Goal: Transaction & Acquisition: Purchase product/service

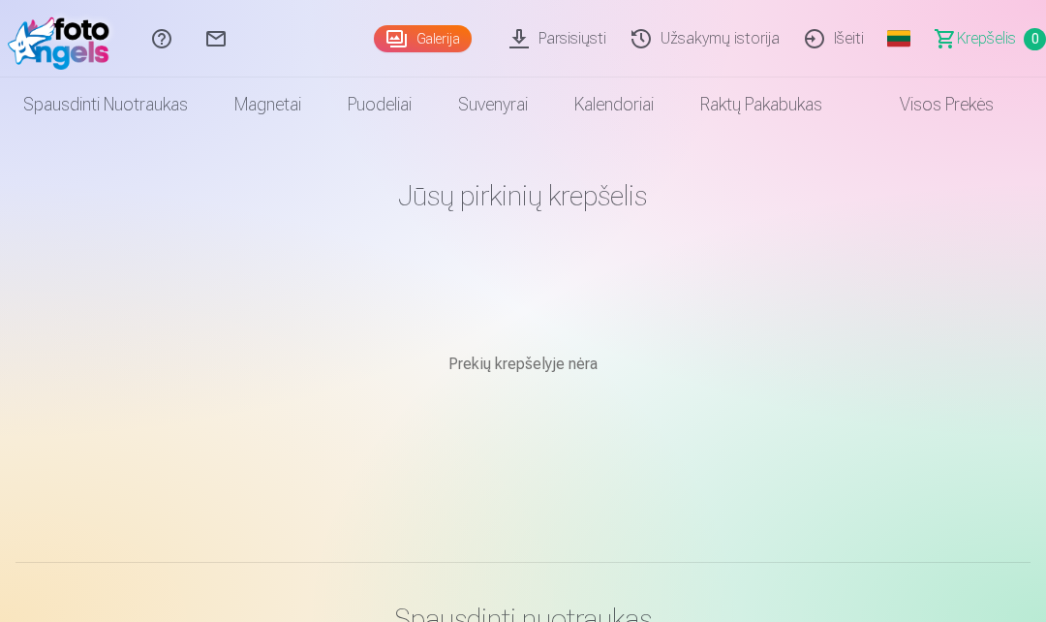
click at [1005, 32] on span "Krepšelis" at bounding box center [986, 38] width 59 height 23
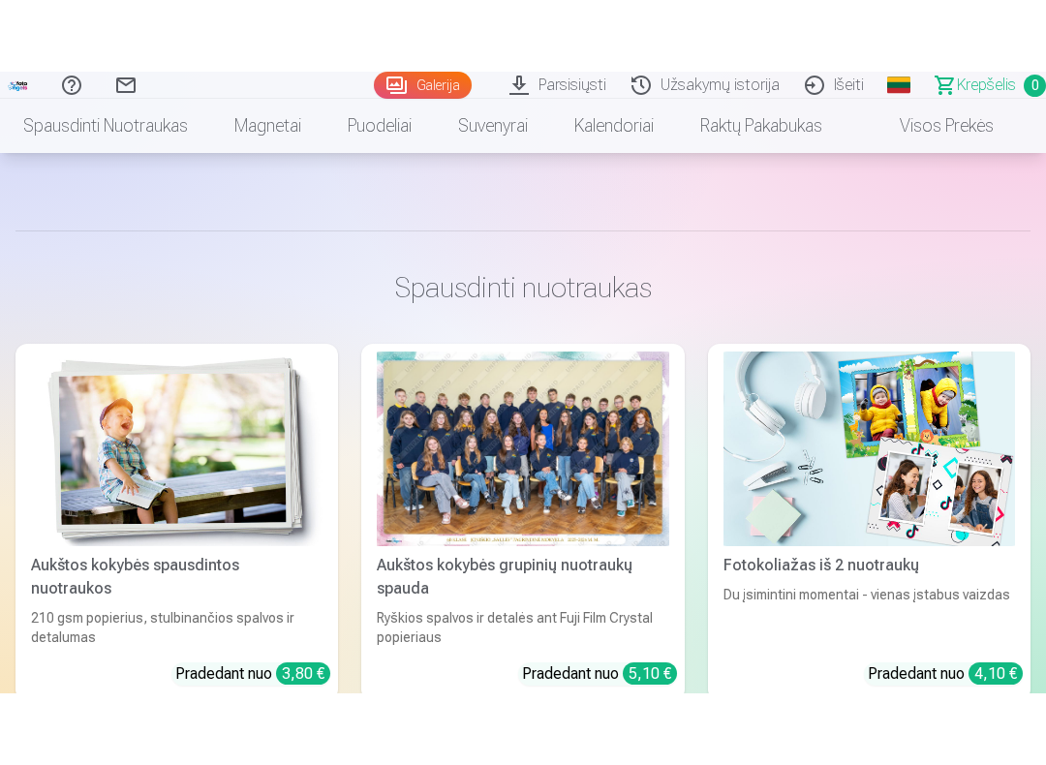
scroll to position [436, 0]
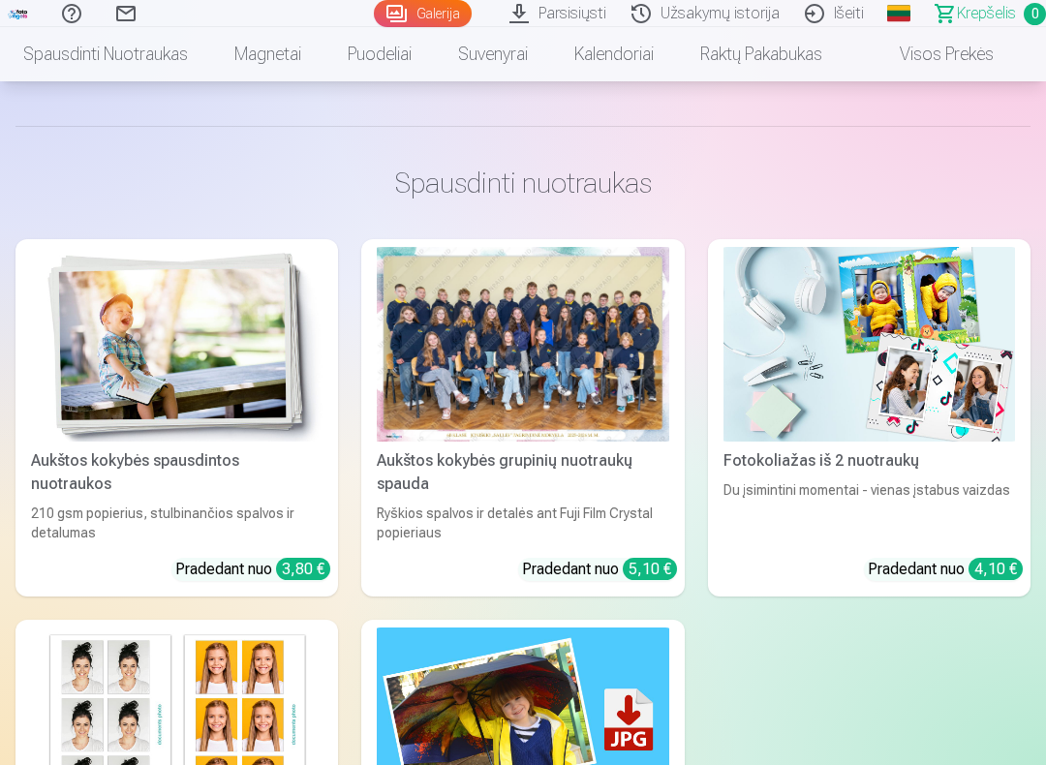
click at [656, 363] on div at bounding box center [522, 344] width 291 height 195
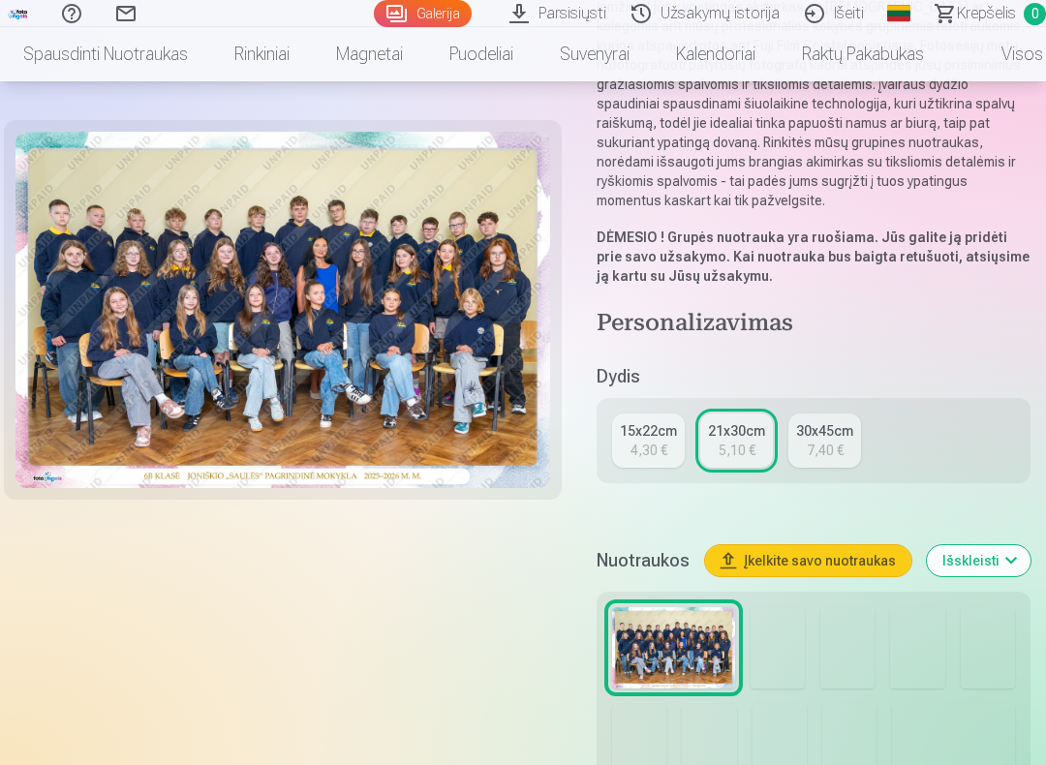
scroll to position [271, 0]
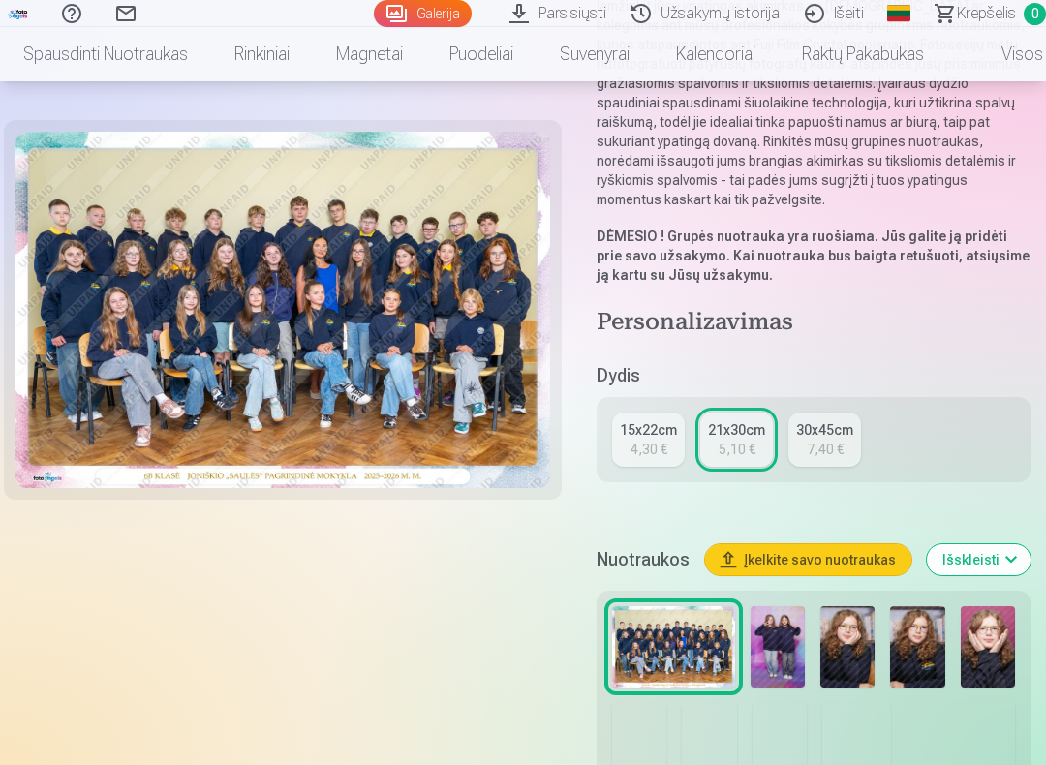
click at [680, 418] on link "15x22cm 4,30 €" at bounding box center [648, 439] width 73 height 54
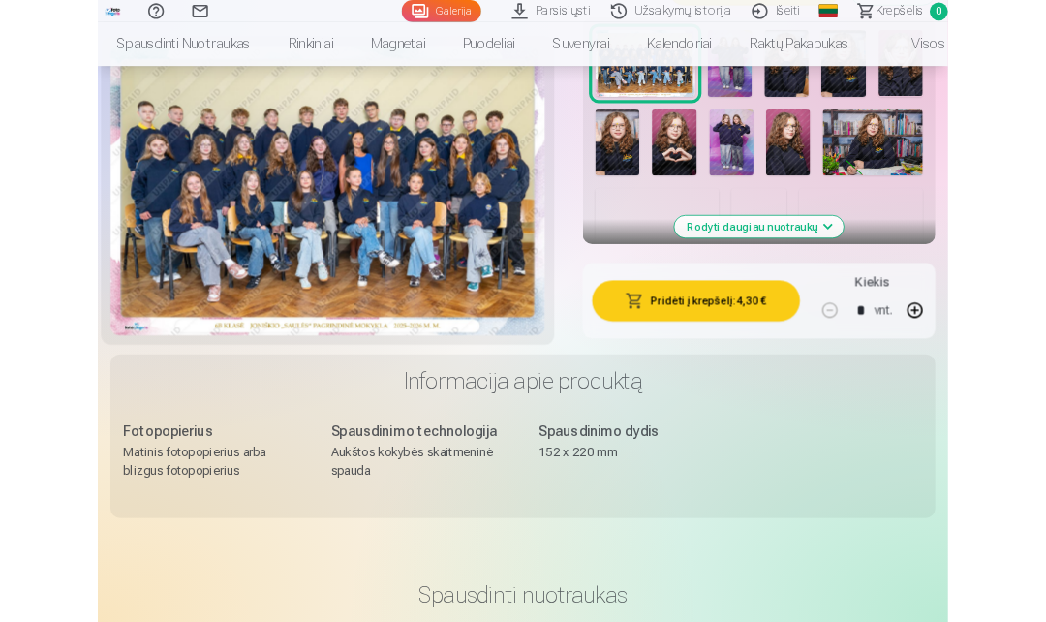
scroll to position [764, 0]
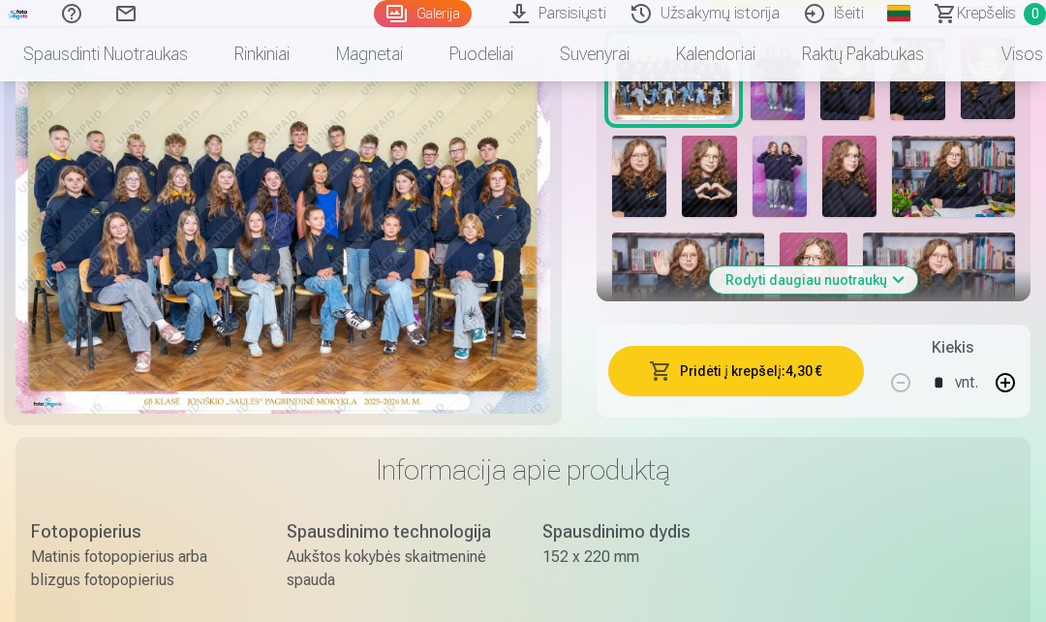
click at [808, 359] on button "Pridėti į krepšelį : 4,30 €" at bounding box center [736, 371] width 256 height 50
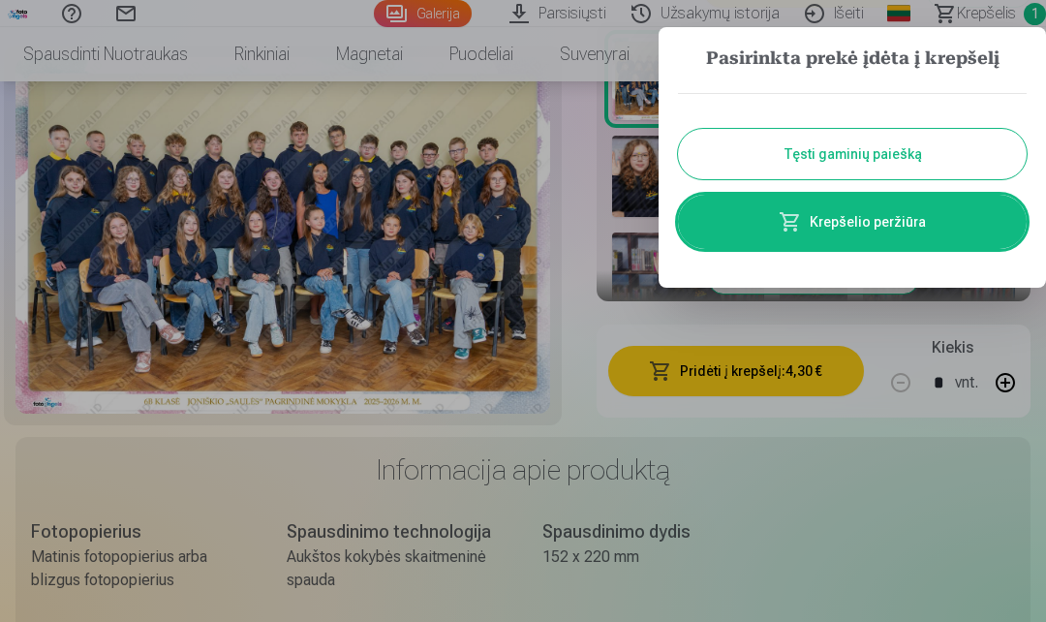
click at [933, 150] on button "Tęsti gaminių paiešką" at bounding box center [852, 154] width 349 height 50
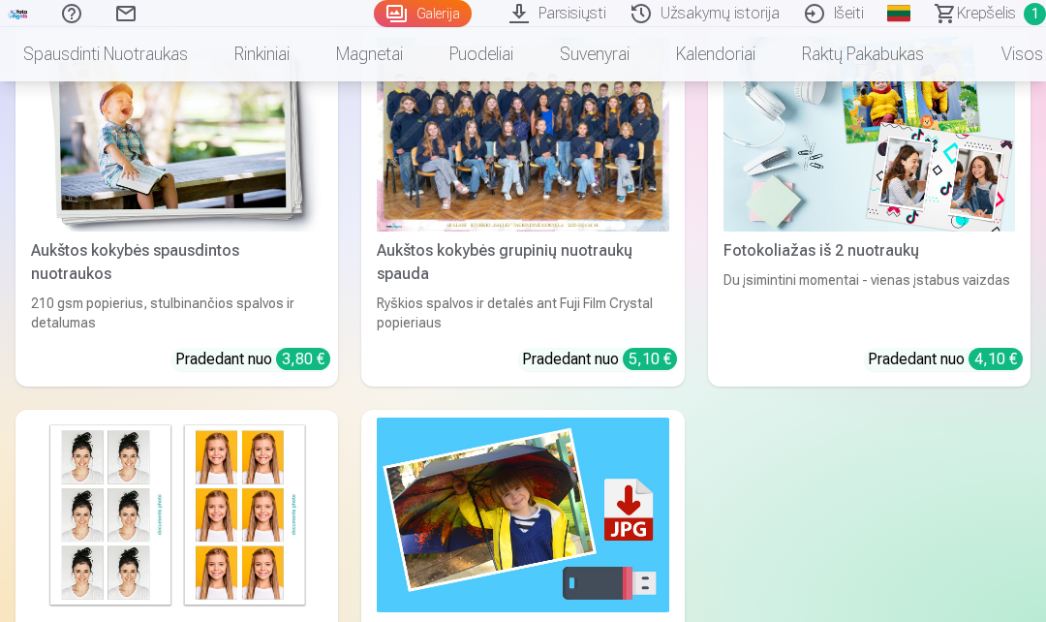
scroll to position [1513, 0]
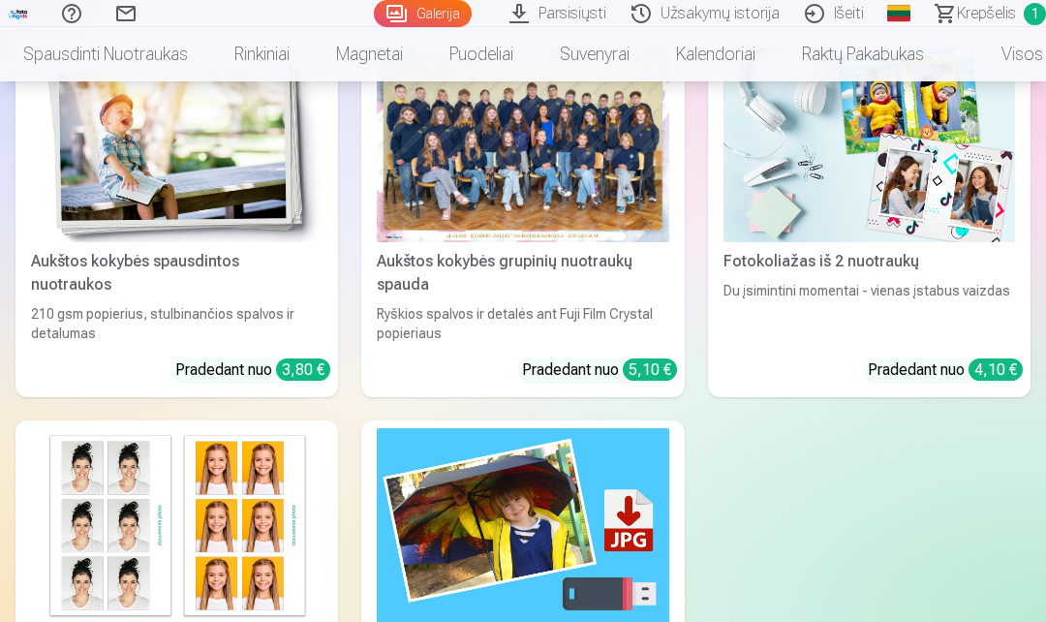
click at [92, 187] on img at bounding box center [176, 144] width 291 height 195
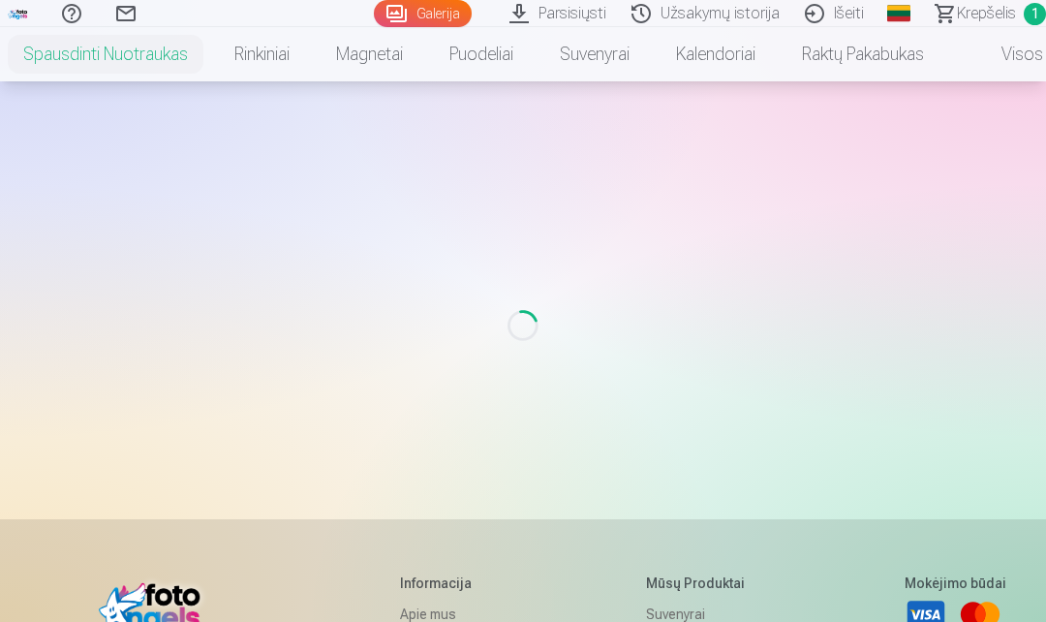
scroll to position [383, 0]
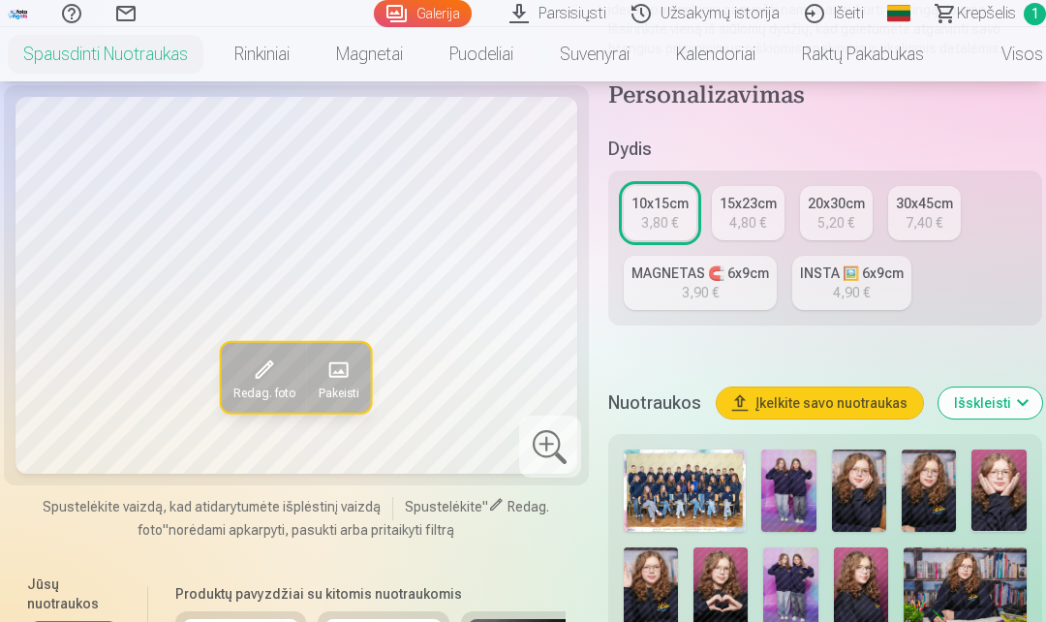
click at [753, 310] on link "MAGNETAS 🧲 6x9cm 3,90 €" at bounding box center [700, 283] width 153 height 54
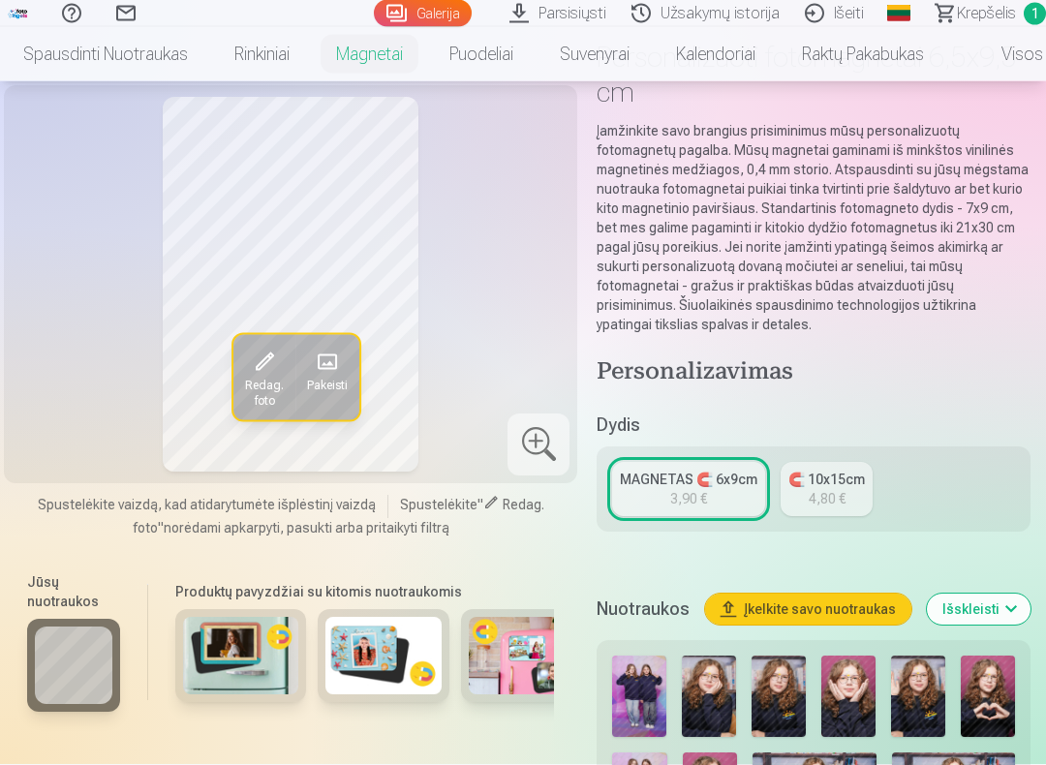
scroll to position [153, 0]
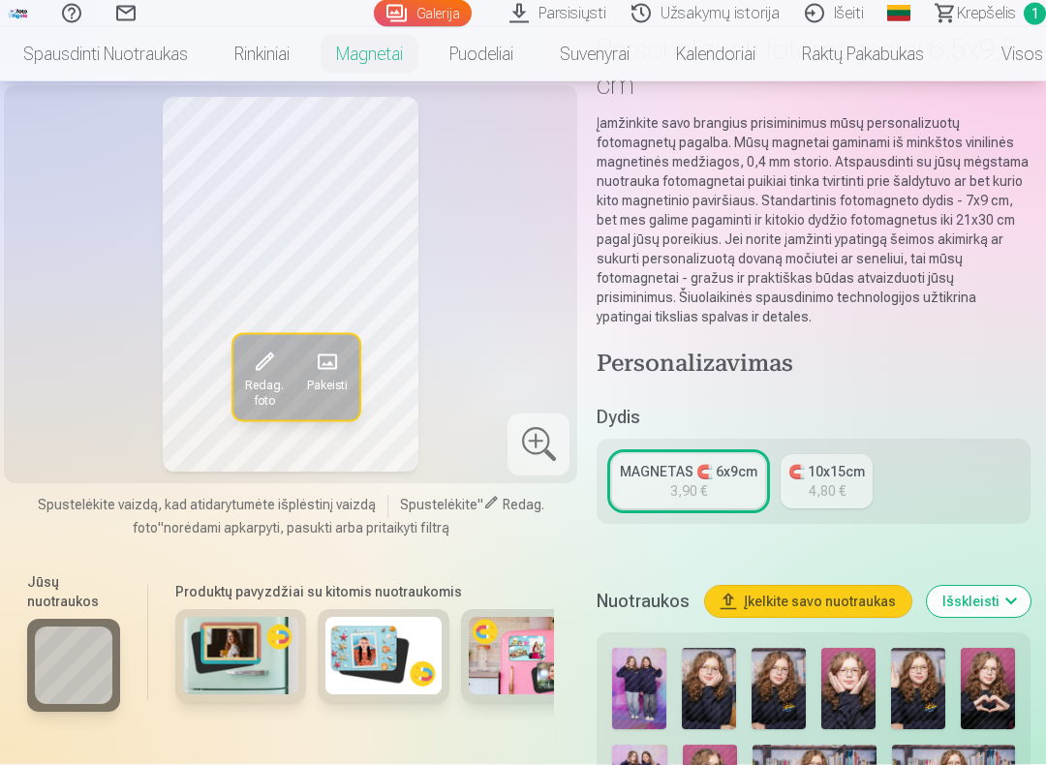
click at [340, 361] on span at bounding box center [327, 362] width 31 height 31
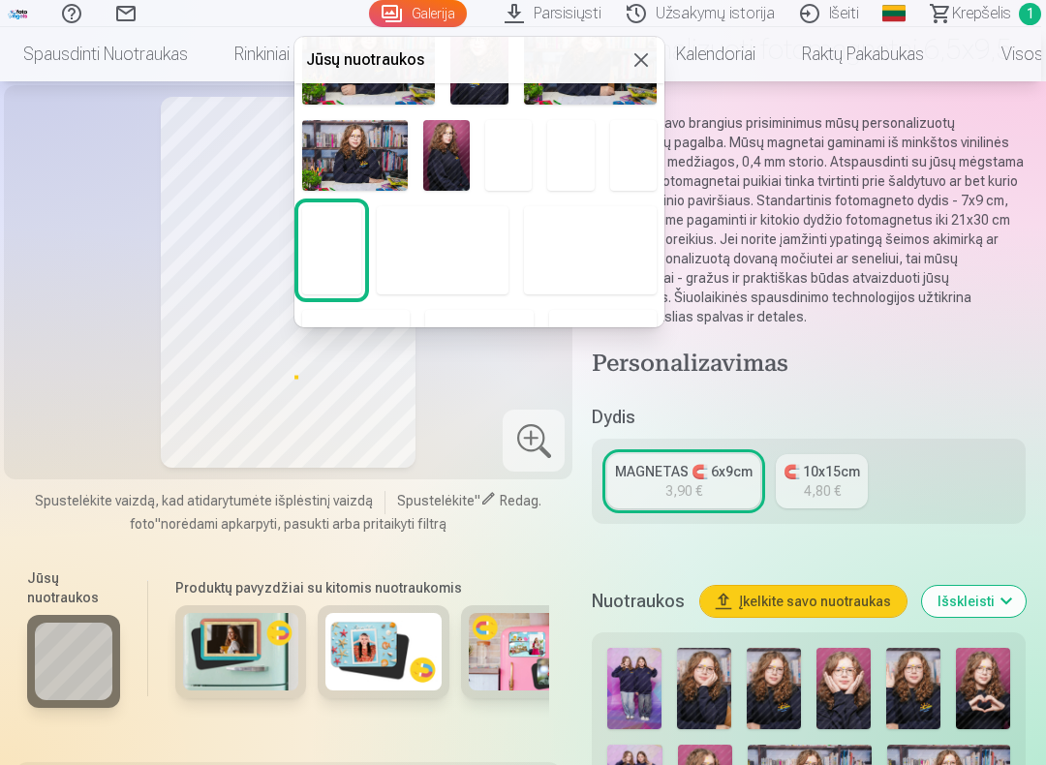
scroll to position [270, 0]
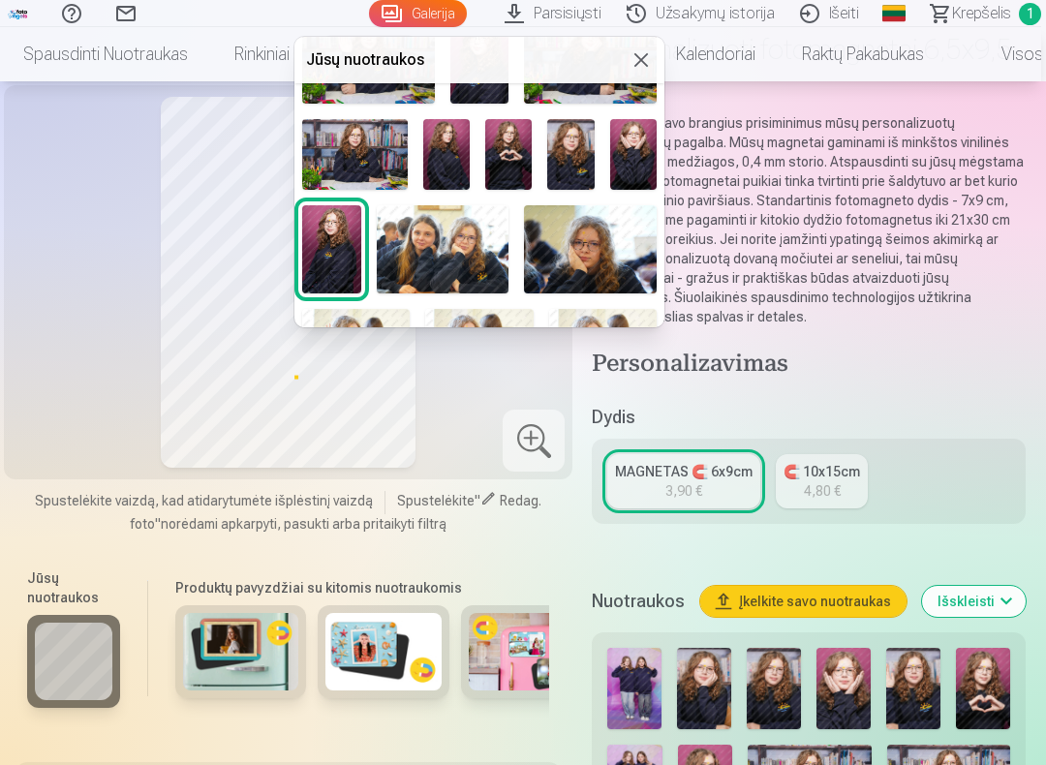
click at [511, 154] on img at bounding box center [508, 154] width 46 height 70
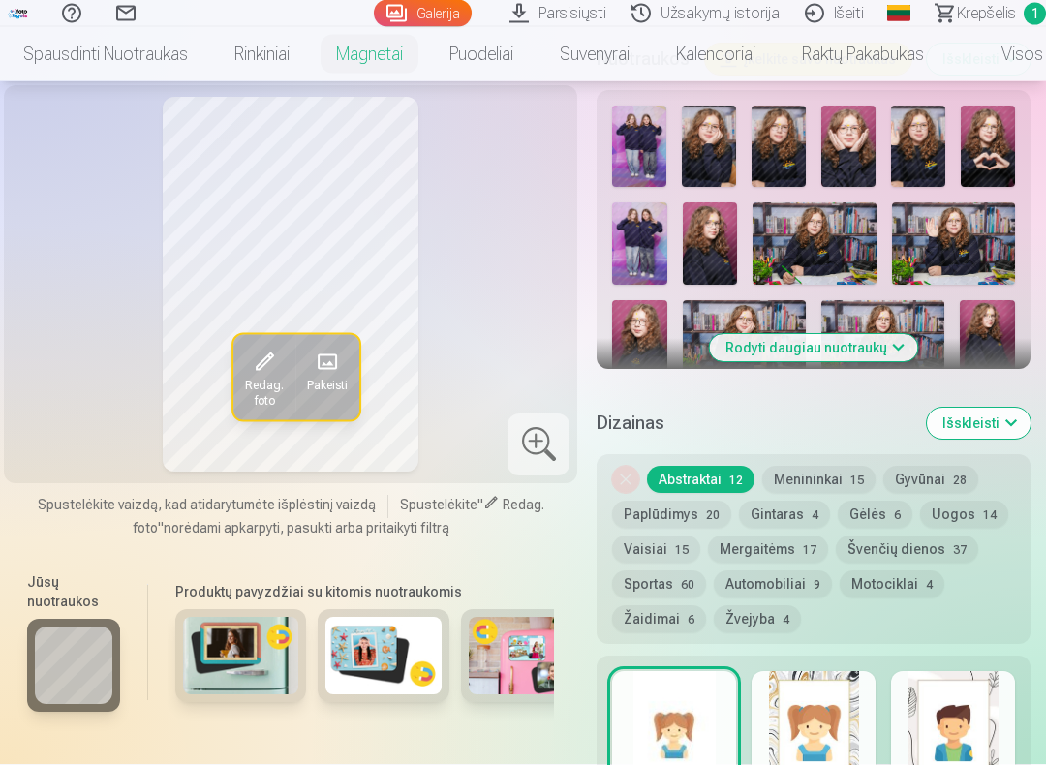
scroll to position [713, 0]
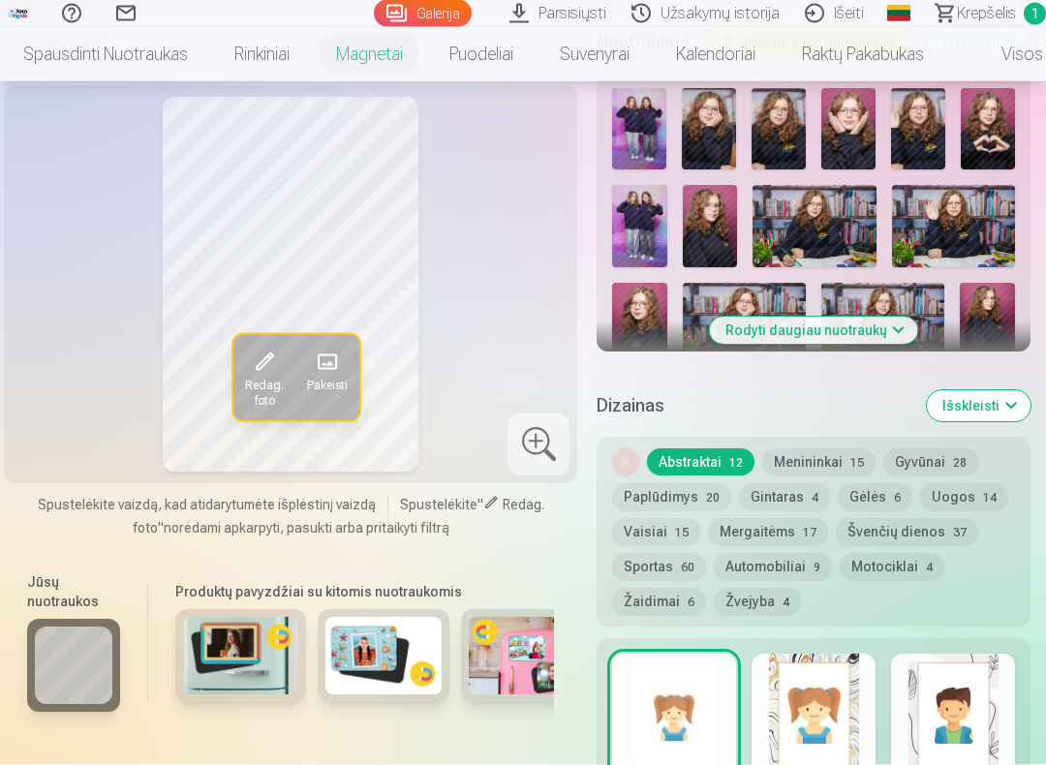
click at [945, 458] on button "Gyvūnai 28" at bounding box center [930, 462] width 95 height 27
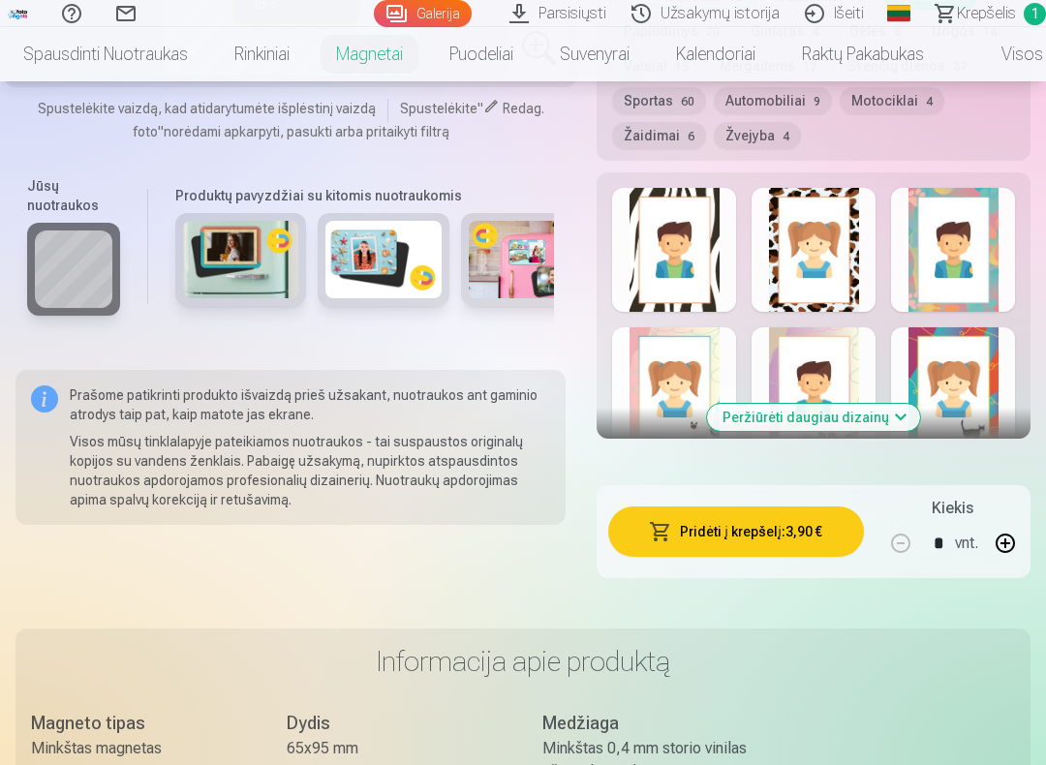
scroll to position [1185, 0]
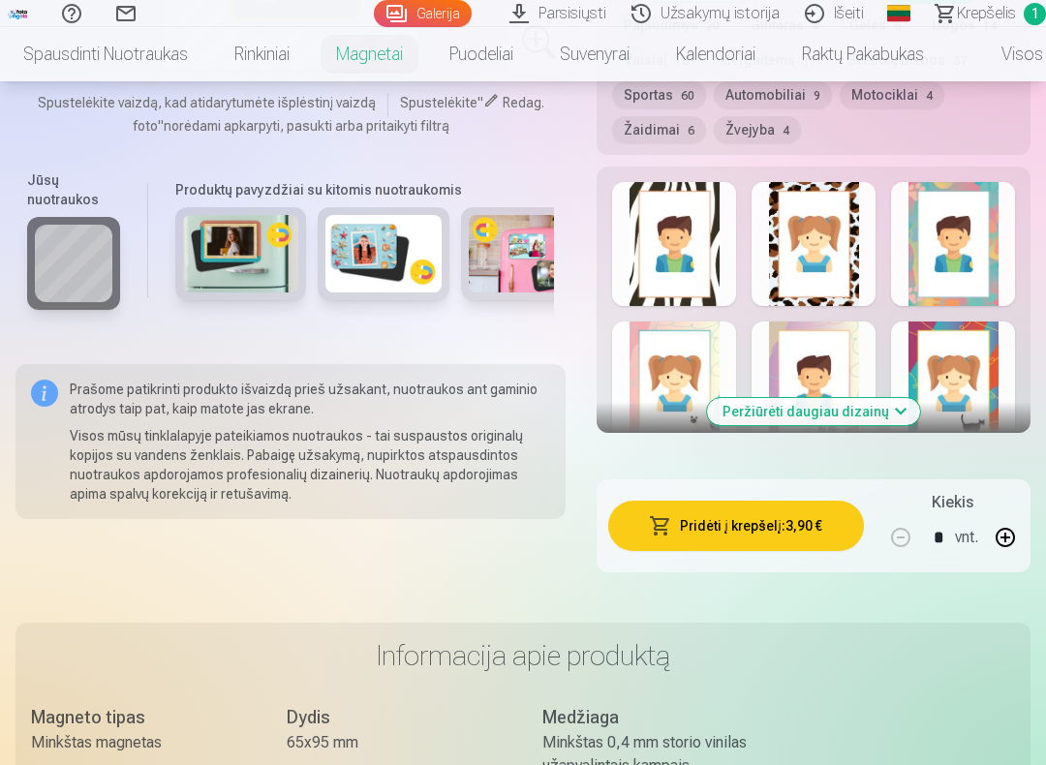
click at [885, 408] on button "Peržiūrėti daugiau dizainų" at bounding box center [813, 411] width 213 height 27
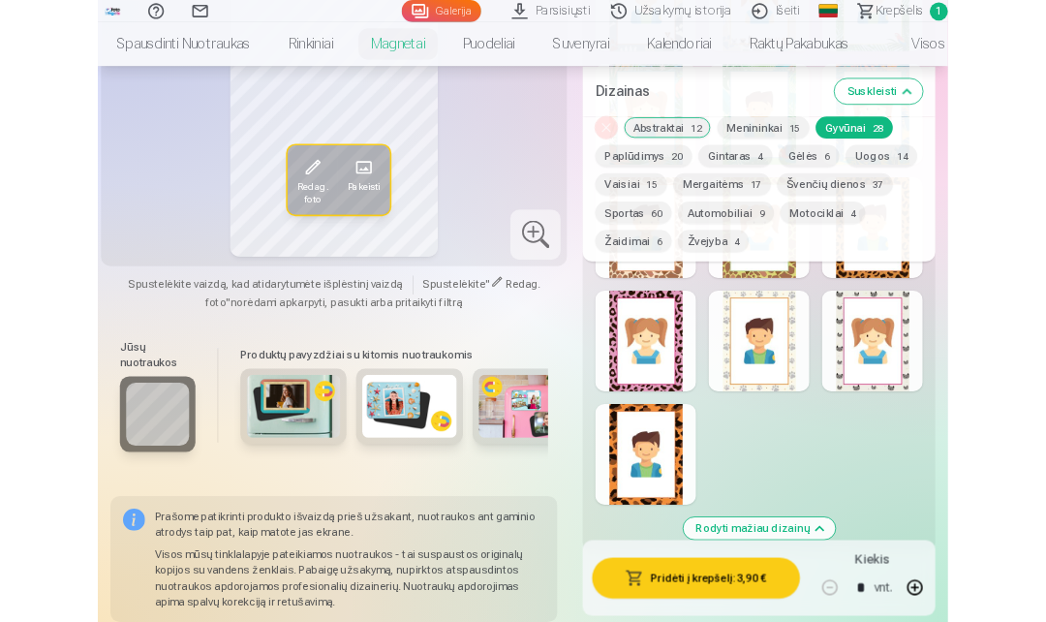
scroll to position [2103, 0]
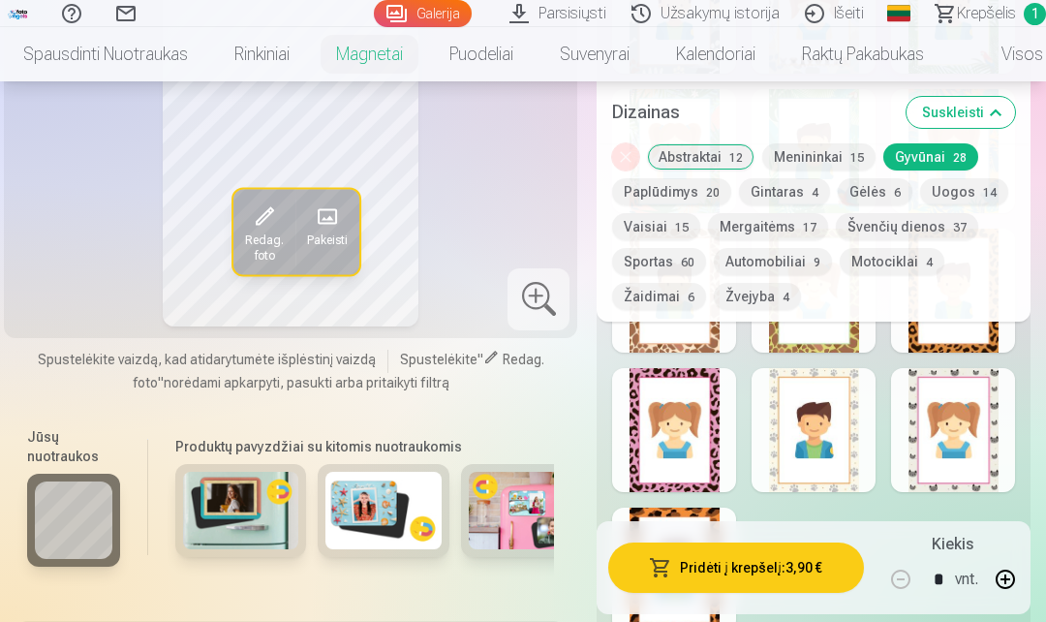
click at [703, 399] on div at bounding box center [674, 430] width 124 height 124
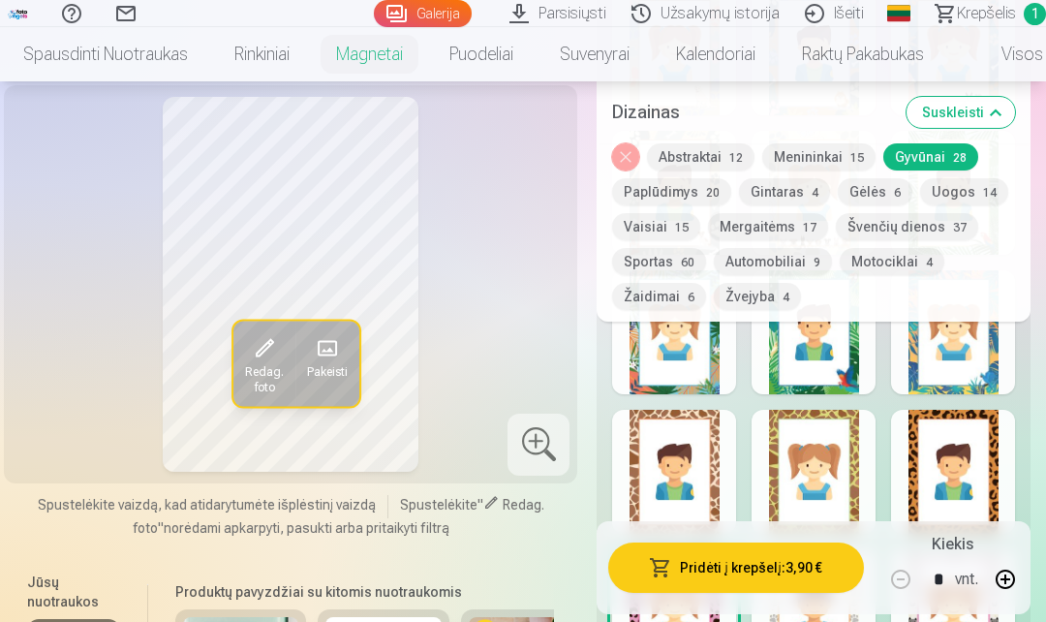
scroll to position [1928, 0]
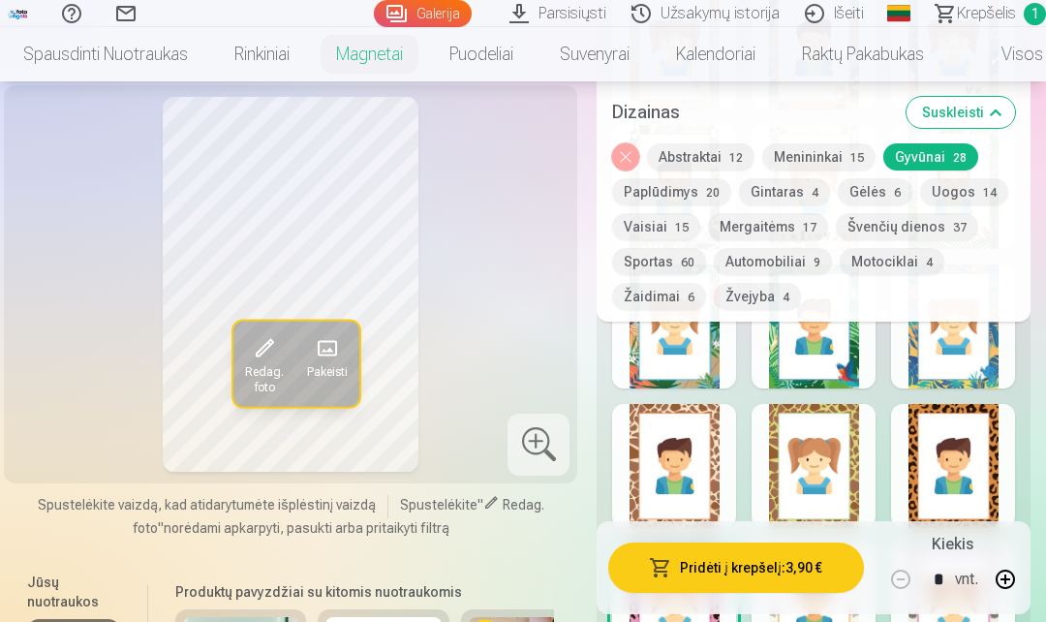
click at [818, 565] on button "Pridėti į krepšelį : 3,90 €" at bounding box center [736, 567] width 256 height 50
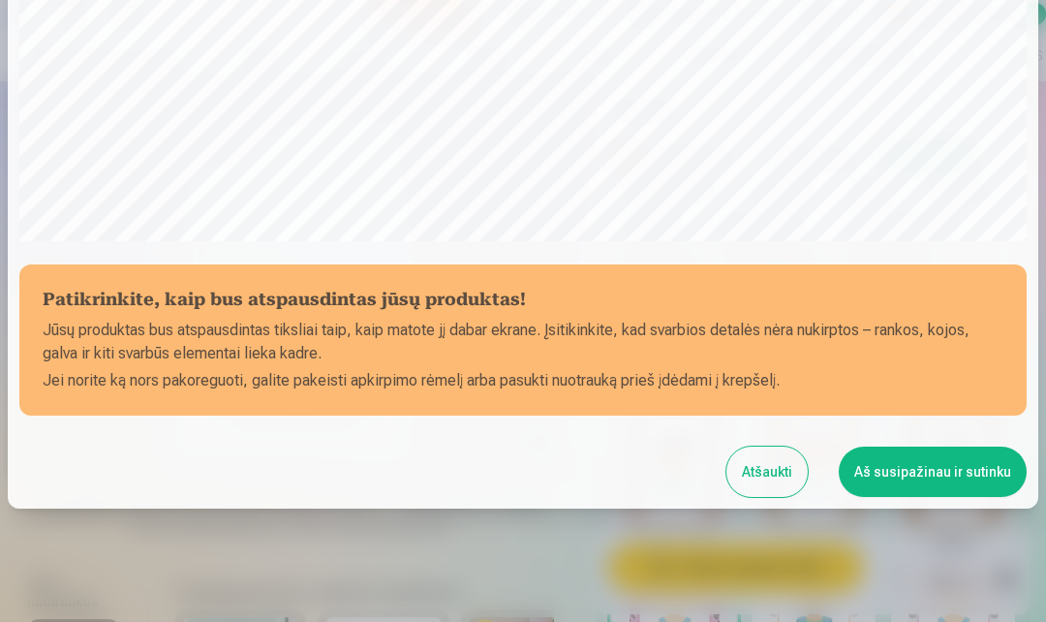
scroll to position [567, 0]
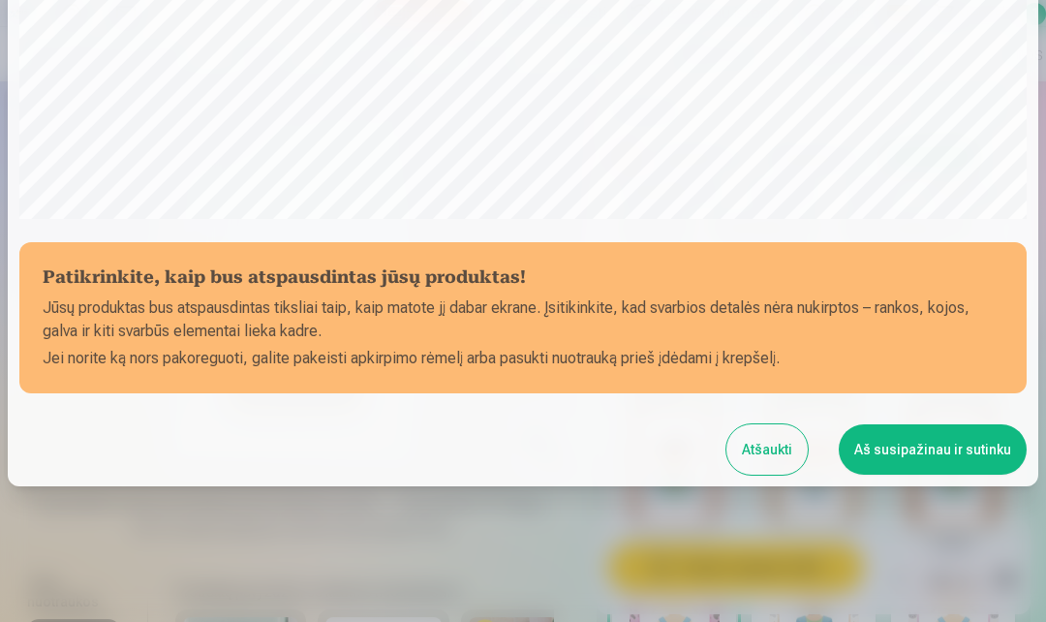
click at [927, 449] on button "Aš susipažinau ir sutinku" at bounding box center [933, 449] width 188 height 50
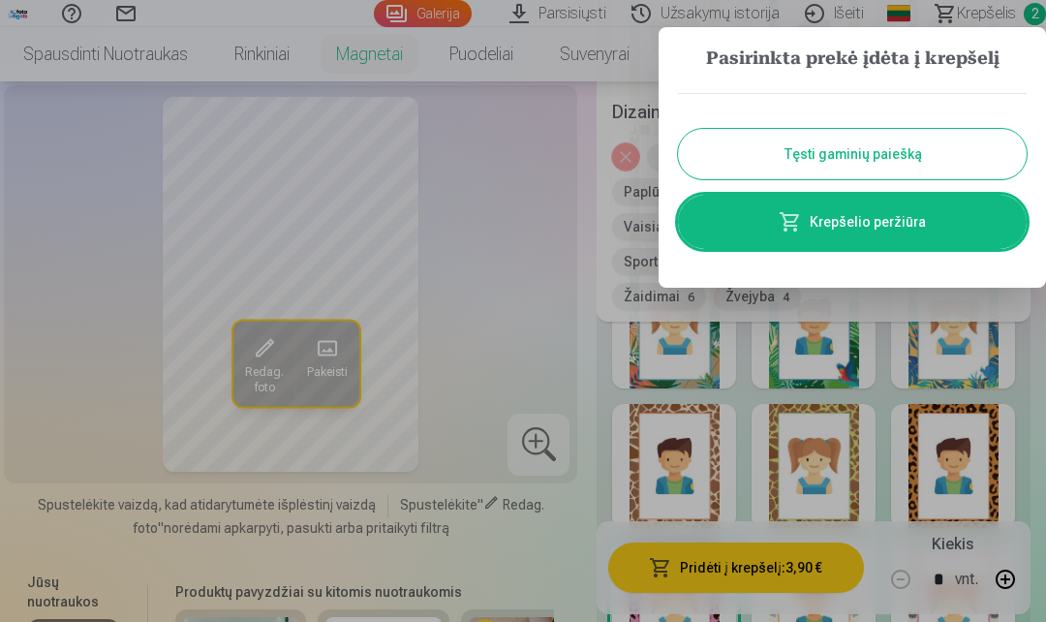
click at [954, 148] on button "Tęsti gaminių paiešką" at bounding box center [852, 154] width 349 height 50
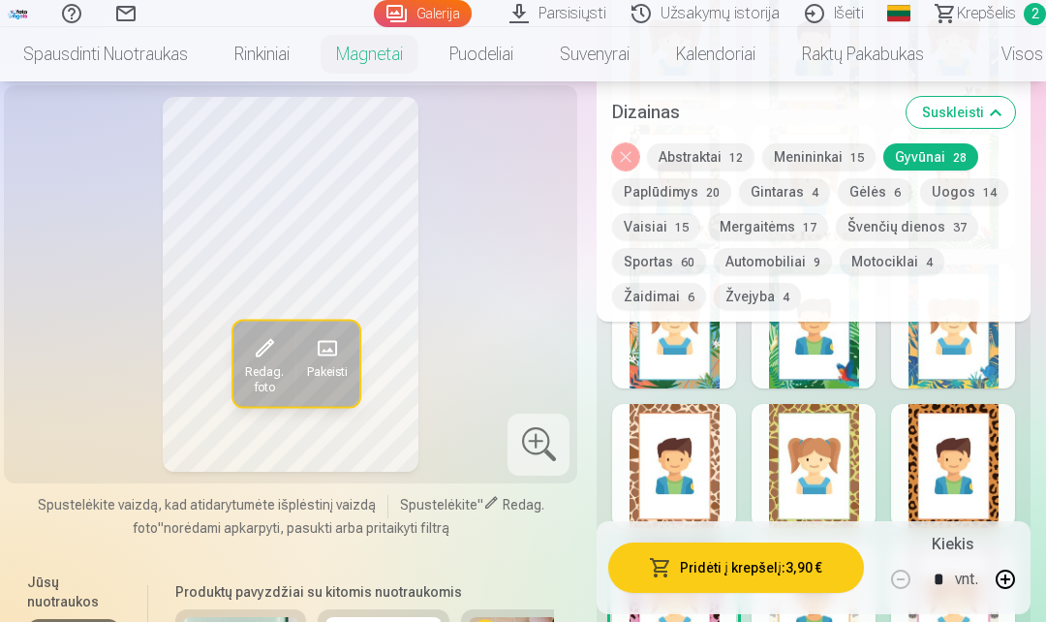
click at [636, 162] on button "Nuimkite dizainą" at bounding box center [625, 156] width 27 height 27
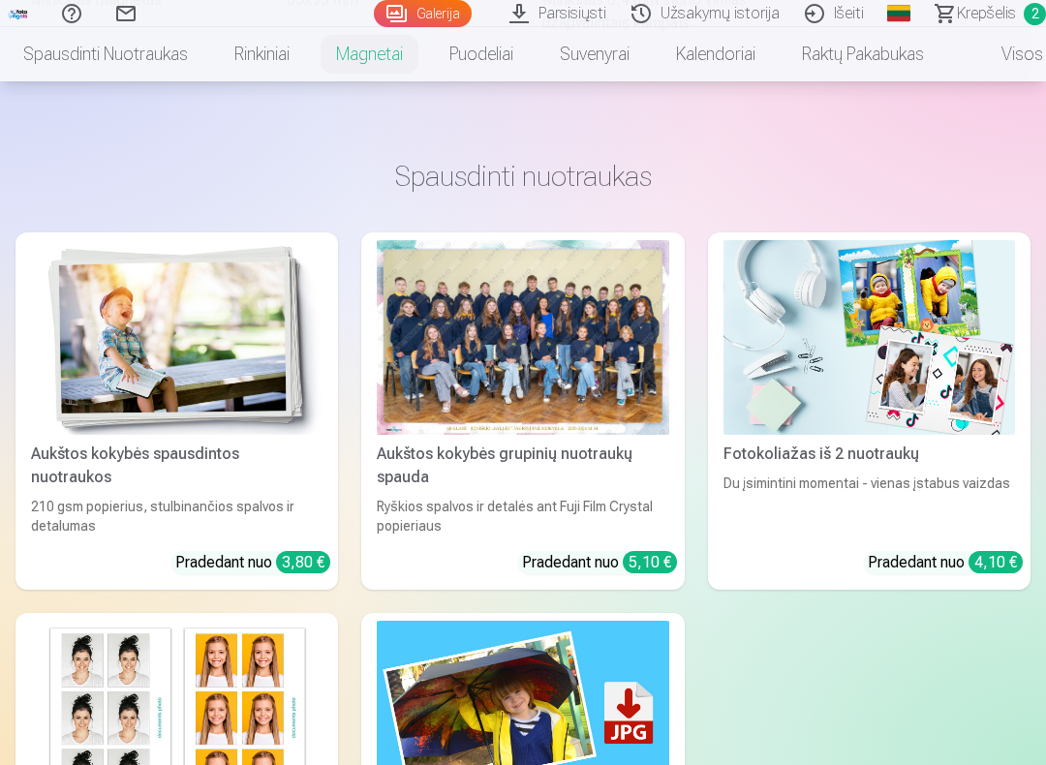
scroll to position [1934, 0]
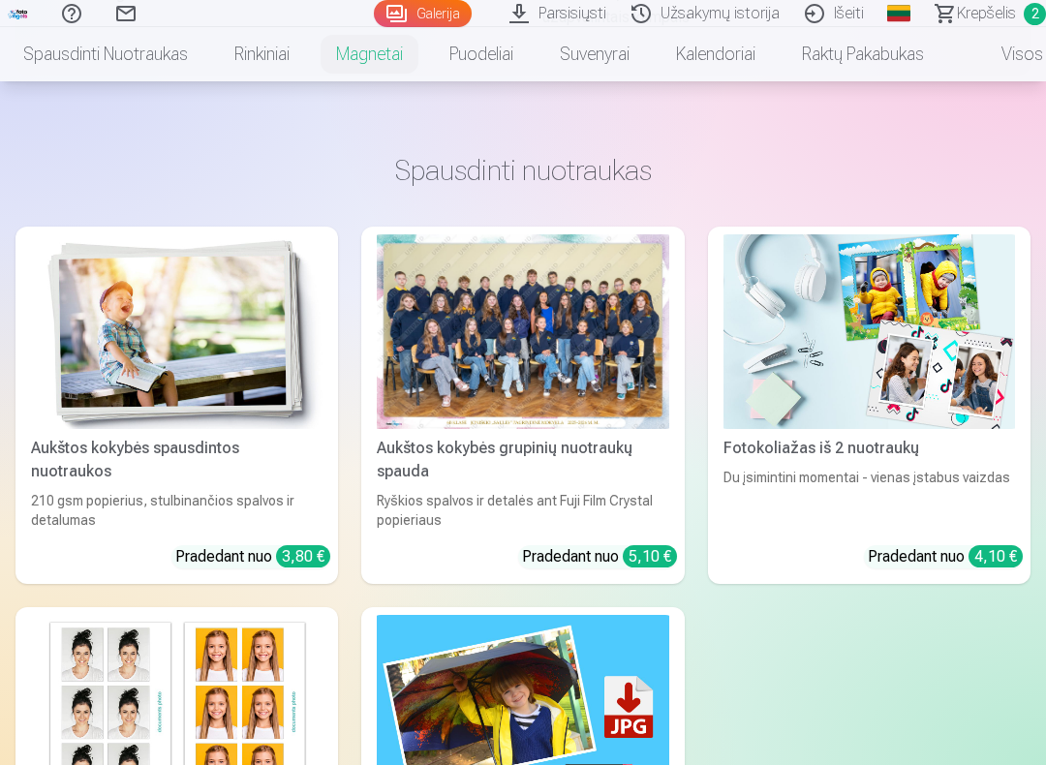
click at [206, 349] on img at bounding box center [176, 331] width 291 height 195
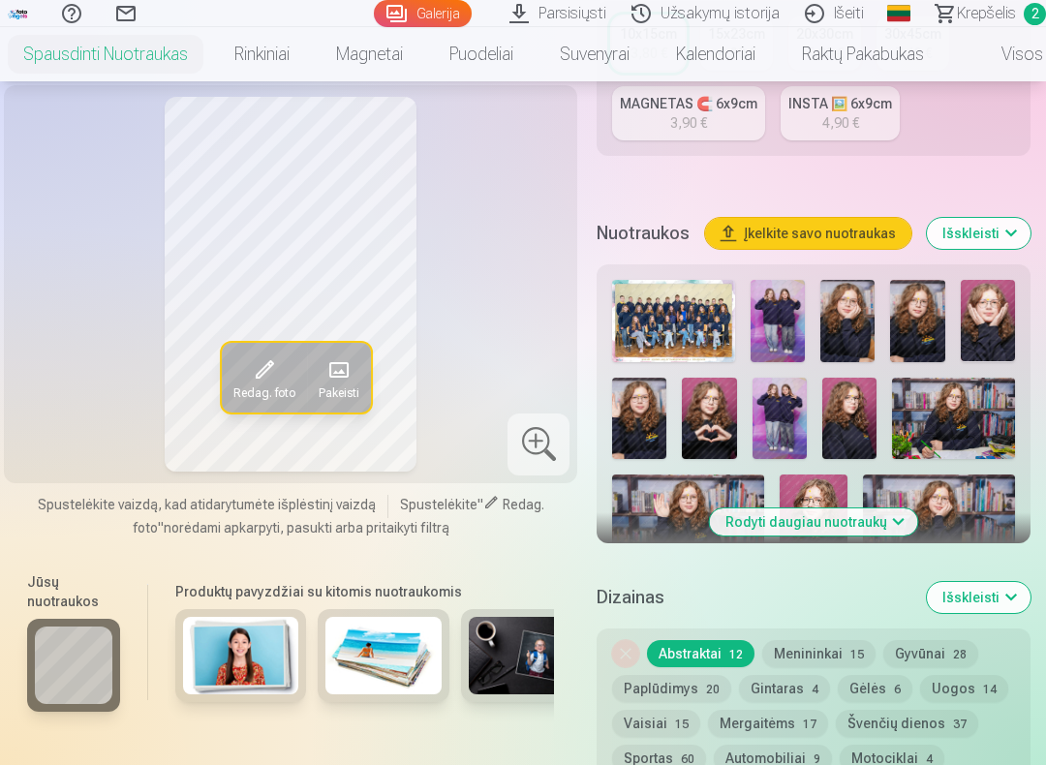
scroll to position [557, 0]
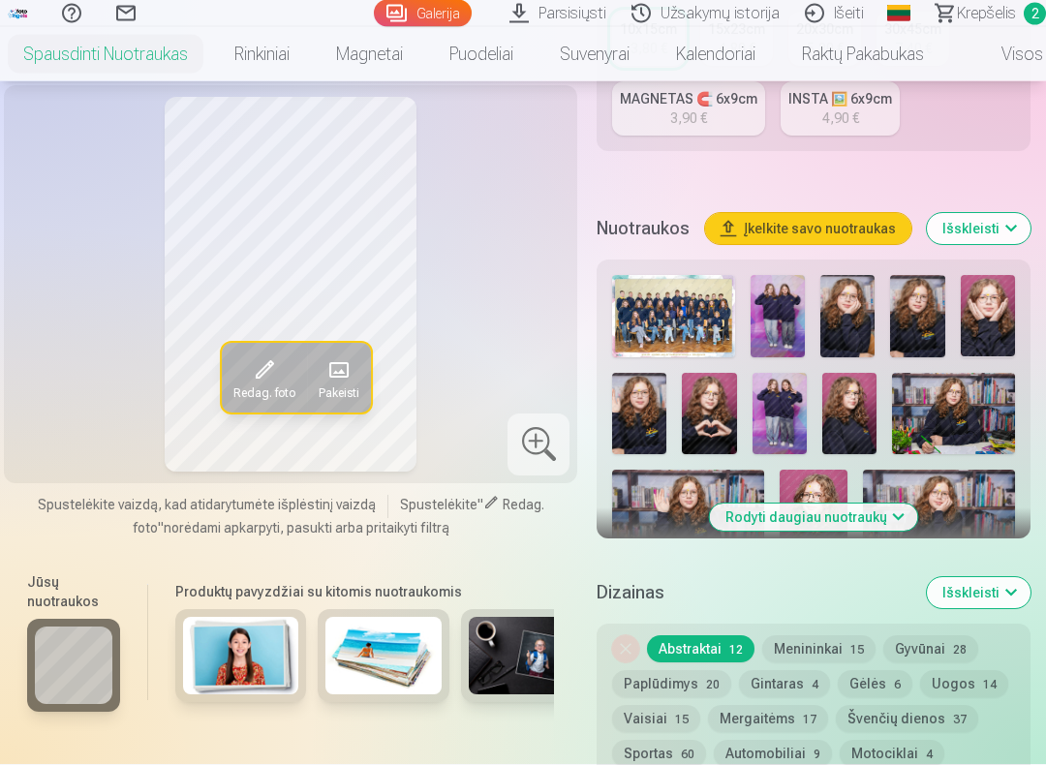
click at [333, 360] on span at bounding box center [338, 369] width 31 height 31
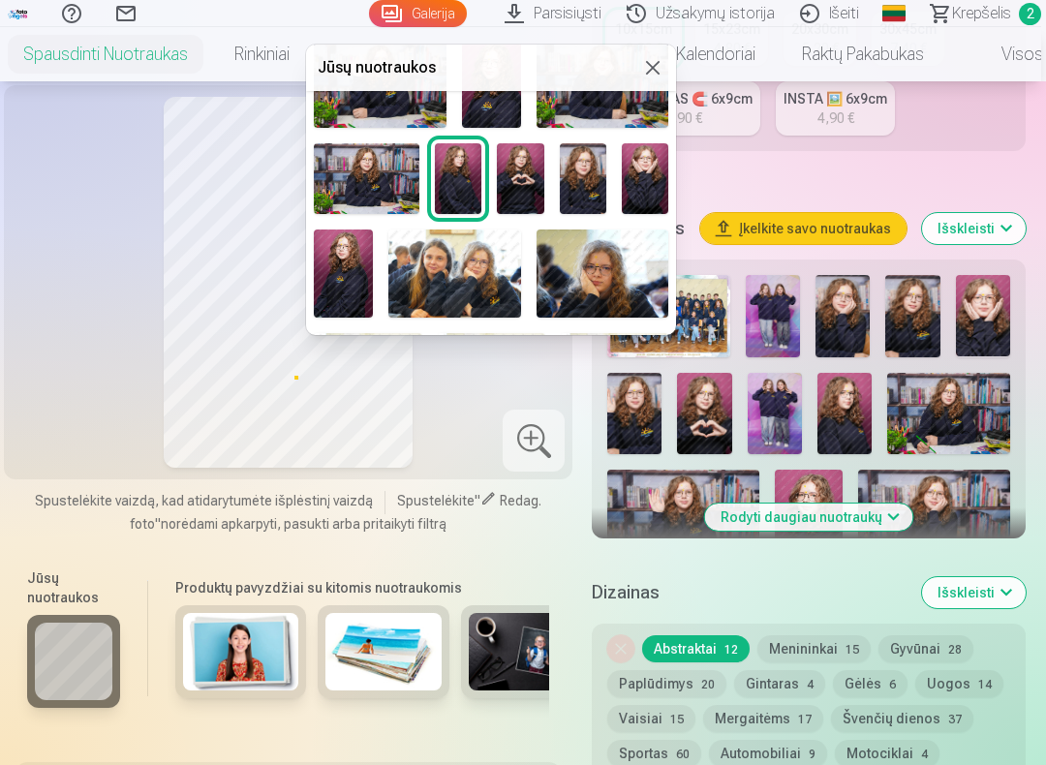
scroll to position [255, 0]
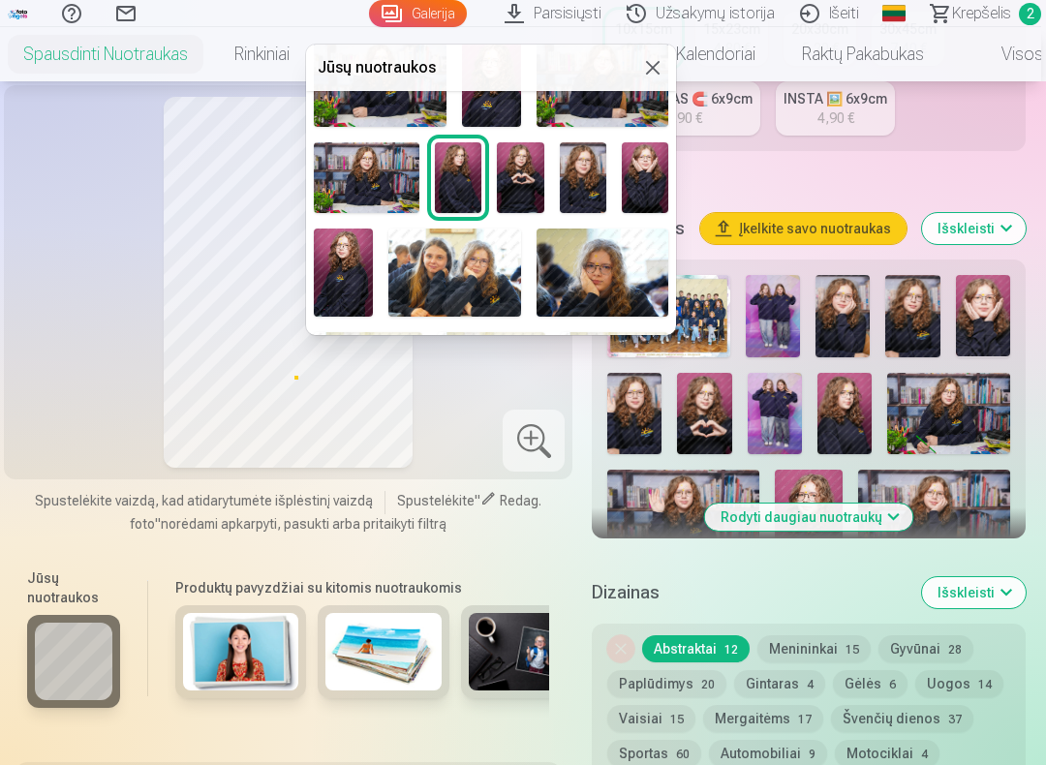
click at [533, 180] on img at bounding box center [520, 177] width 46 height 70
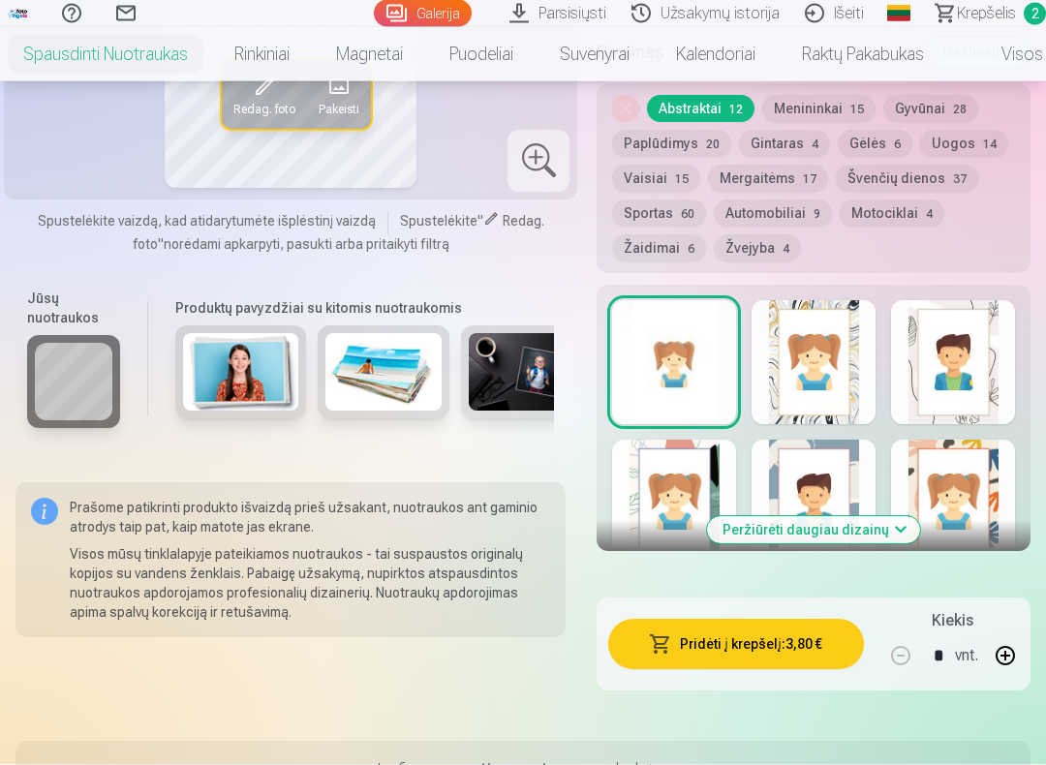
scroll to position [1098, 0]
click at [863, 543] on button "Peržiūrėti daugiau dizainų" at bounding box center [813, 529] width 213 height 27
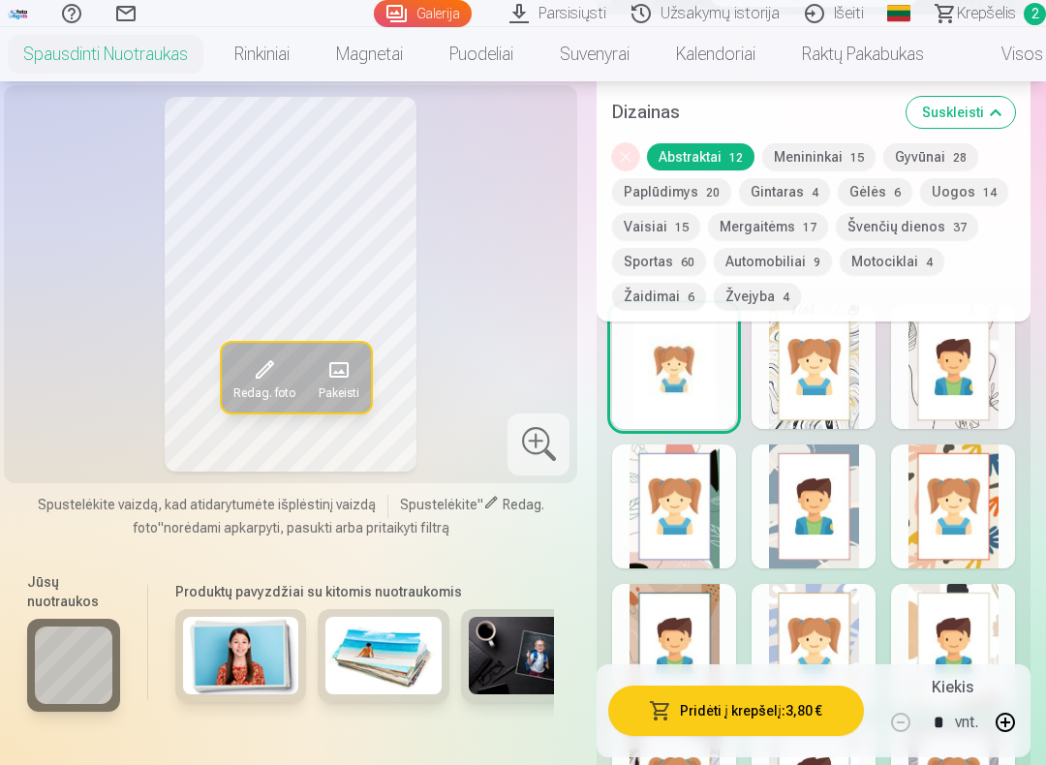
scroll to position [1081, 0]
click at [961, 144] on button "Gyvūnai 28" at bounding box center [930, 156] width 95 height 27
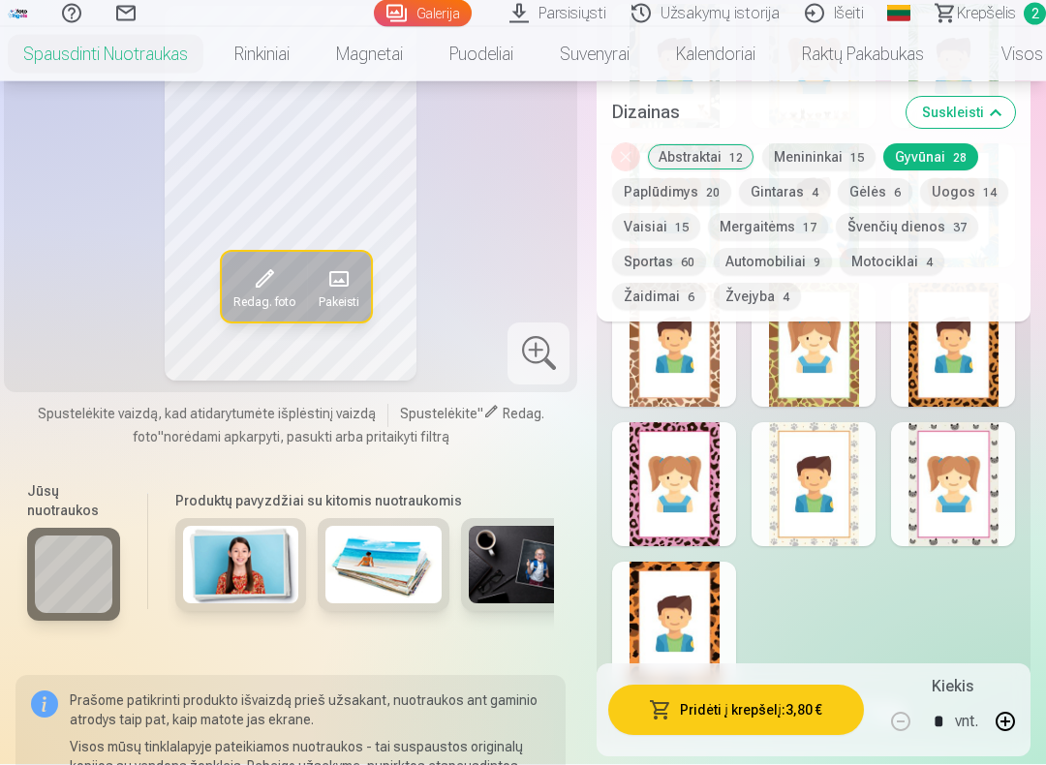
scroll to position [2080, 0]
click at [708, 493] on div at bounding box center [674, 484] width 124 height 124
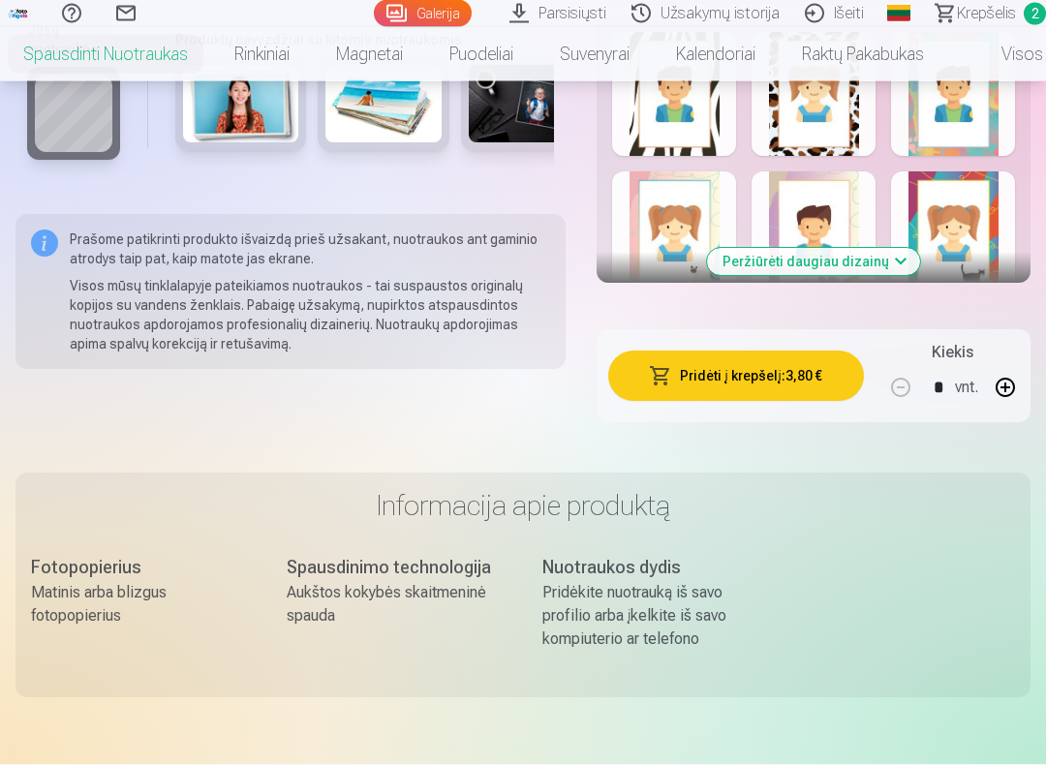
scroll to position [1366, 0]
click at [815, 388] on button "Pridėti į krepšelį : 3,80 €" at bounding box center [736, 376] width 256 height 50
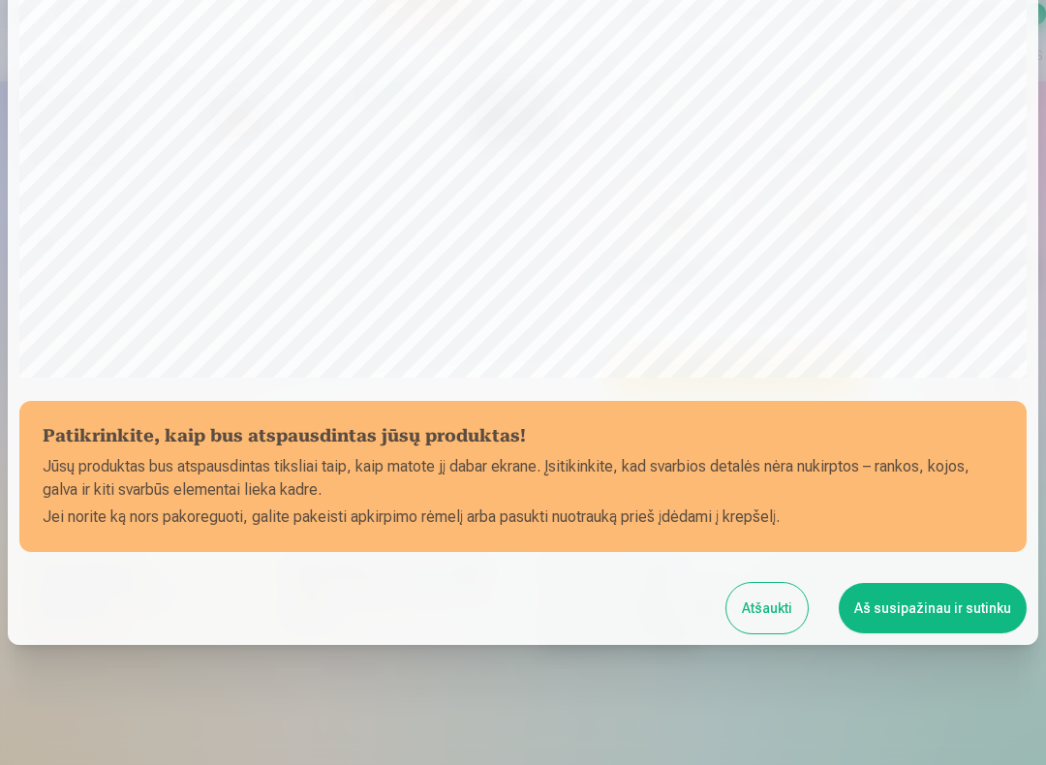
scroll to position [424, 0]
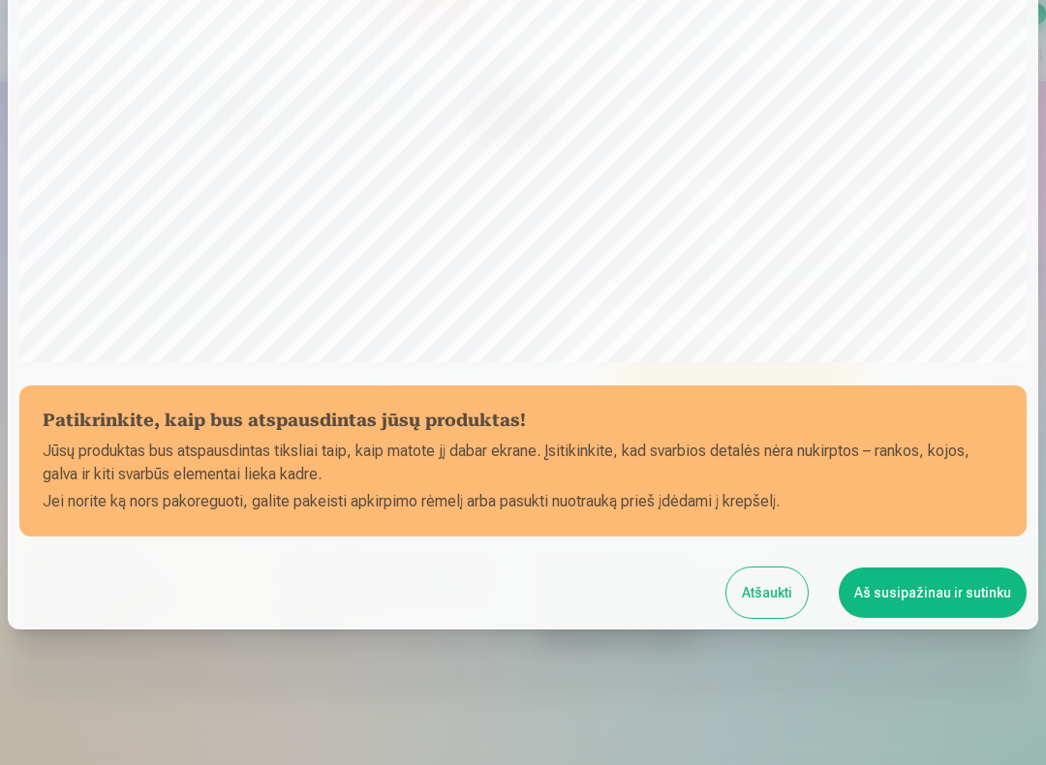
click at [936, 593] on button "Aš susipažinau ir sutinku" at bounding box center [933, 592] width 188 height 50
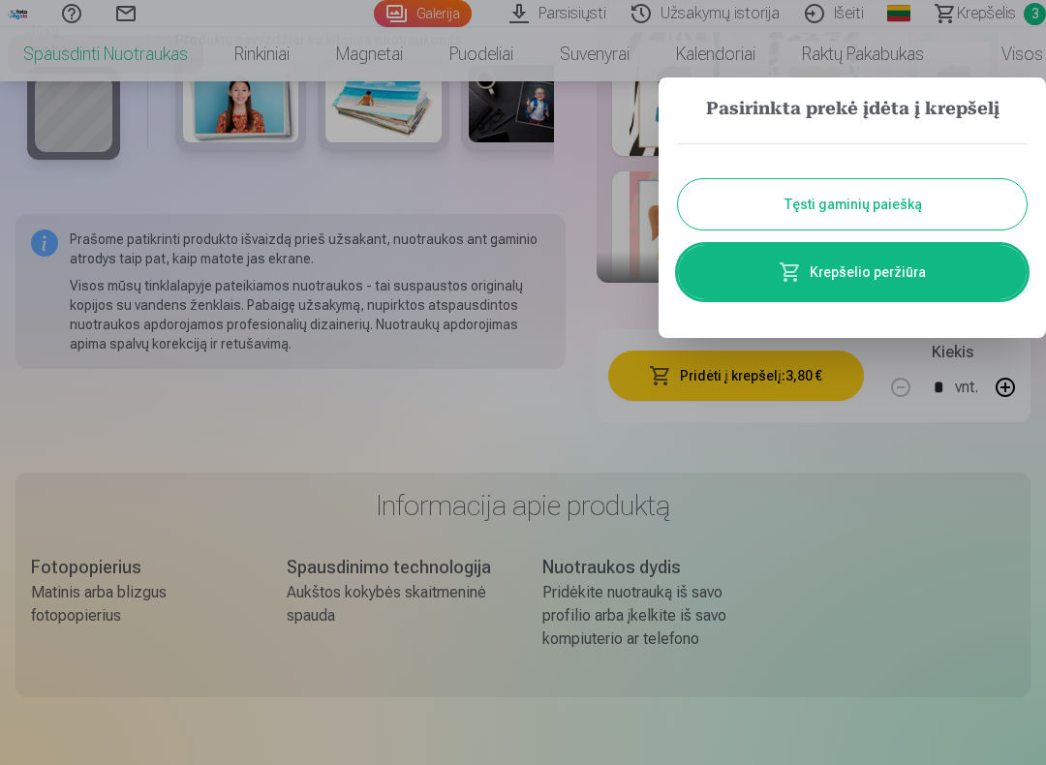
click at [874, 204] on button "Tęsti gaminių paiešką" at bounding box center [852, 204] width 349 height 50
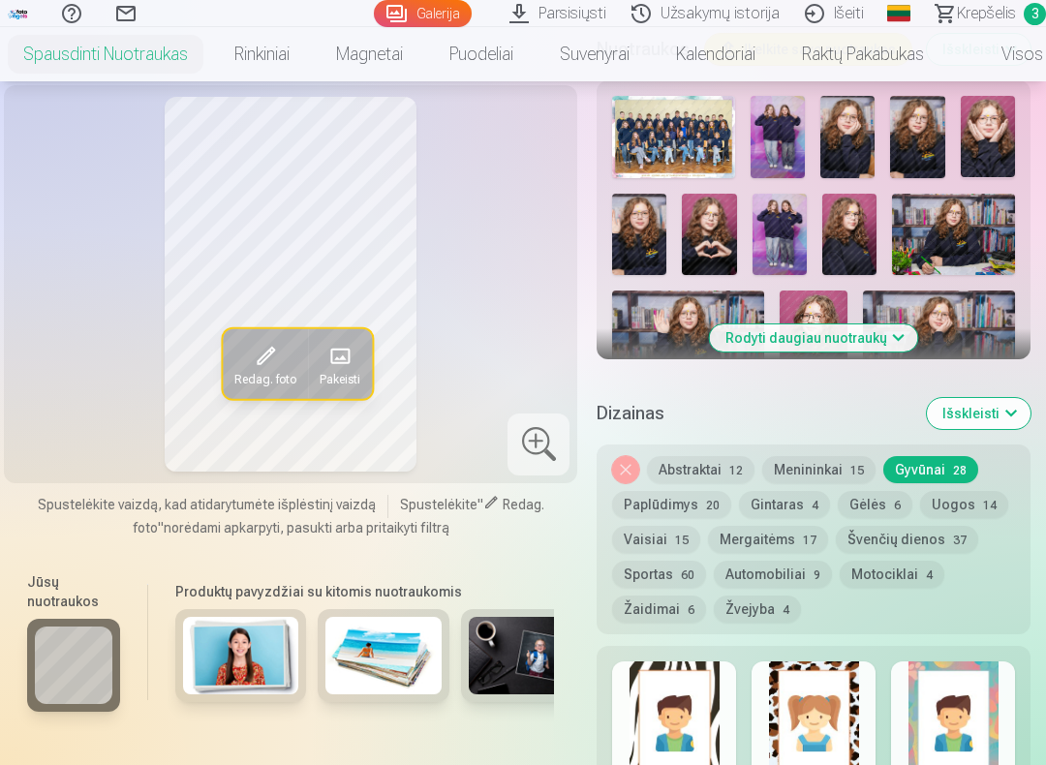
scroll to position [732, 0]
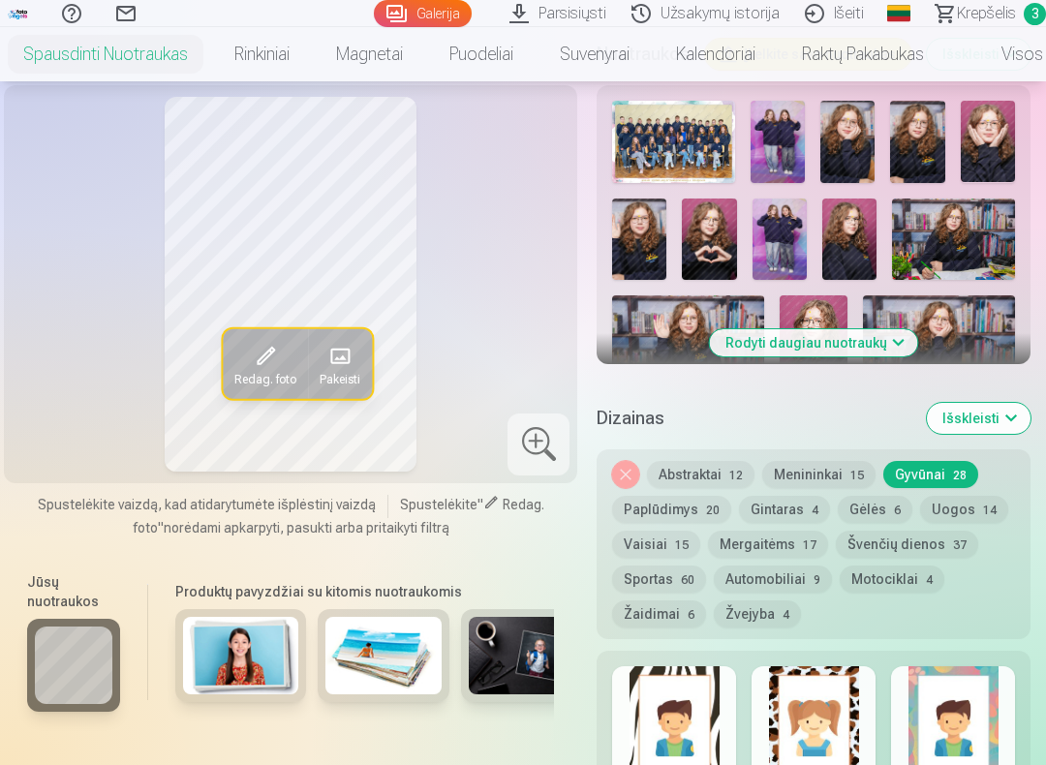
click at [912, 52] on link "Raktų pakabukas" at bounding box center [862, 54] width 168 height 54
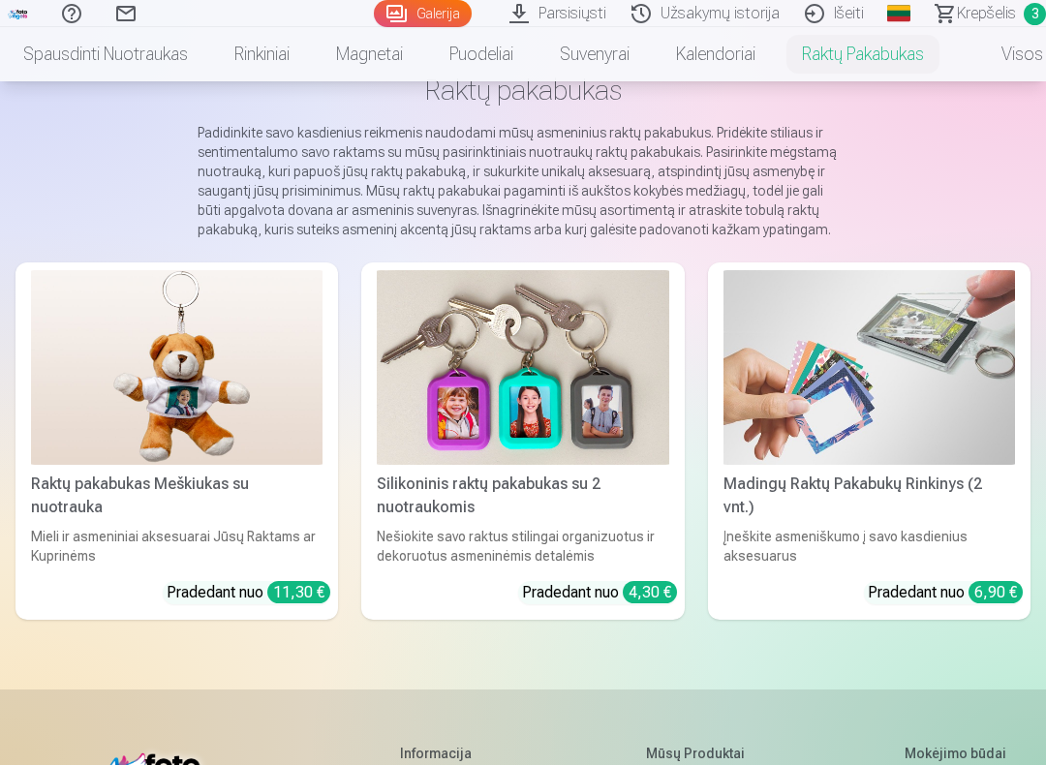
scroll to position [131, 0]
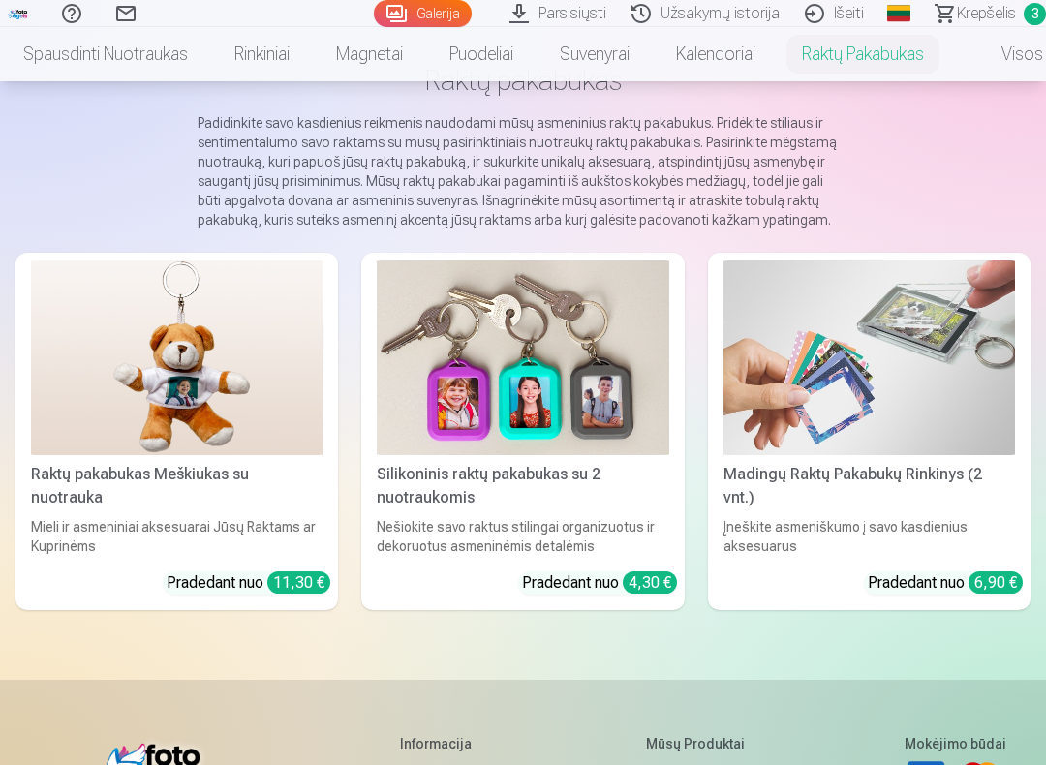
click at [634, 313] on img at bounding box center [522, 357] width 291 height 195
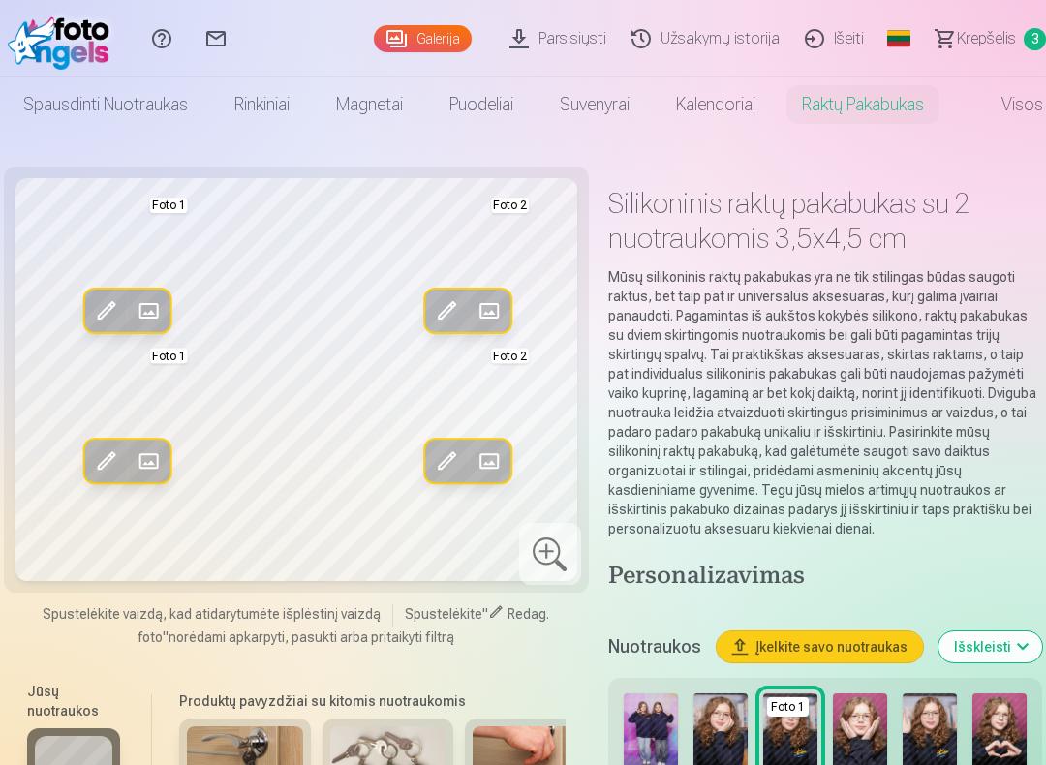
click at [154, 303] on span at bounding box center [149, 310] width 31 height 31
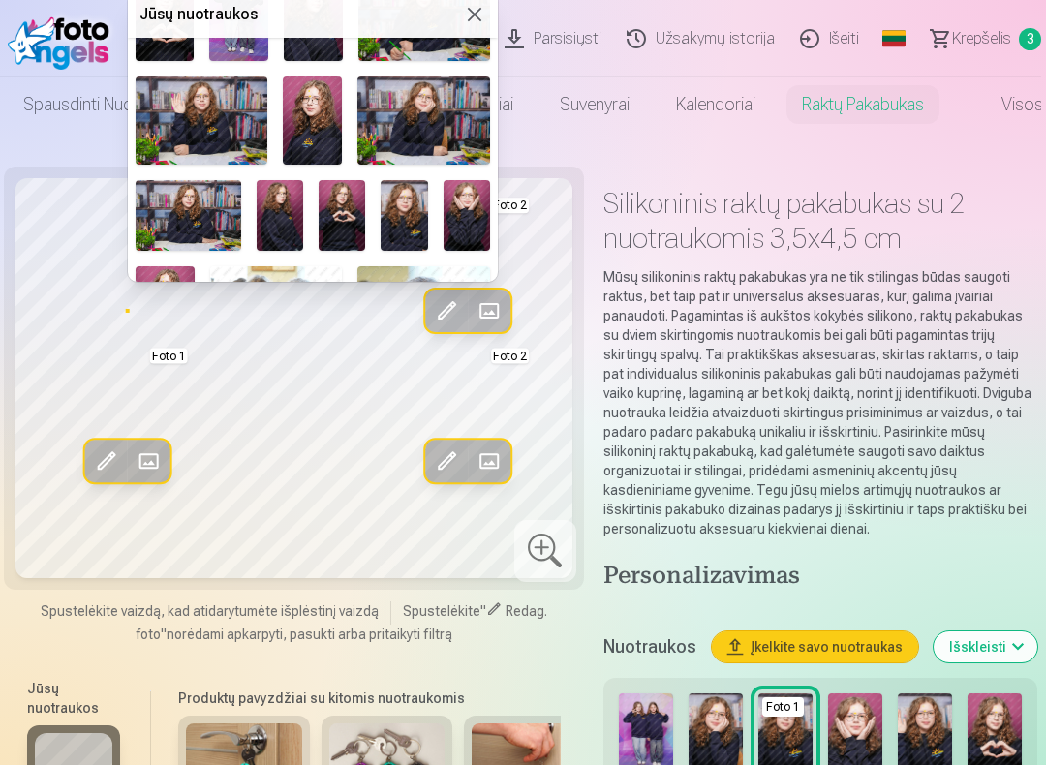
scroll to position [171, 0]
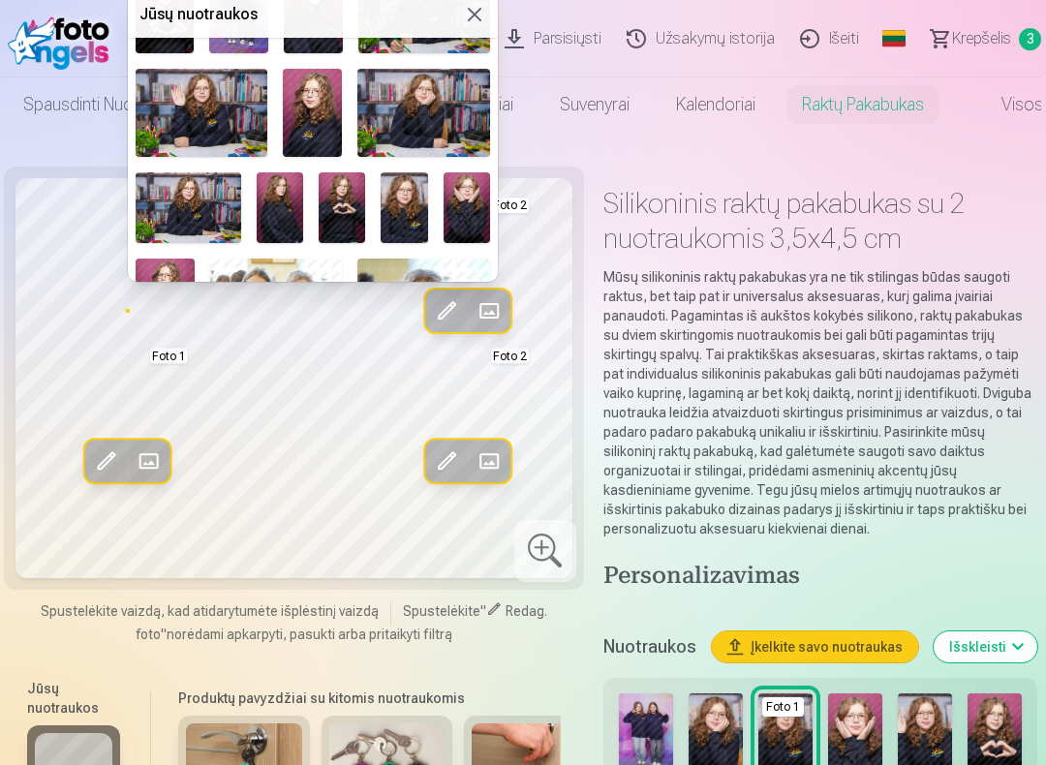
click at [351, 202] on img at bounding box center [342, 207] width 46 height 70
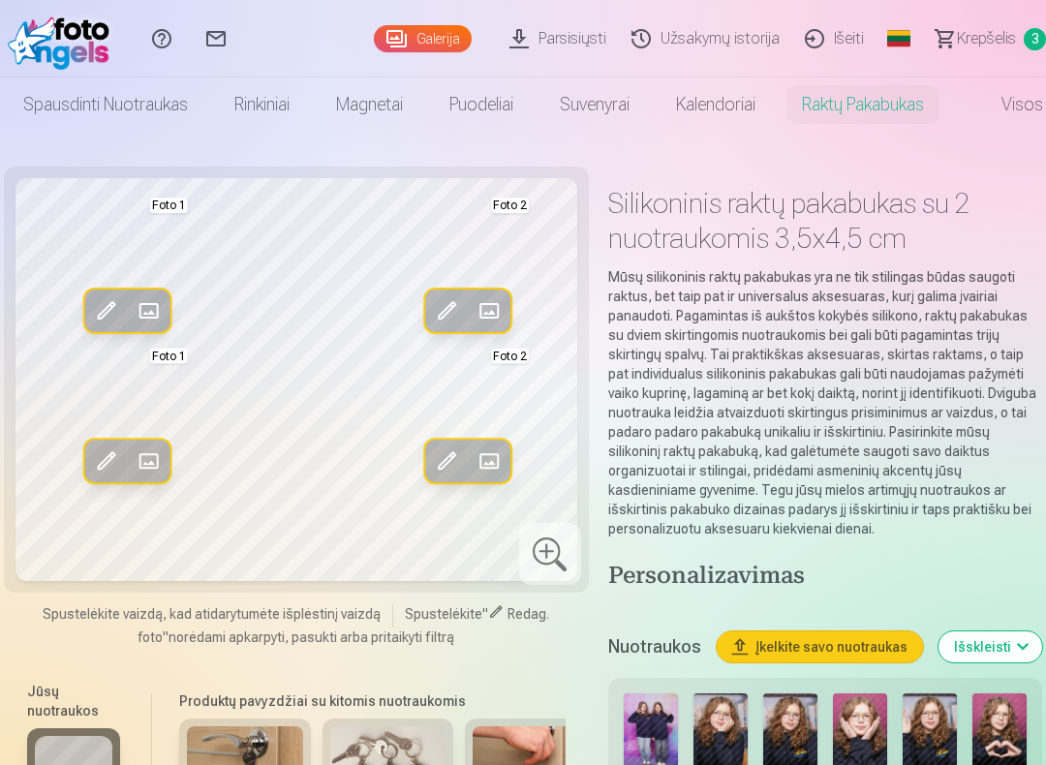
click at [493, 303] on span at bounding box center [489, 310] width 31 height 31
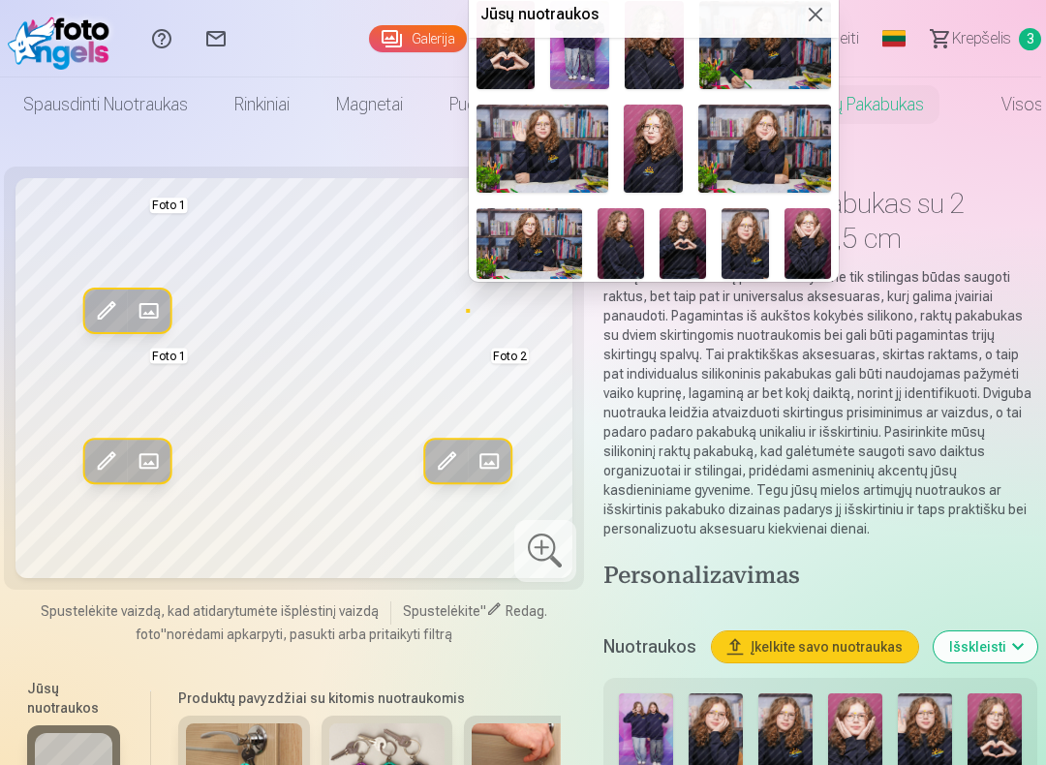
scroll to position [183, 0]
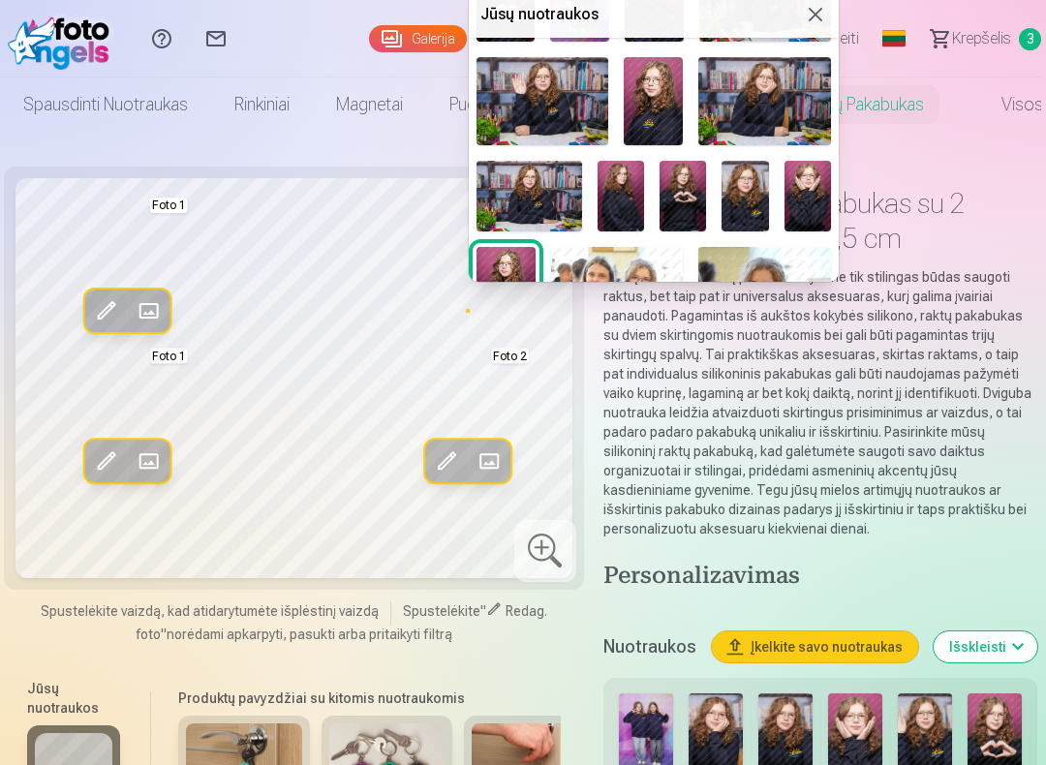
click at [687, 193] on img at bounding box center [682, 196] width 46 height 70
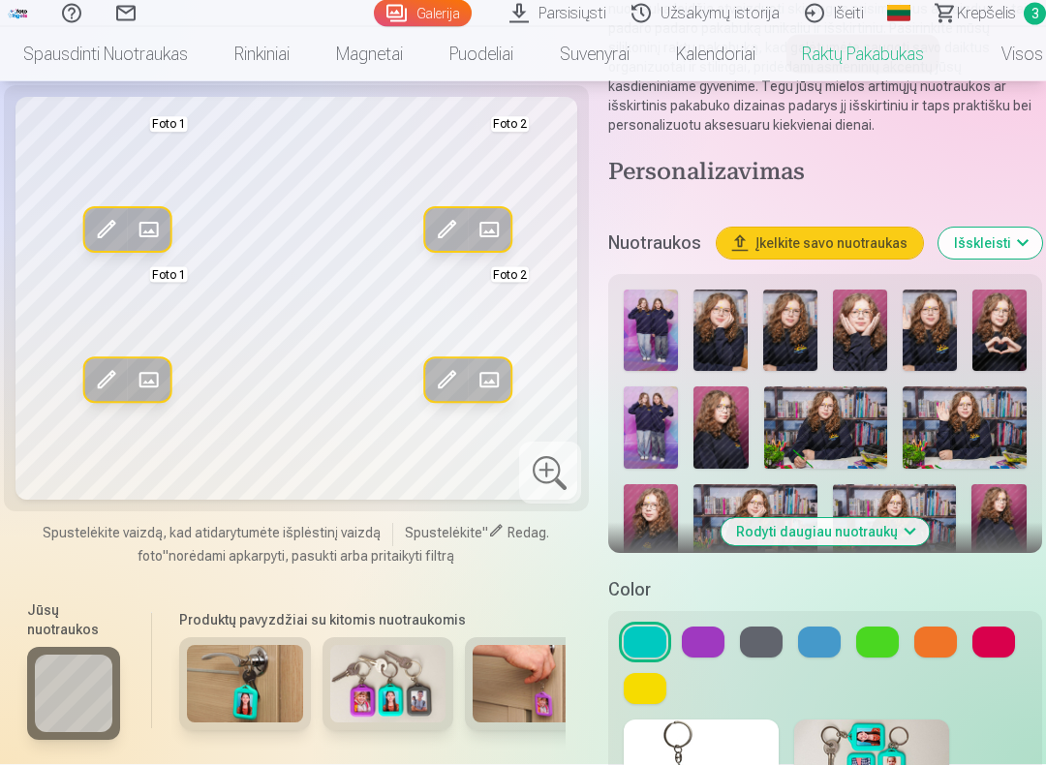
scroll to position [404, 0]
click at [998, 621] on button at bounding box center [993, 641] width 43 height 31
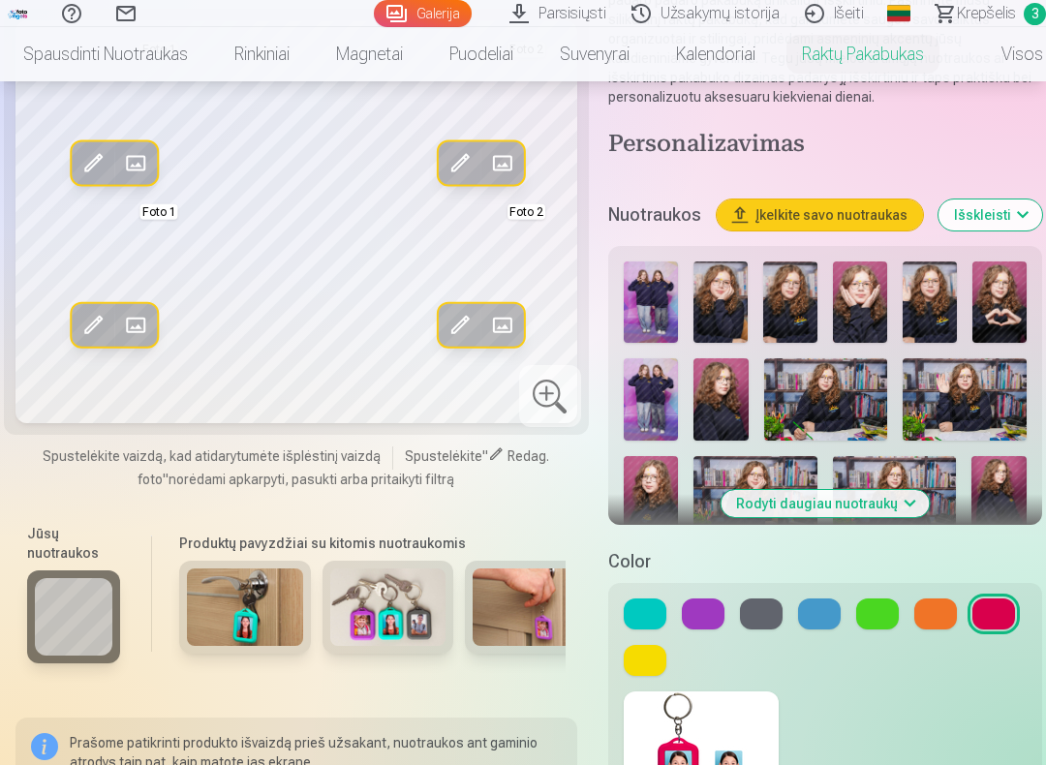
scroll to position [436, 0]
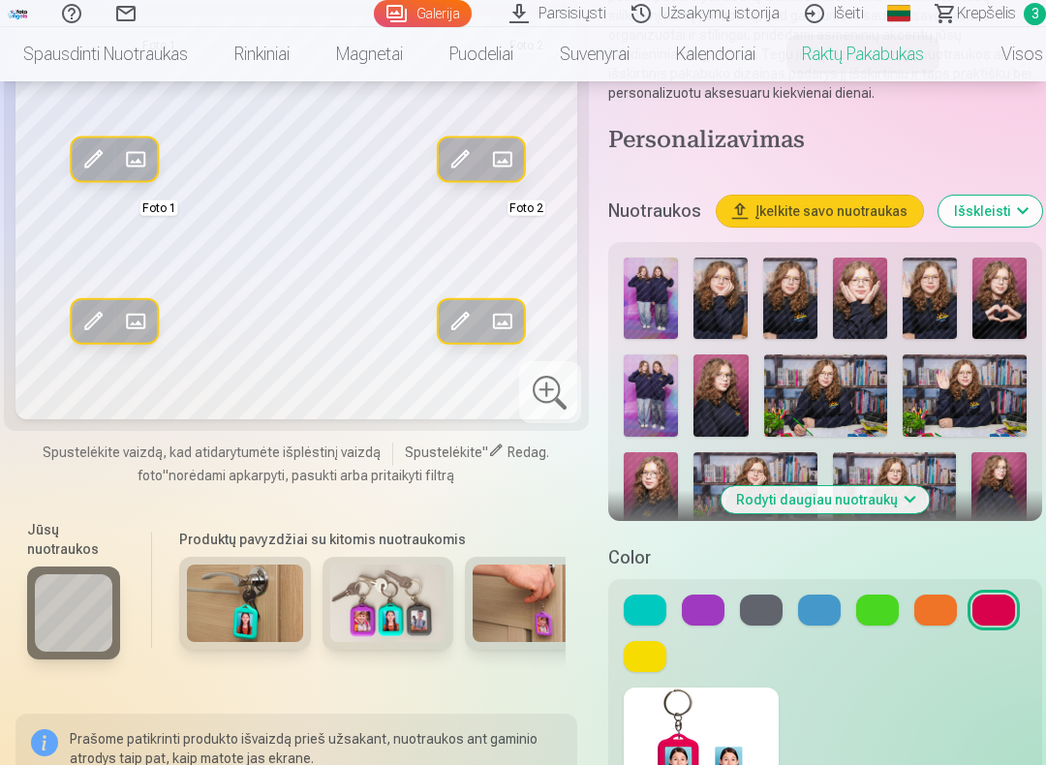
click at [879, 502] on button "Rodyti daugiau nuotraukų" at bounding box center [824, 499] width 208 height 27
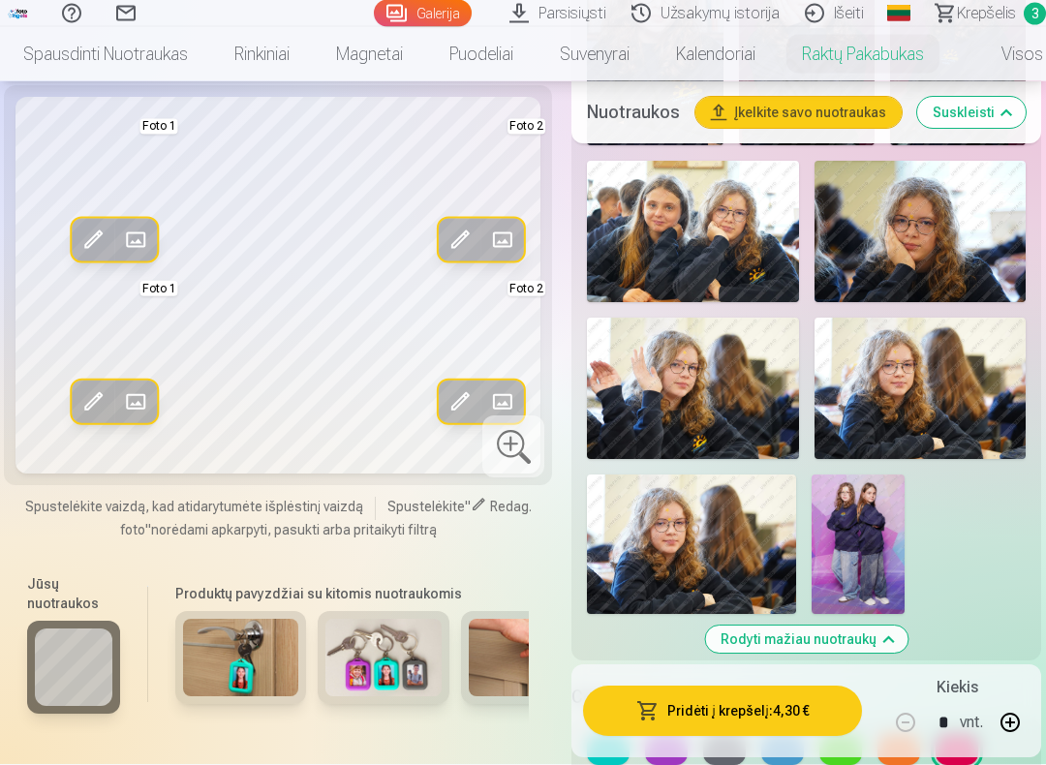
scroll to position [1586, 0]
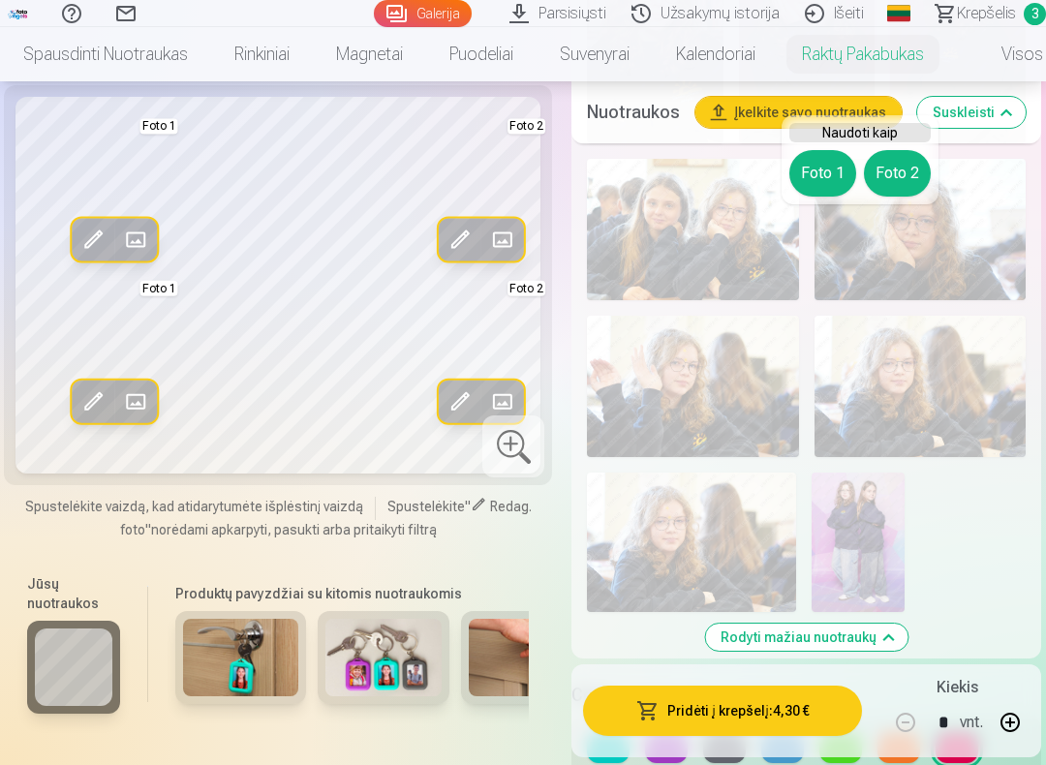
click at [491, 247] on span at bounding box center [502, 240] width 31 height 31
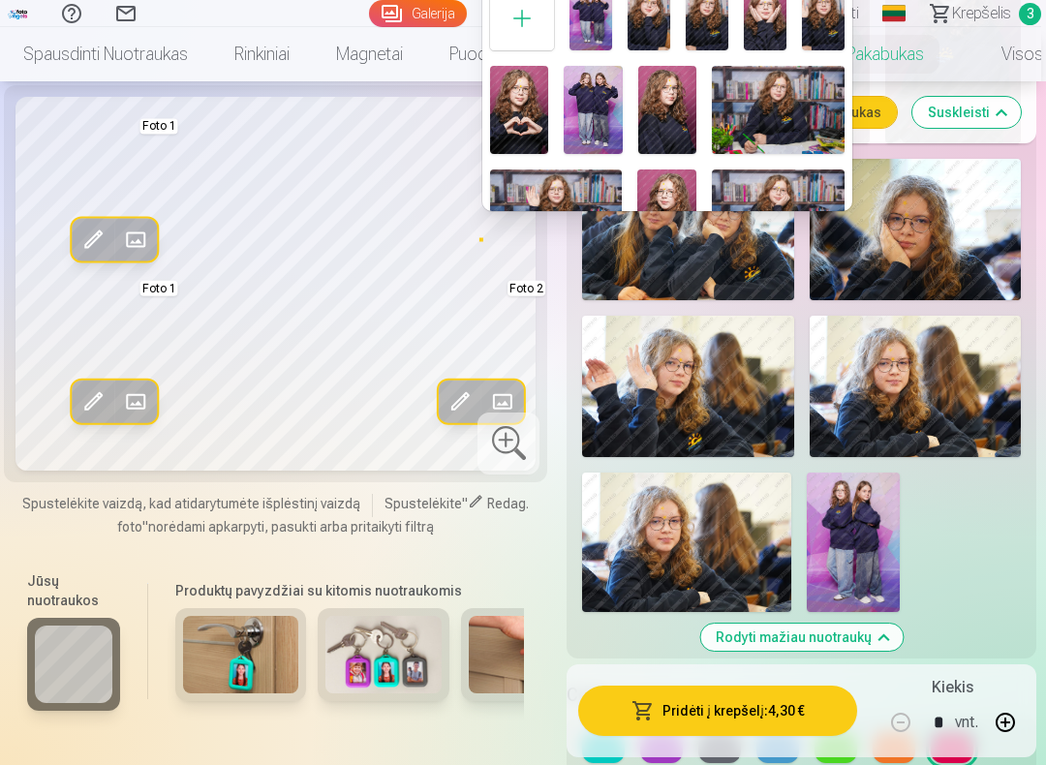
click at [962, 298] on div at bounding box center [523, 382] width 1046 height 765
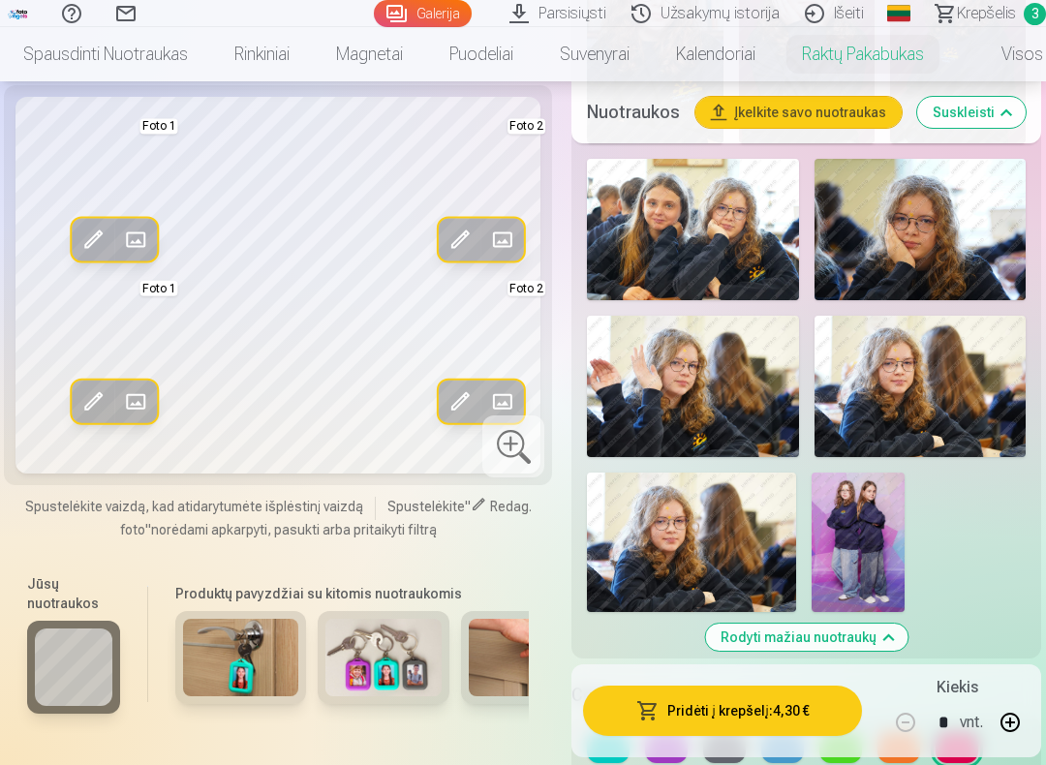
click at [508, 241] on span at bounding box center [502, 240] width 31 height 31
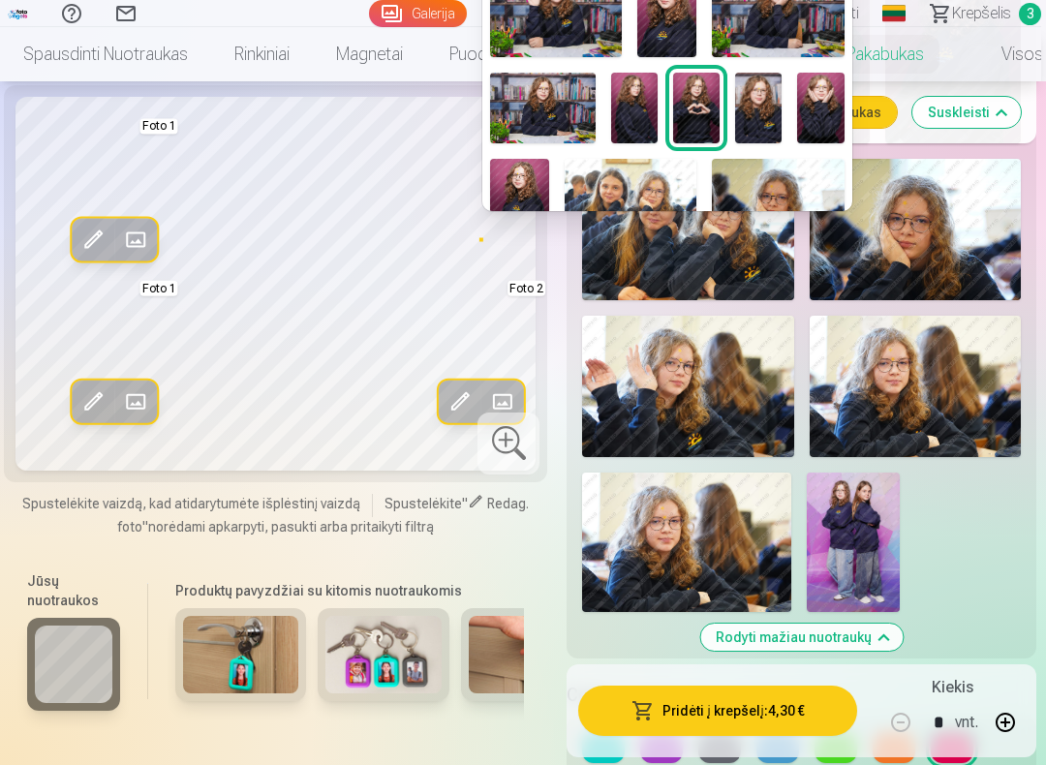
scroll to position [204, 0]
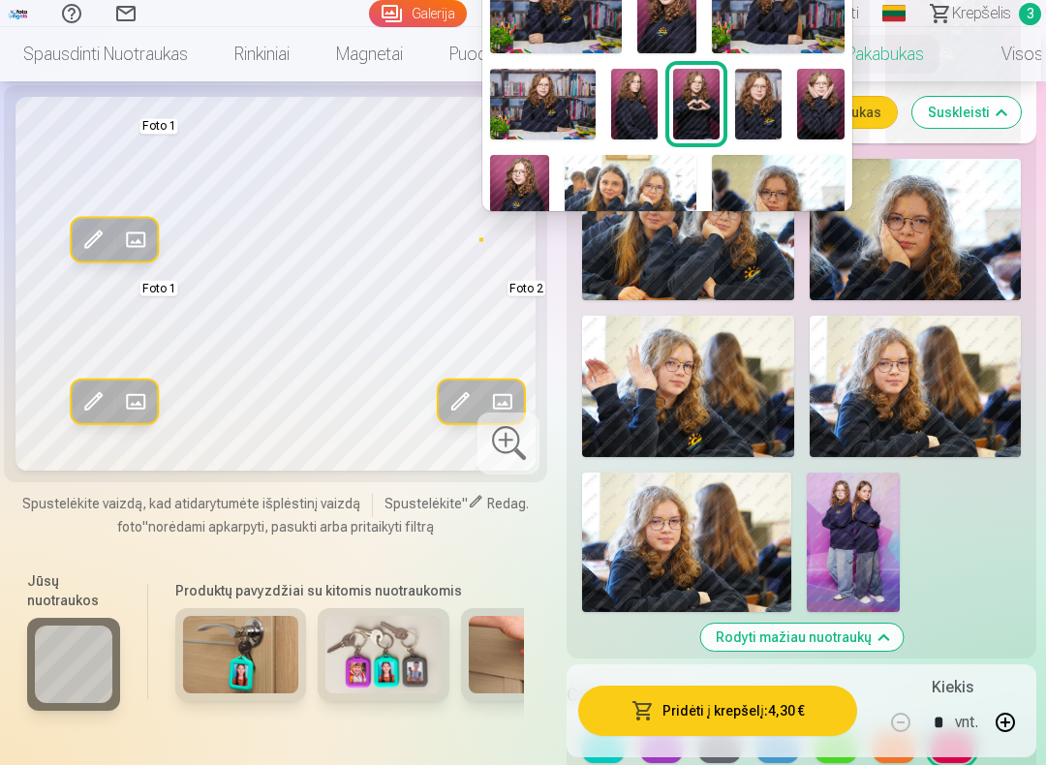
click at [645, 96] on img at bounding box center [634, 104] width 46 height 71
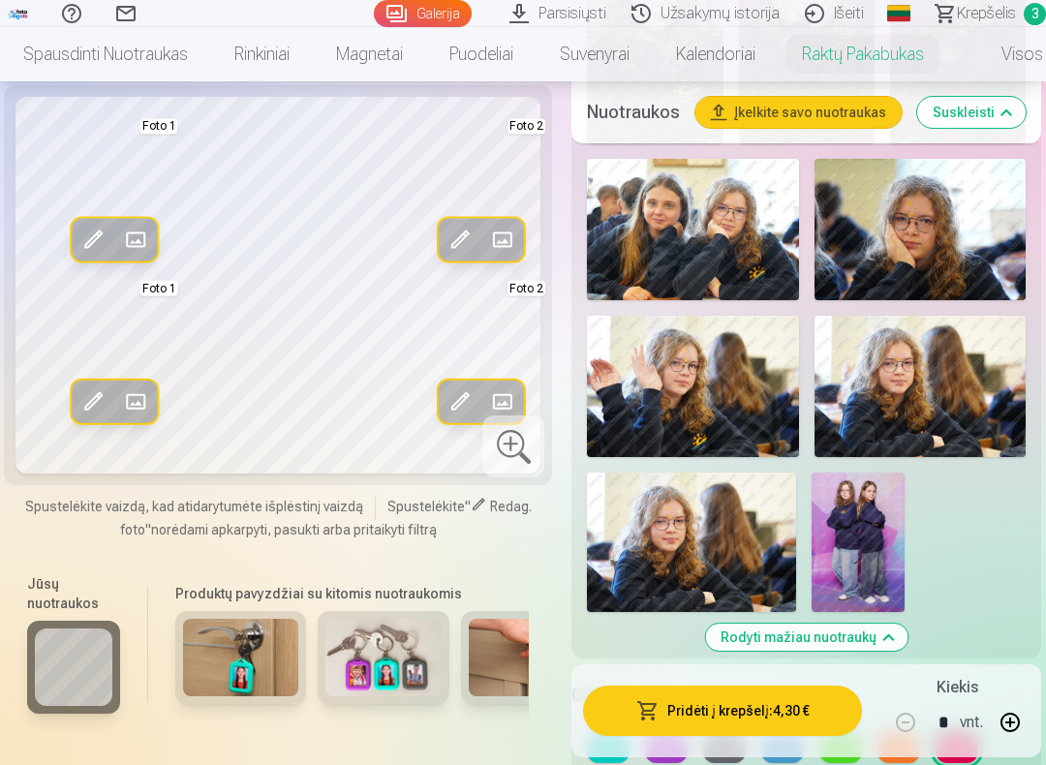
click at [506, 237] on span at bounding box center [502, 240] width 31 height 31
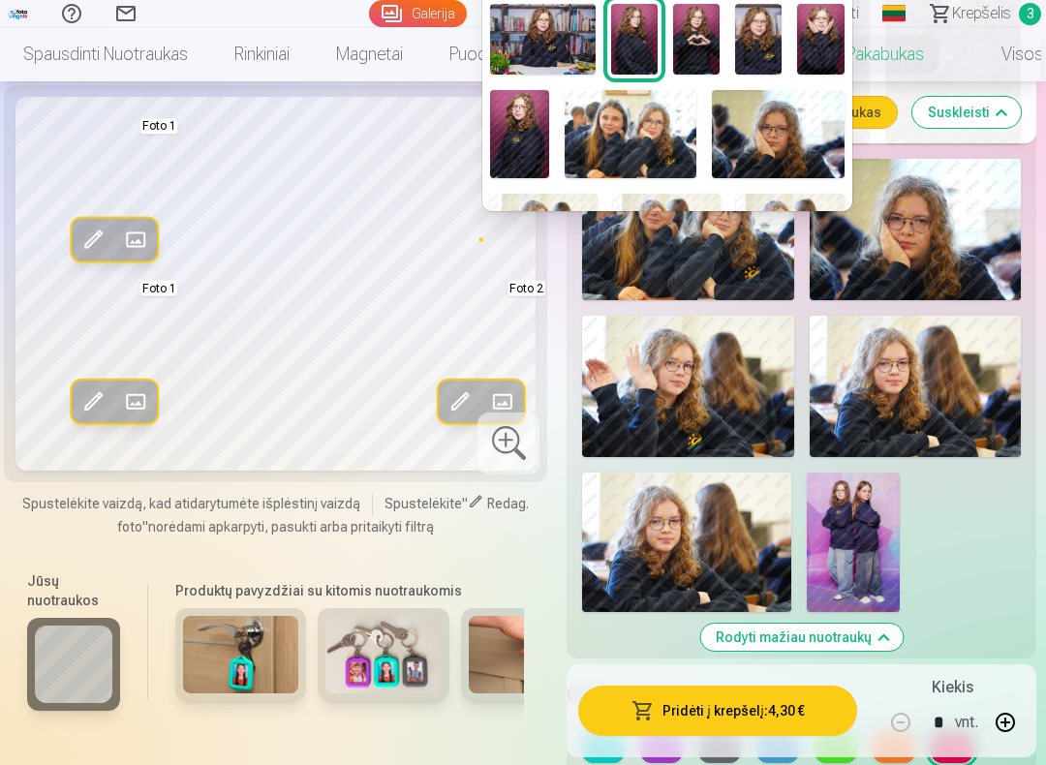
scroll to position [270, 0]
click at [536, 132] on img at bounding box center [519, 133] width 59 height 88
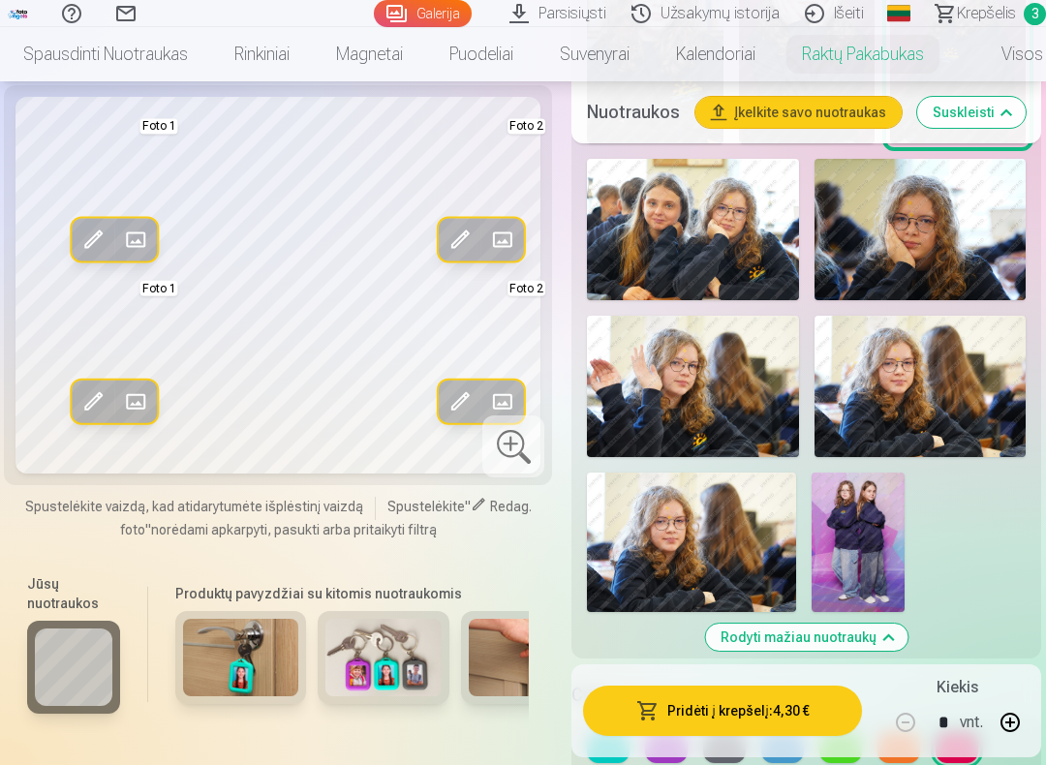
click at [509, 245] on span at bounding box center [502, 240] width 31 height 31
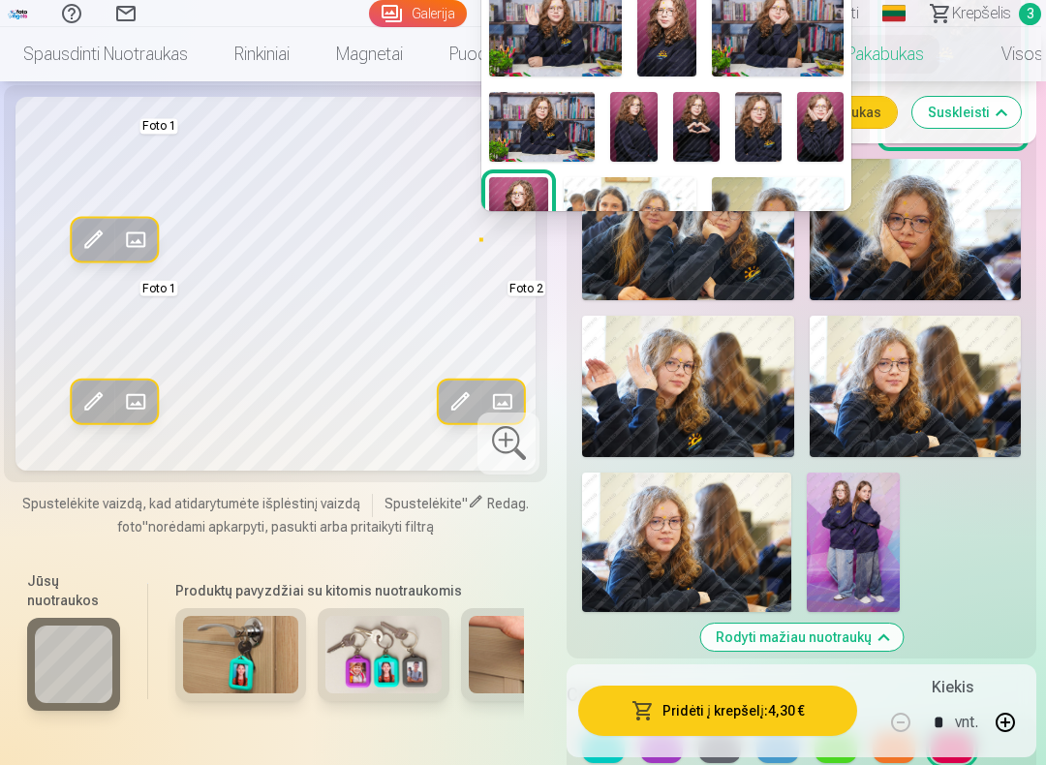
scroll to position [188, 0]
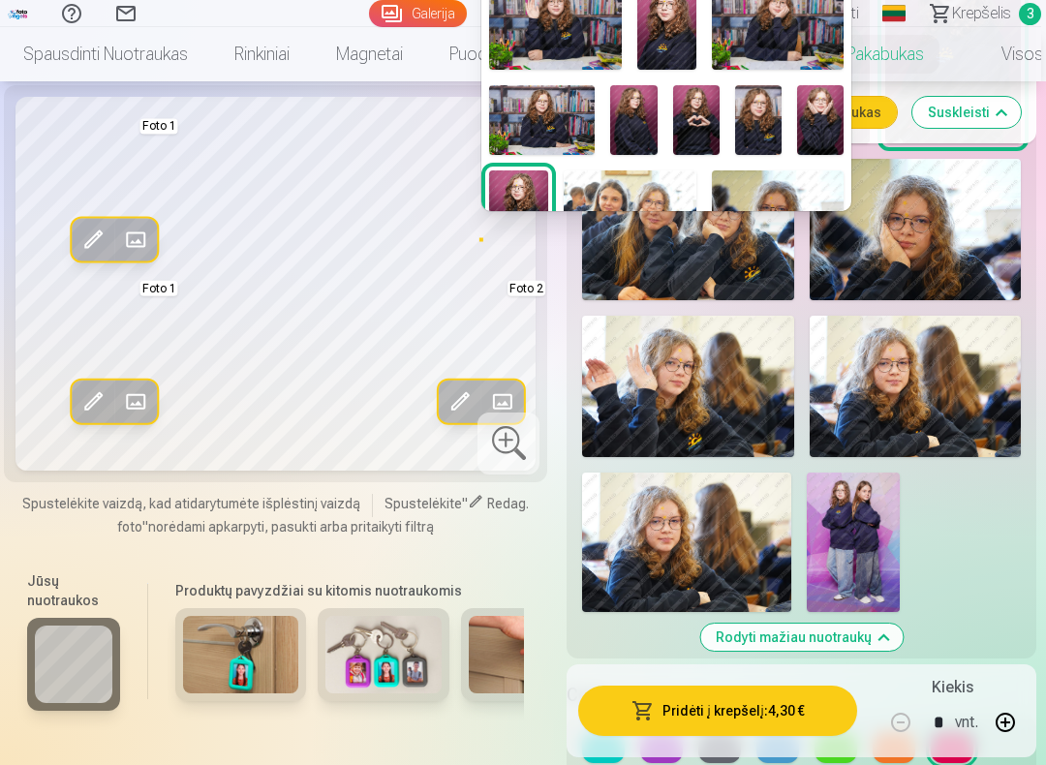
click at [707, 109] on img at bounding box center [696, 120] width 46 height 70
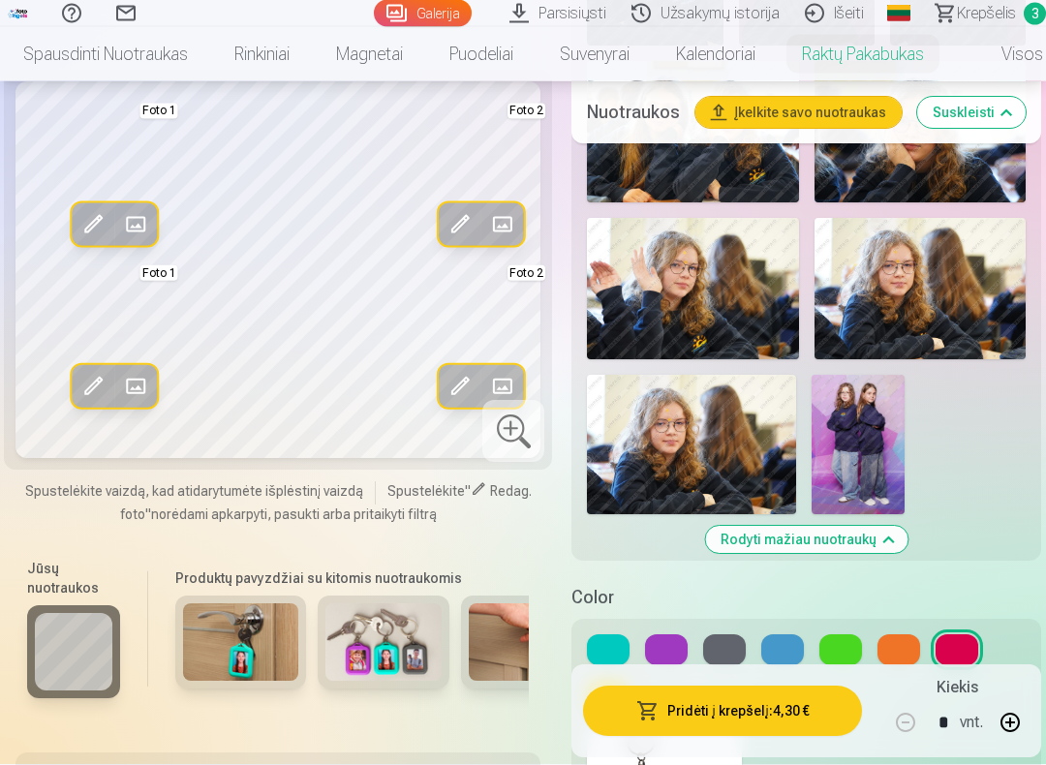
scroll to position [1685, 0]
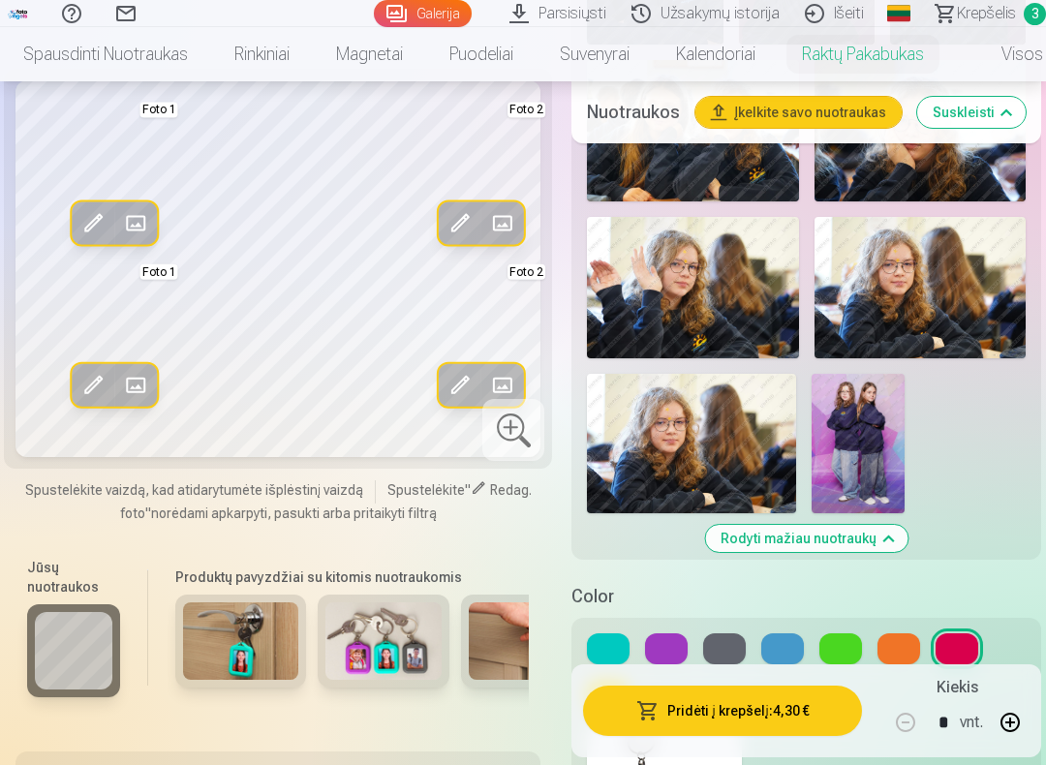
click at [809, 621] on button "Pridėti į krepšelį : 4,30 €" at bounding box center [722, 711] width 279 height 50
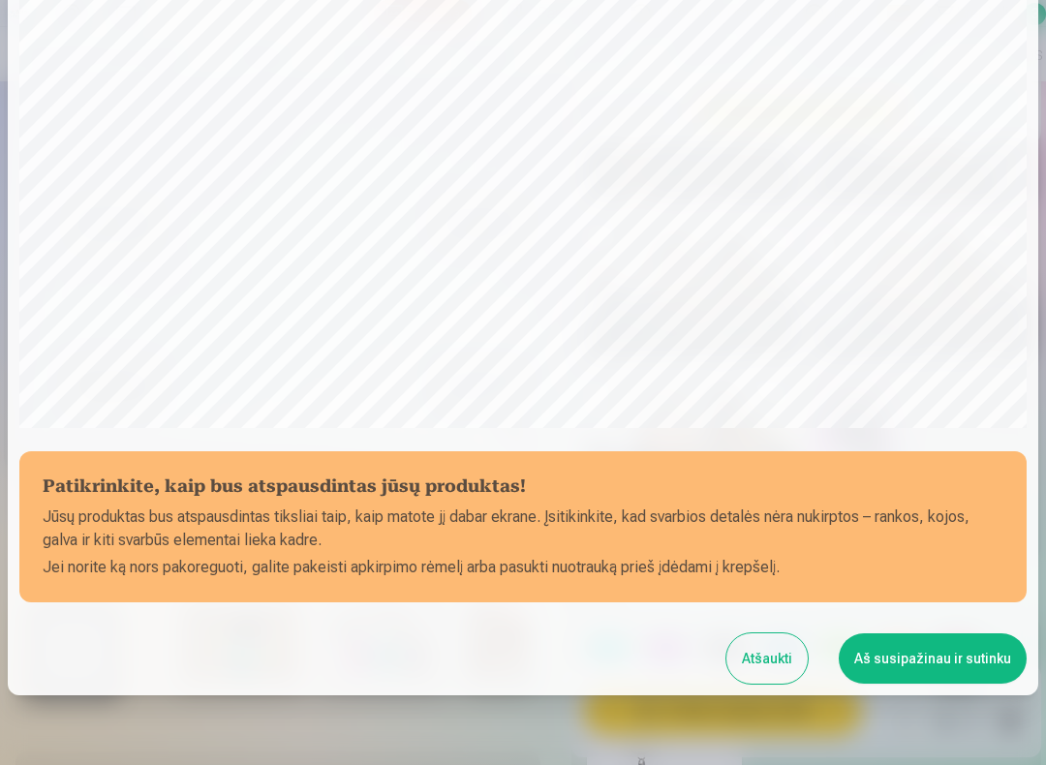
scroll to position [424, 0]
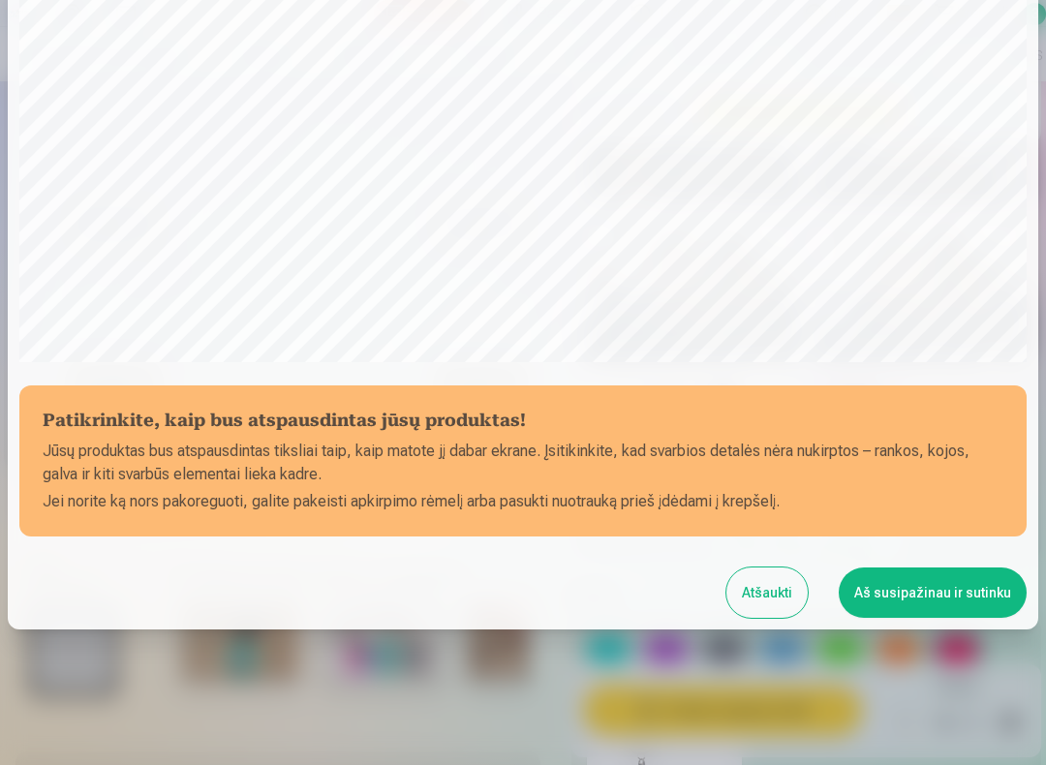
click at [982, 587] on button "Aš susipažinau ir sutinku" at bounding box center [933, 592] width 188 height 50
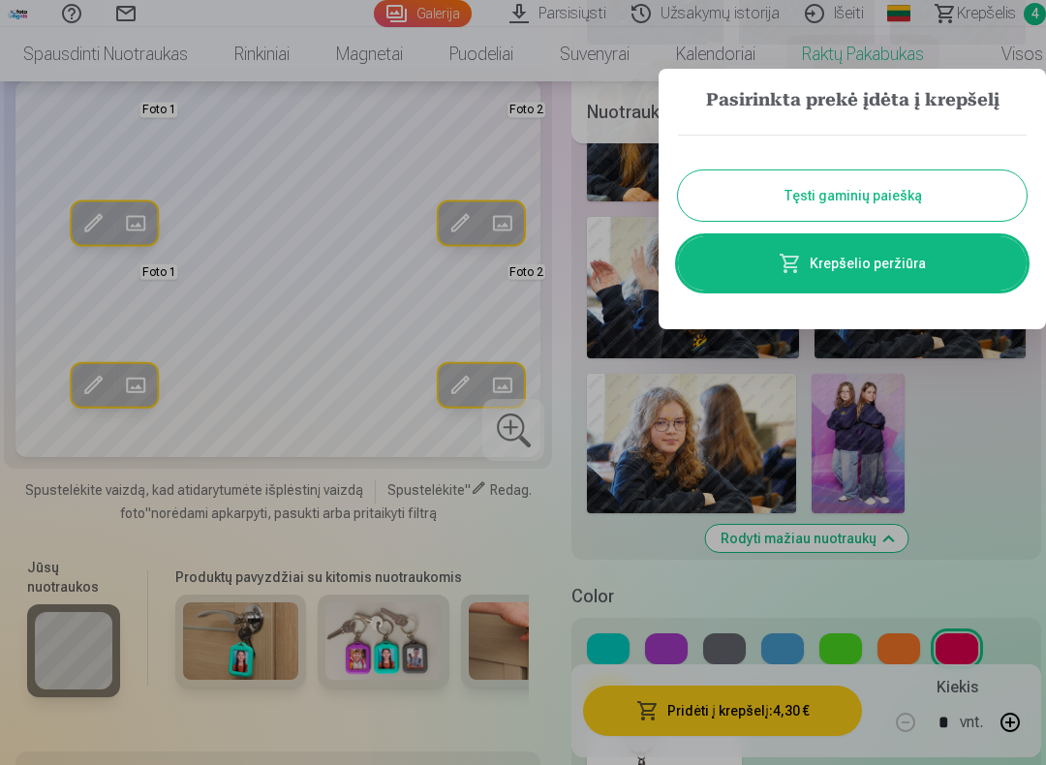
click at [949, 181] on button "Tęsti gaminių paiešką" at bounding box center [852, 195] width 349 height 50
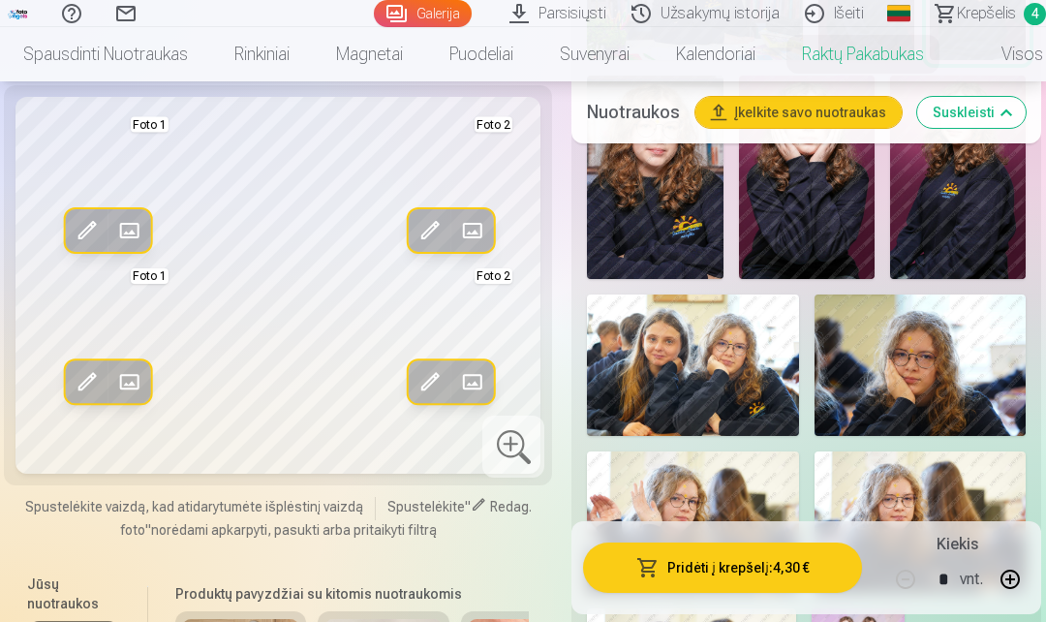
scroll to position [1450, 0]
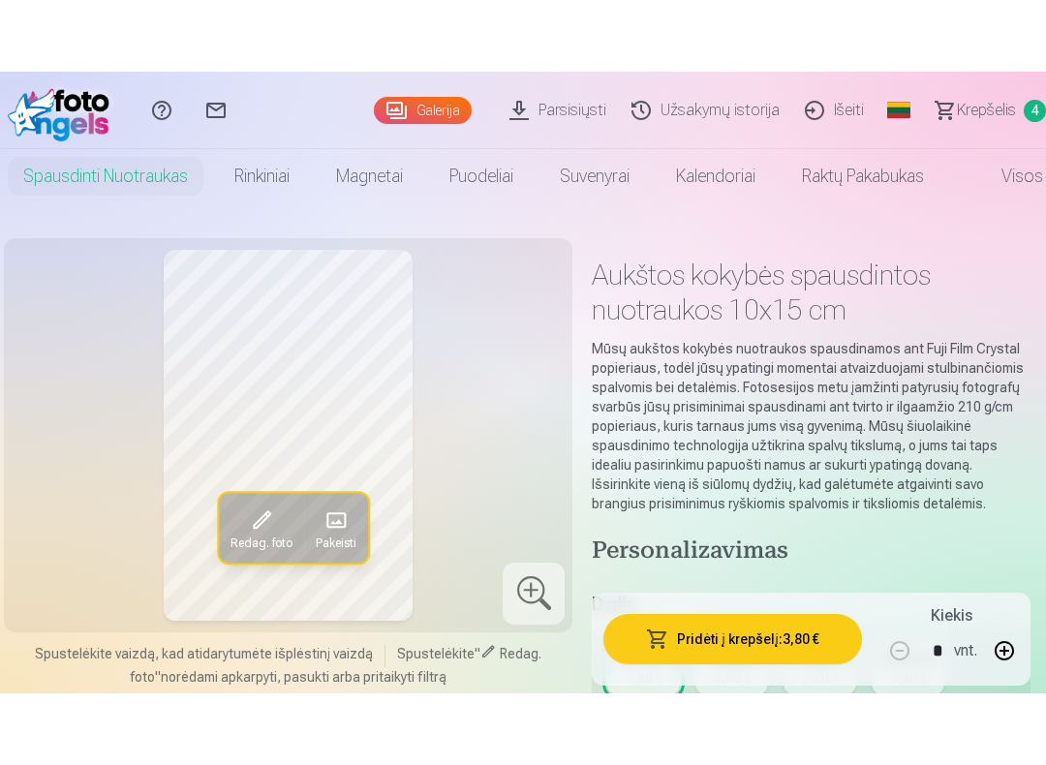
scroll to position [89, 0]
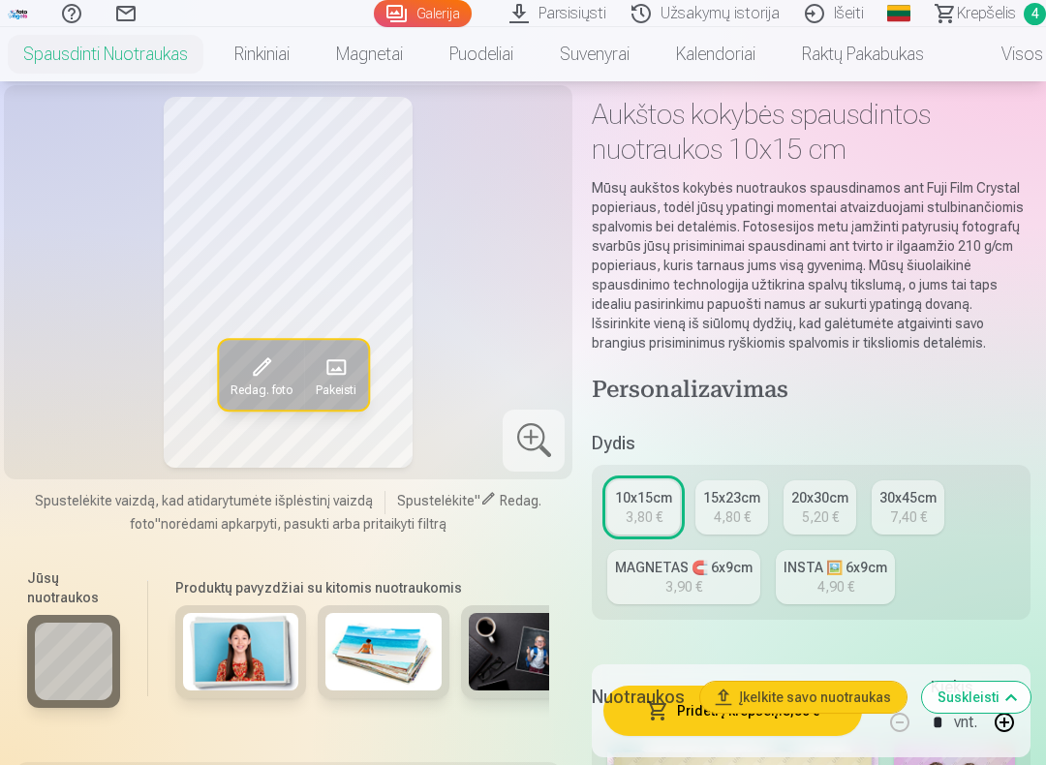
click at [322, 376] on span at bounding box center [335, 366] width 31 height 31
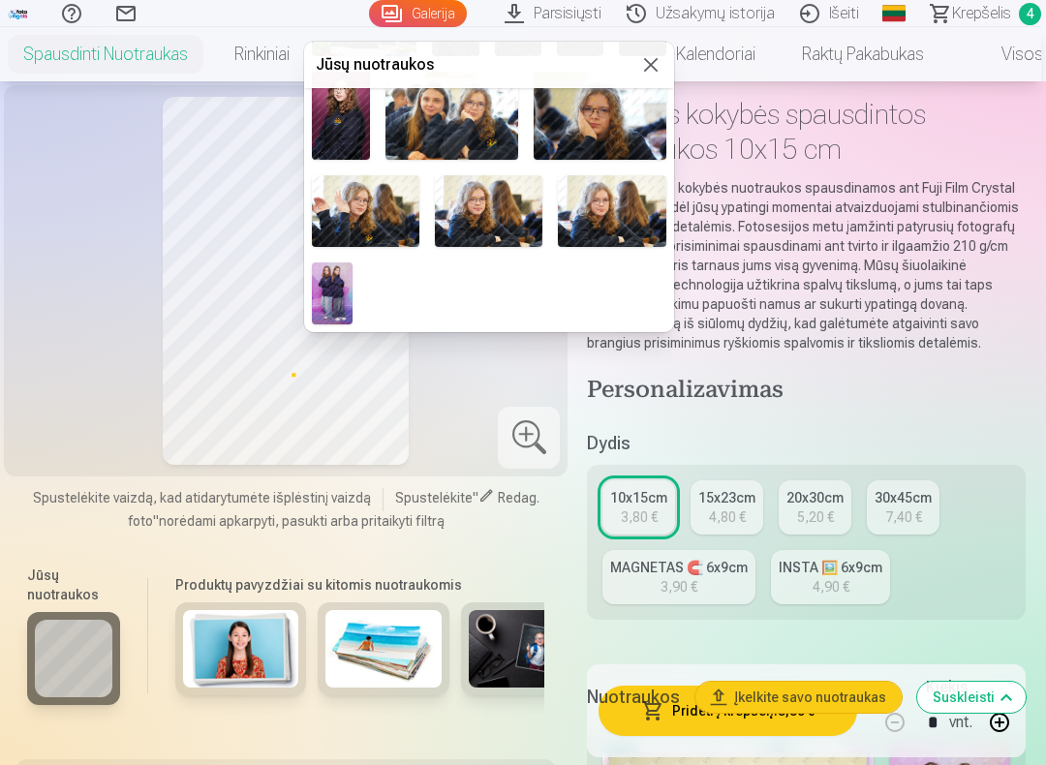
scroll to position [409, 0]
click at [333, 292] on img at bounding box center [333, 293] width 42 height 62
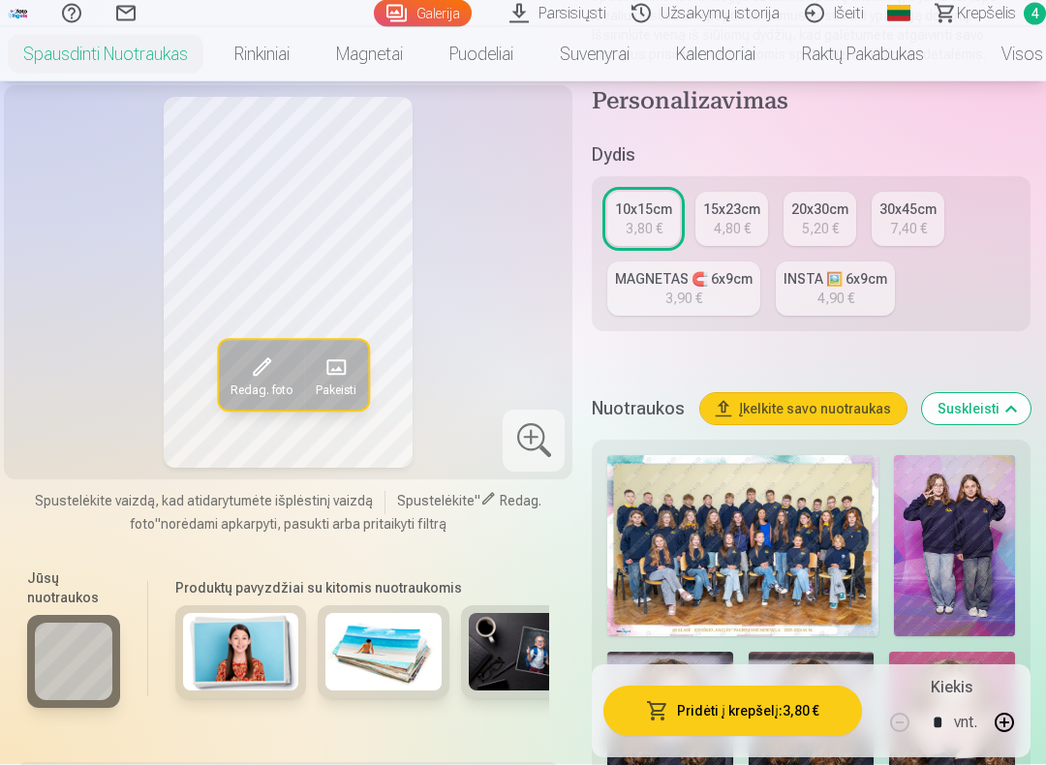
scroll to position [381, 0]
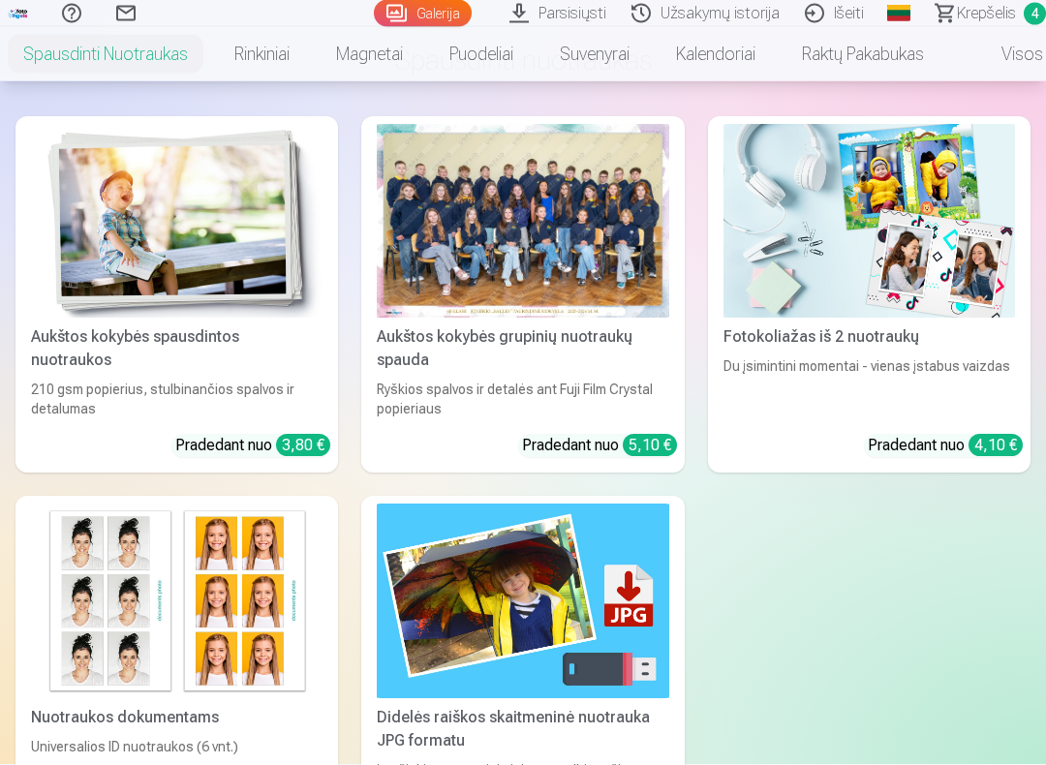
scroll to position [3894, 0]
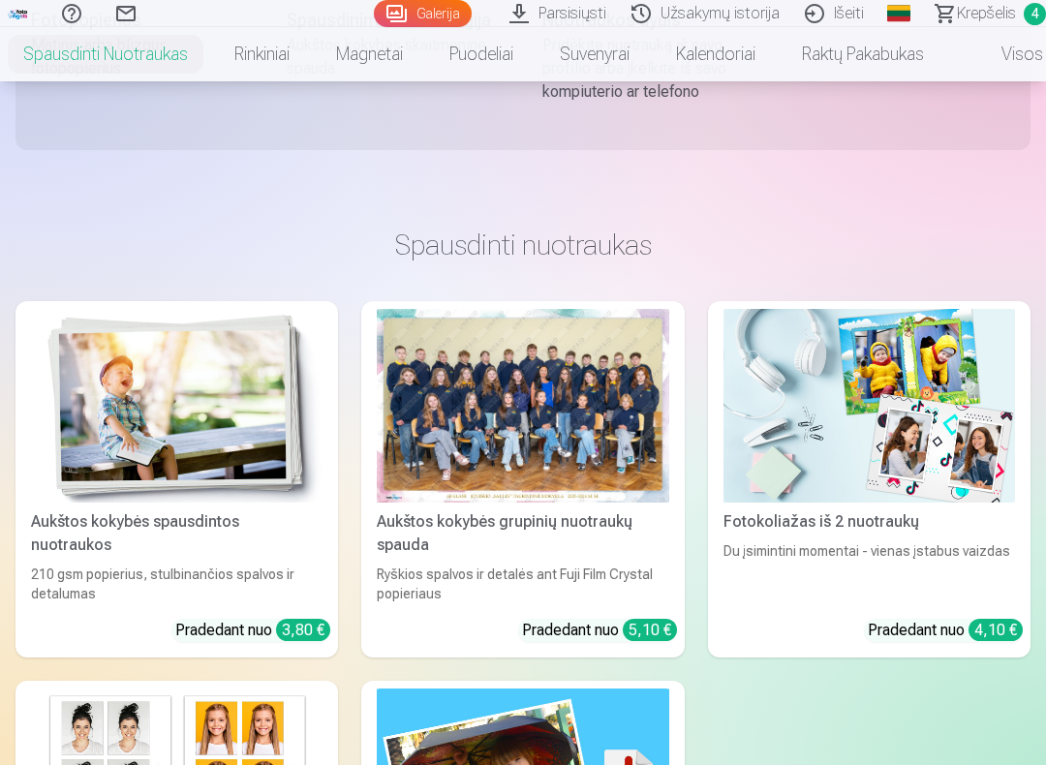
scroll to position [4561, 0]
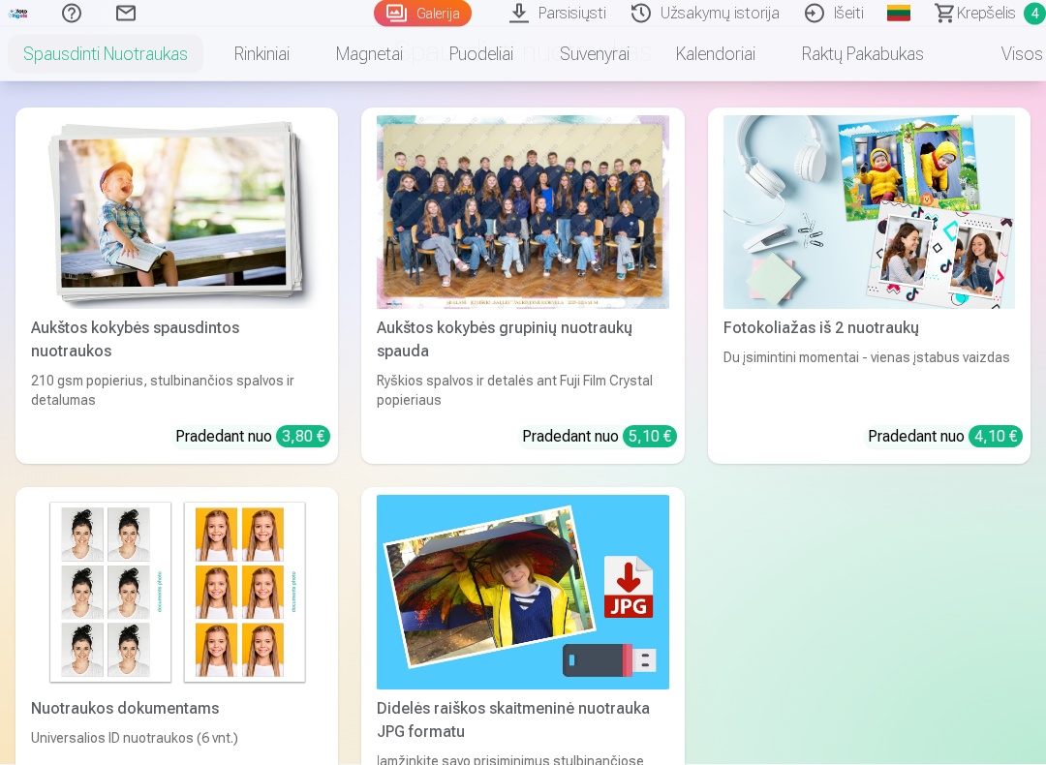
scroll to position [4748, 0]
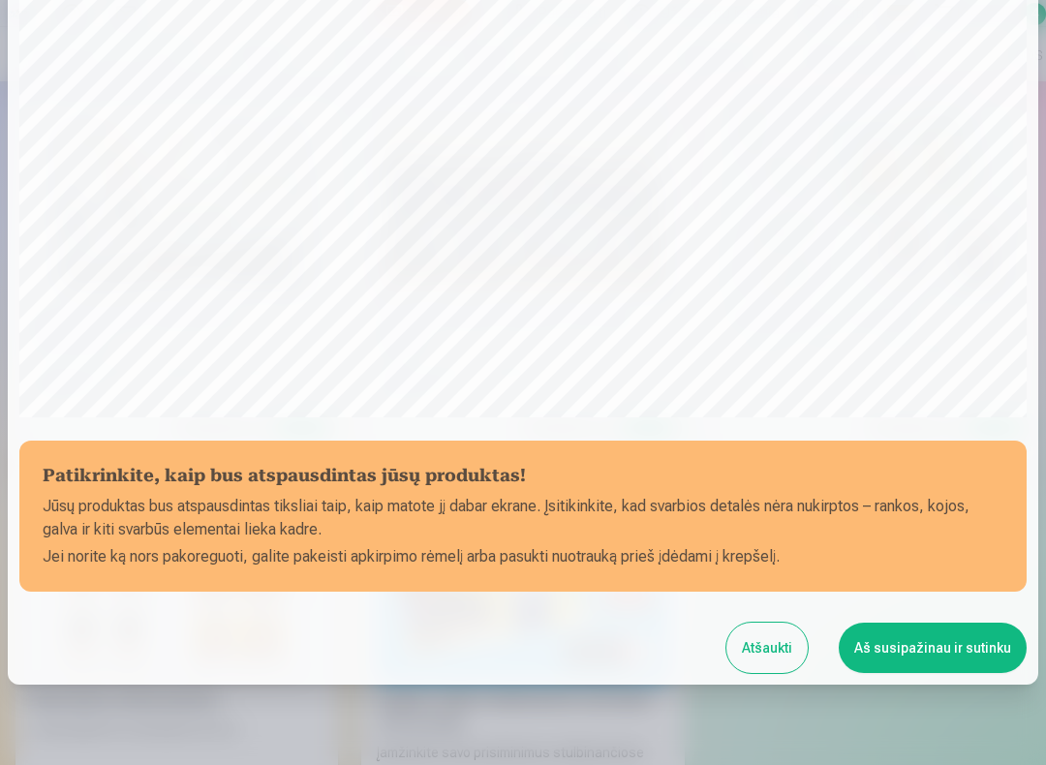
scroll to position [424, 0]
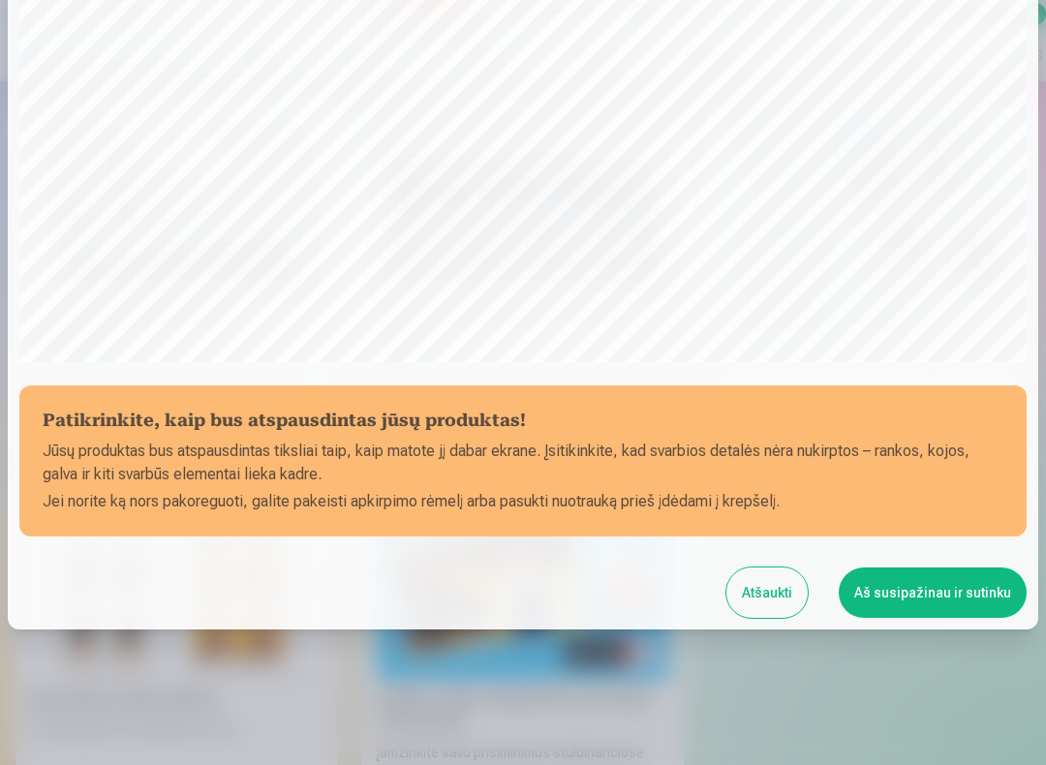
click at [788, 588] on button "Atšaukti" at bounding box center [766, 592] width 81 height 50
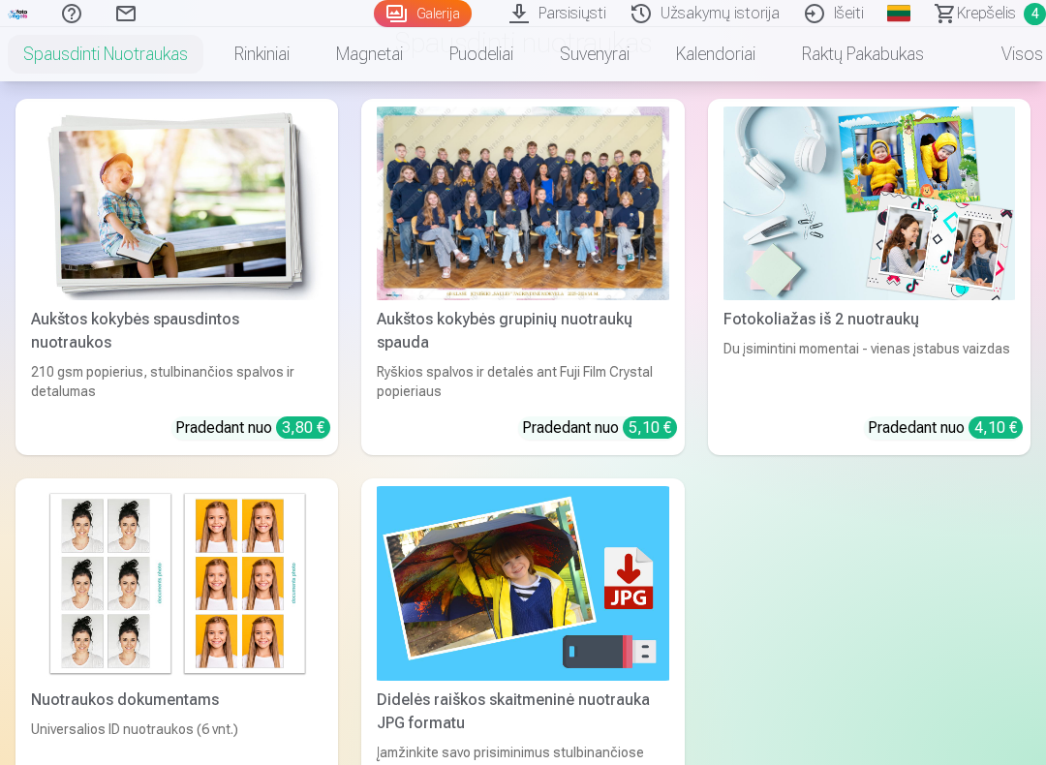
click at [1034, 9] on span "4" at bounding box center [1034, 14] width 22 height 22
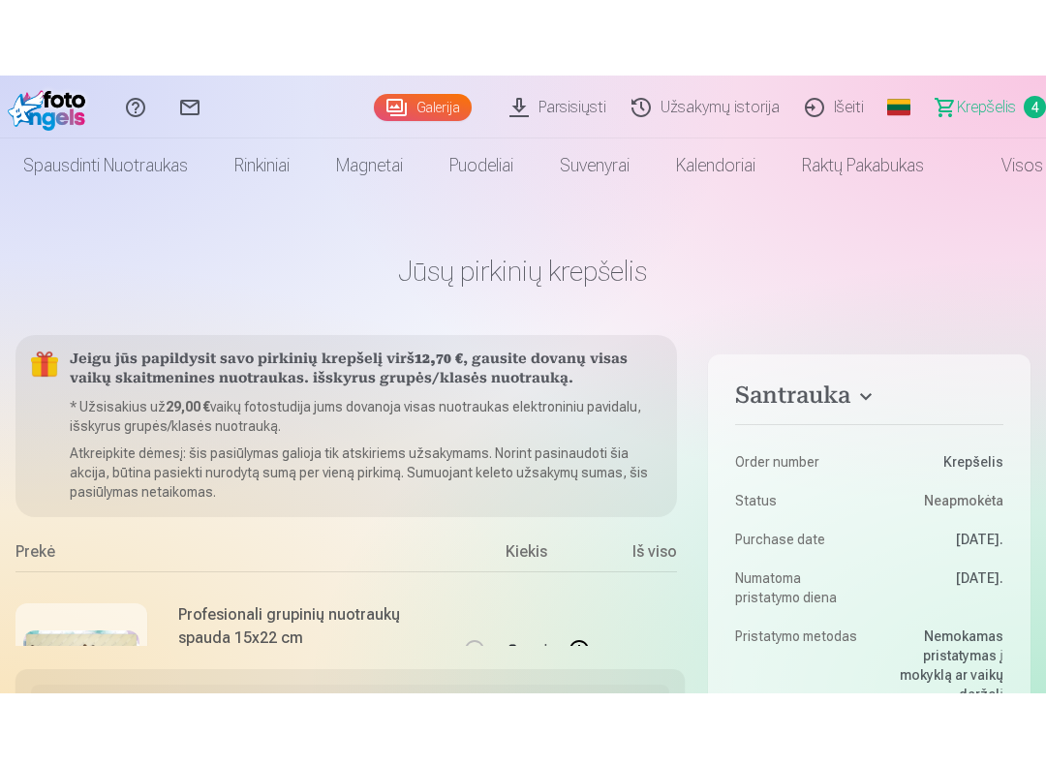
scroll to position [15, 0]
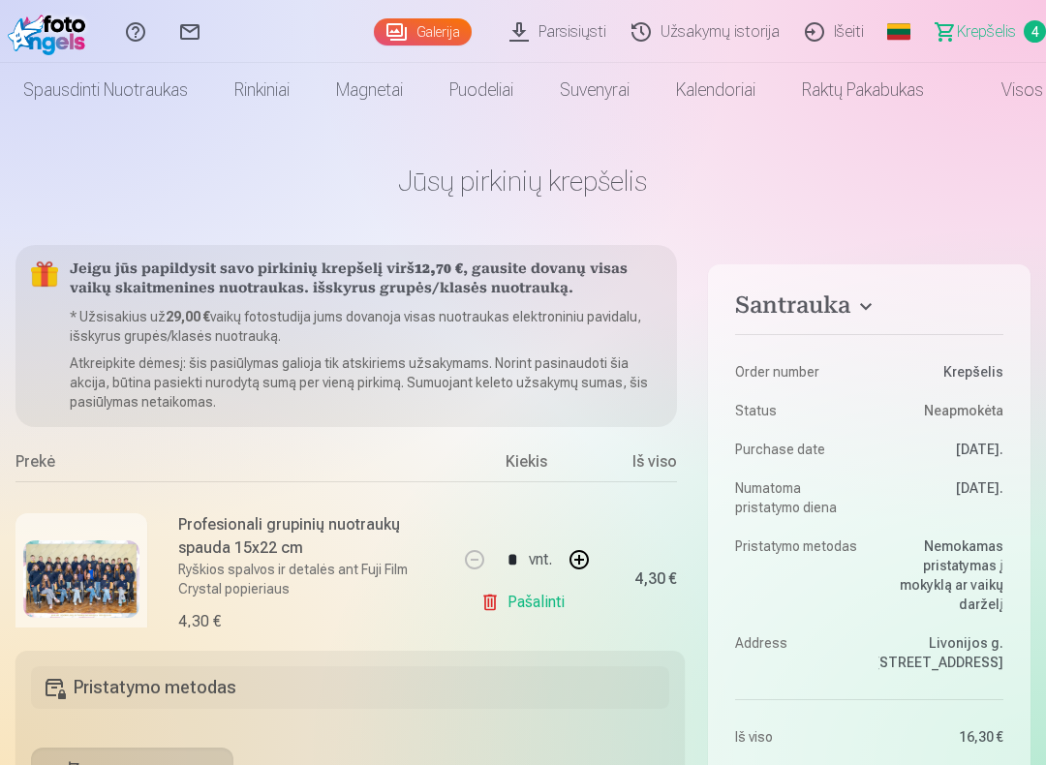
click at [998, 45] on link "Krepšelis 4" at bounding box center [982, 31] width 128 height 63
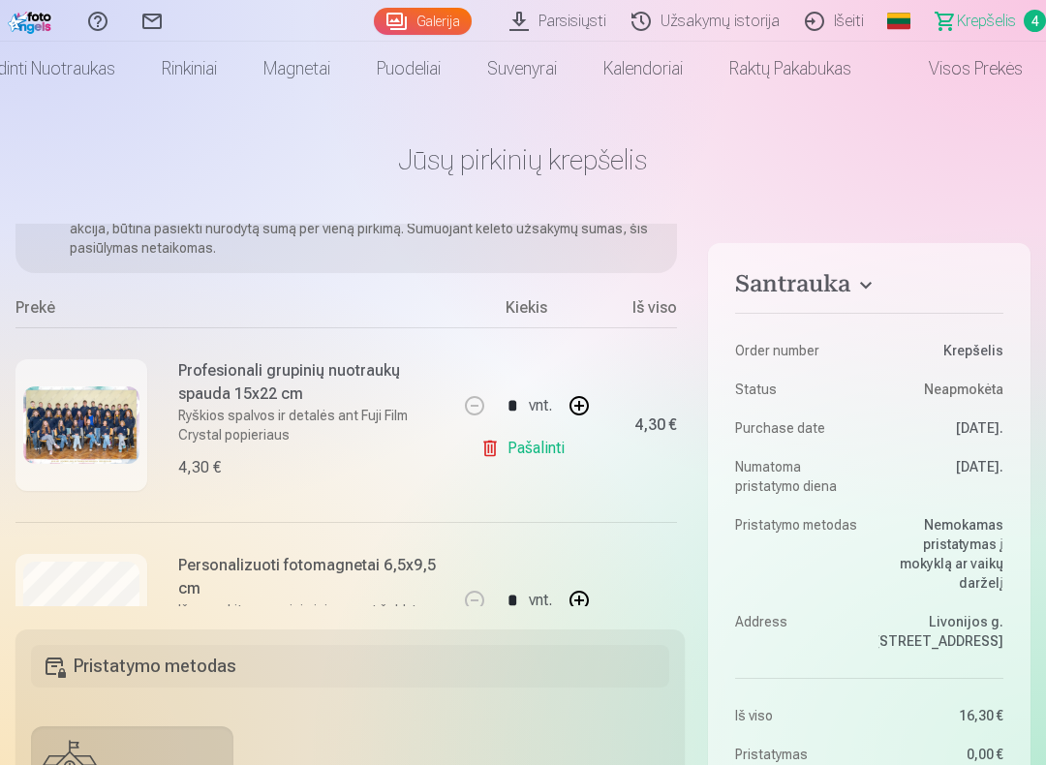
scroll to position [0, 91]
click at [982, 74] on link "Visos prekės" at bounding box center [959, 69] width 171 height 54
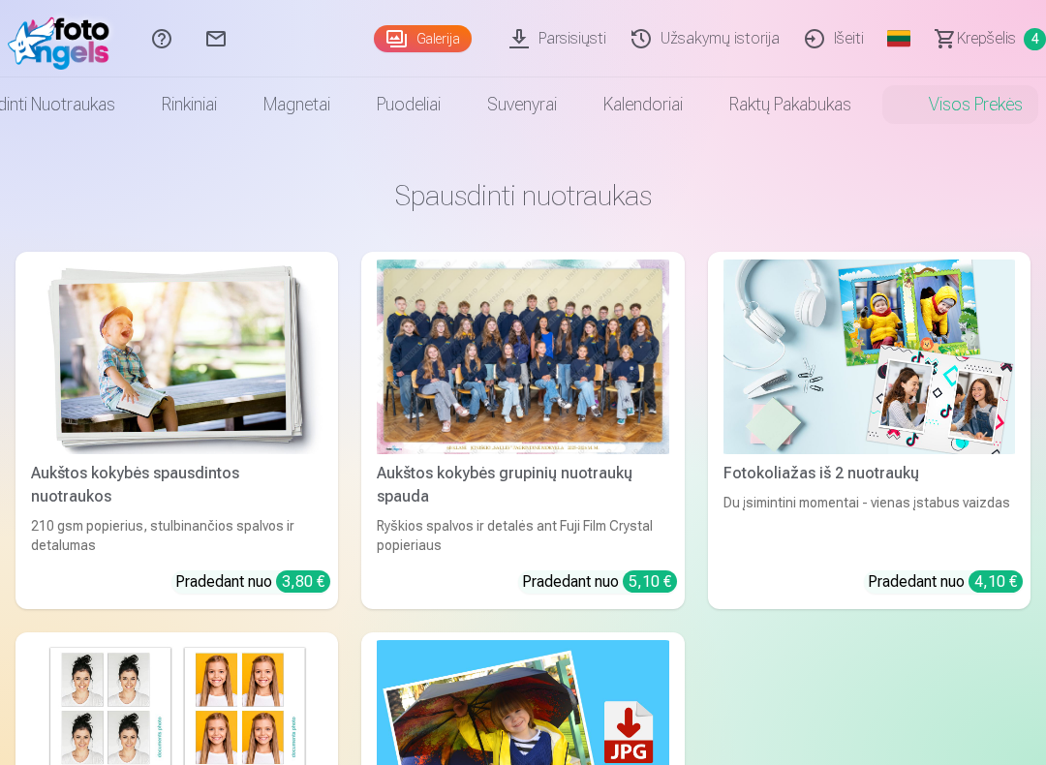
click at [211, 348] on img at bounding box center [176, 356] width 291 height 195
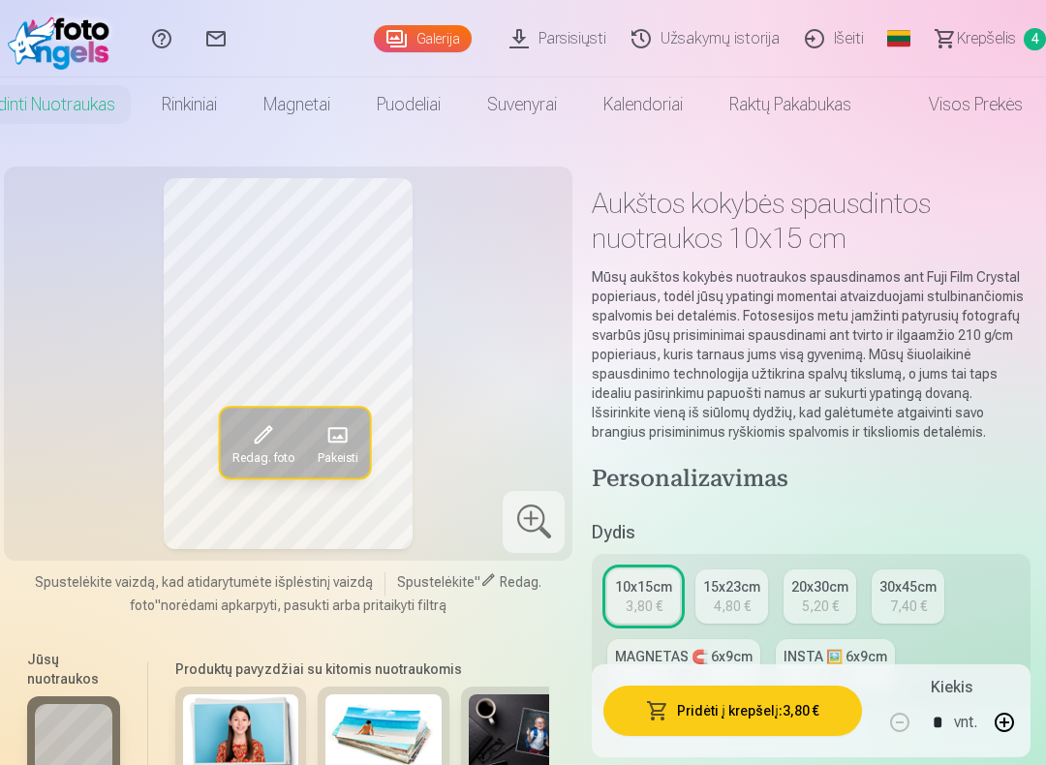
click at [727, 621] on button "Pridėti į krepšelį : 3,80 €" at bounding box center [732, 711] width 259 height 50
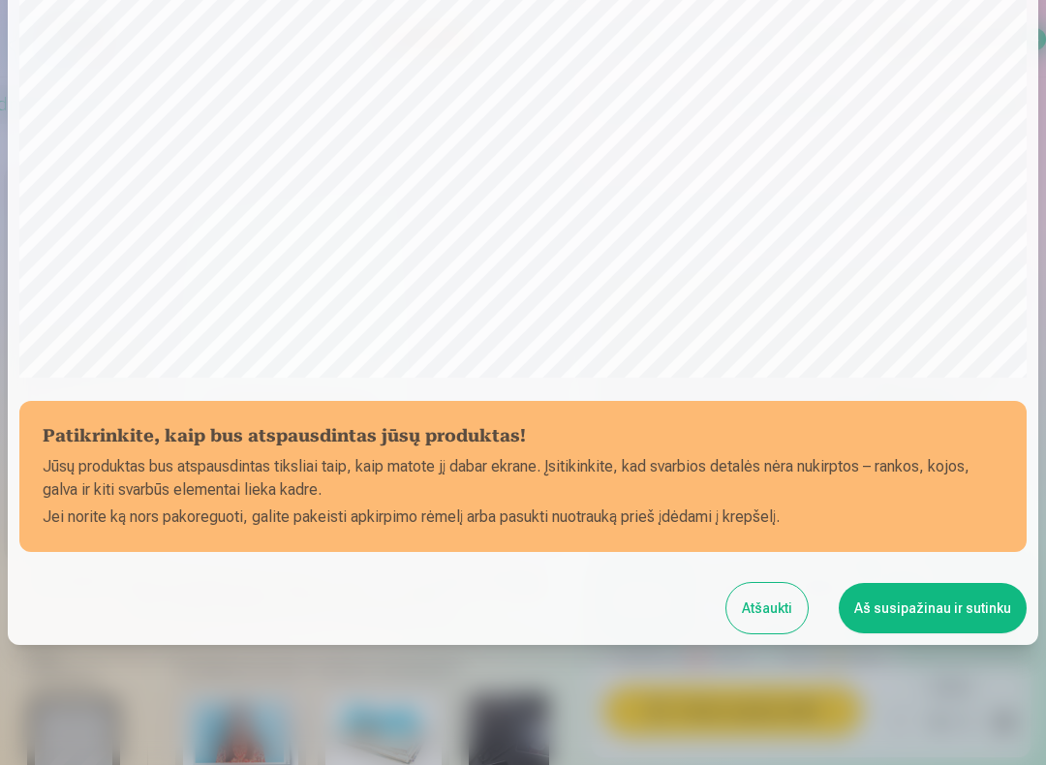
scroll to position [424, 0]
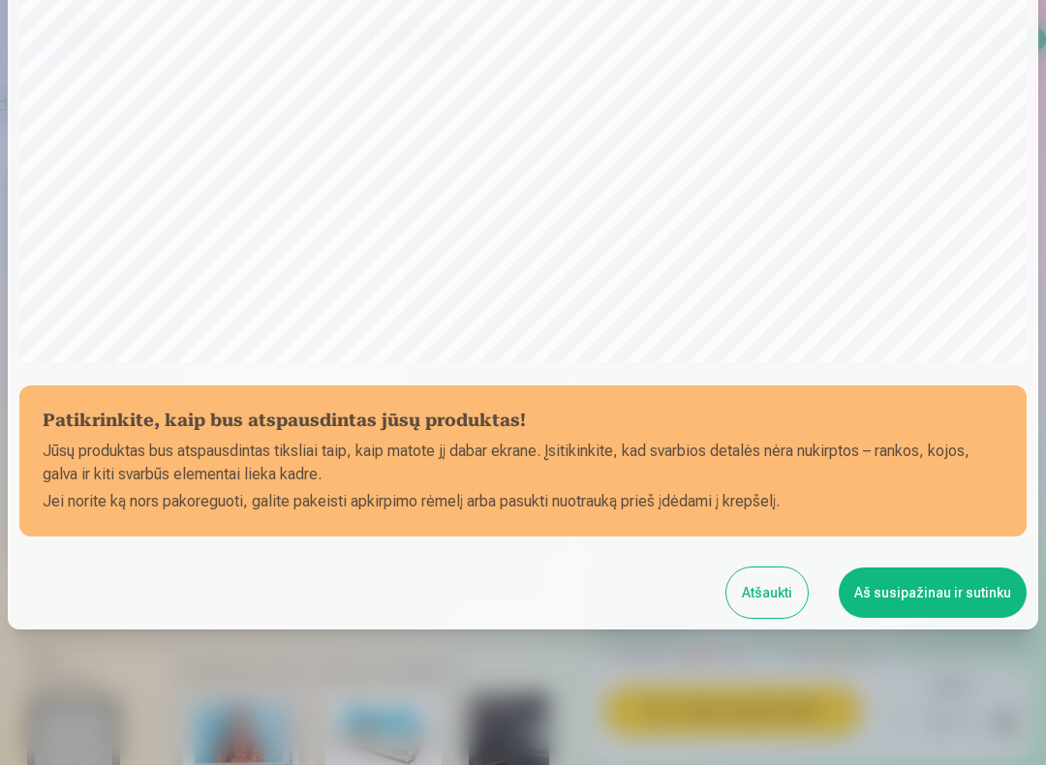
click at [943, 590] on button "Aš susipažinau ir sutinku" at bounding box center [933, 592] width 188 height 50
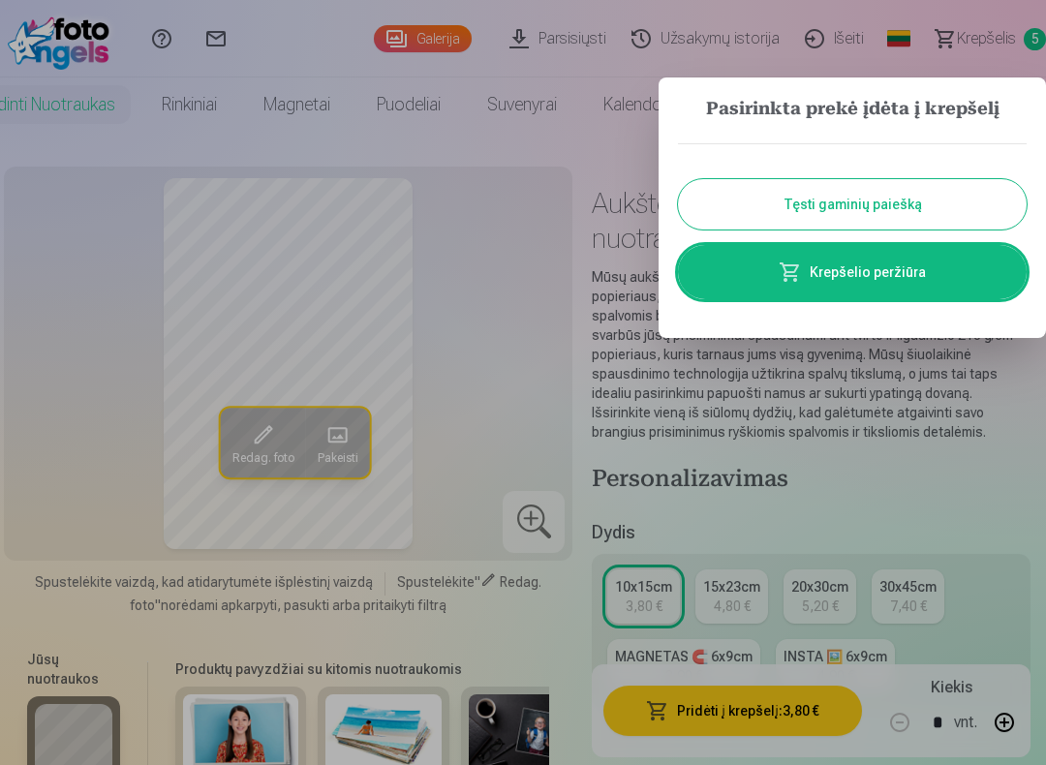
click at [940, 214] on button "Tęsti gaminių paiešką" at bounding box center [852, 204] width 349 height 50
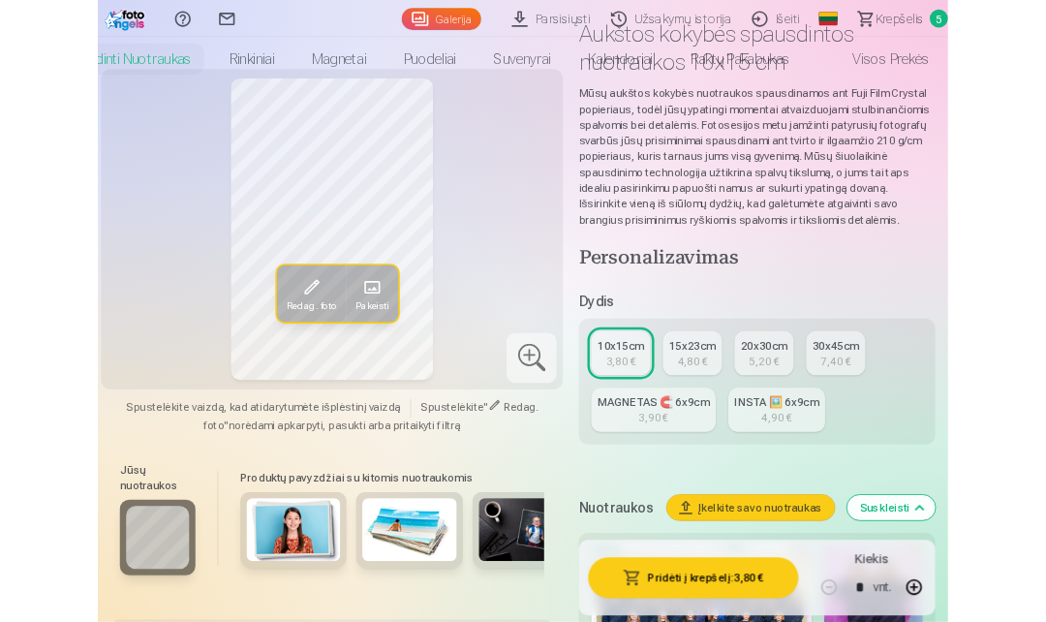
scroll to position [0, 0]
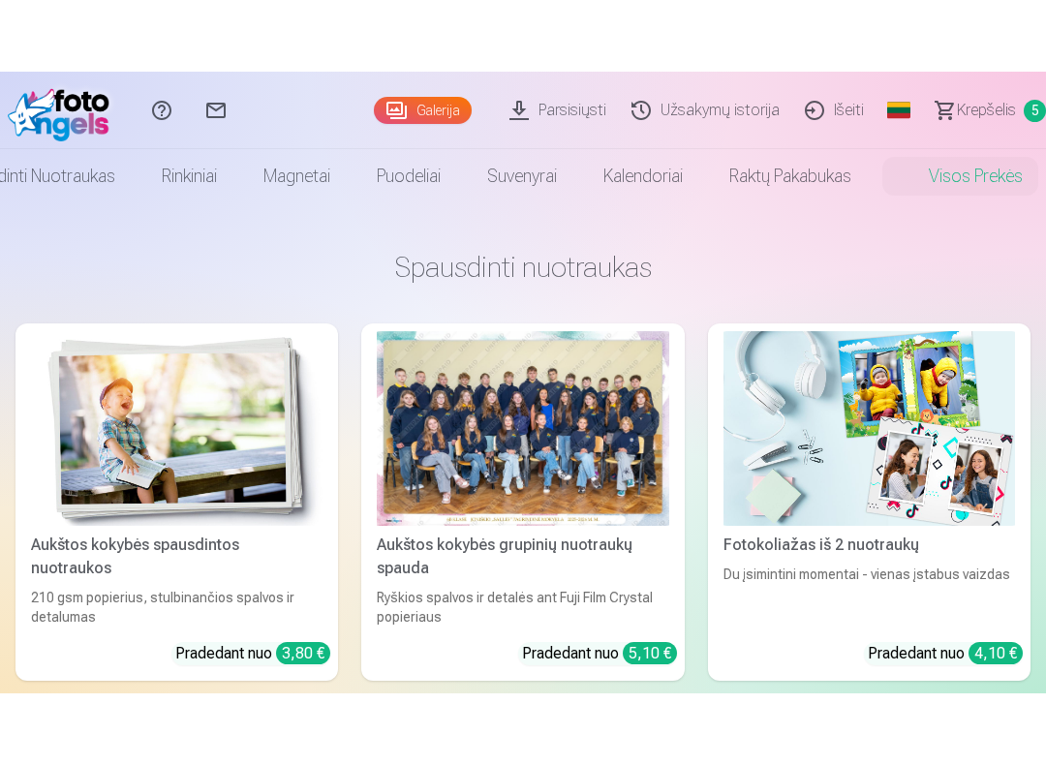
scroll to position [151, 0]
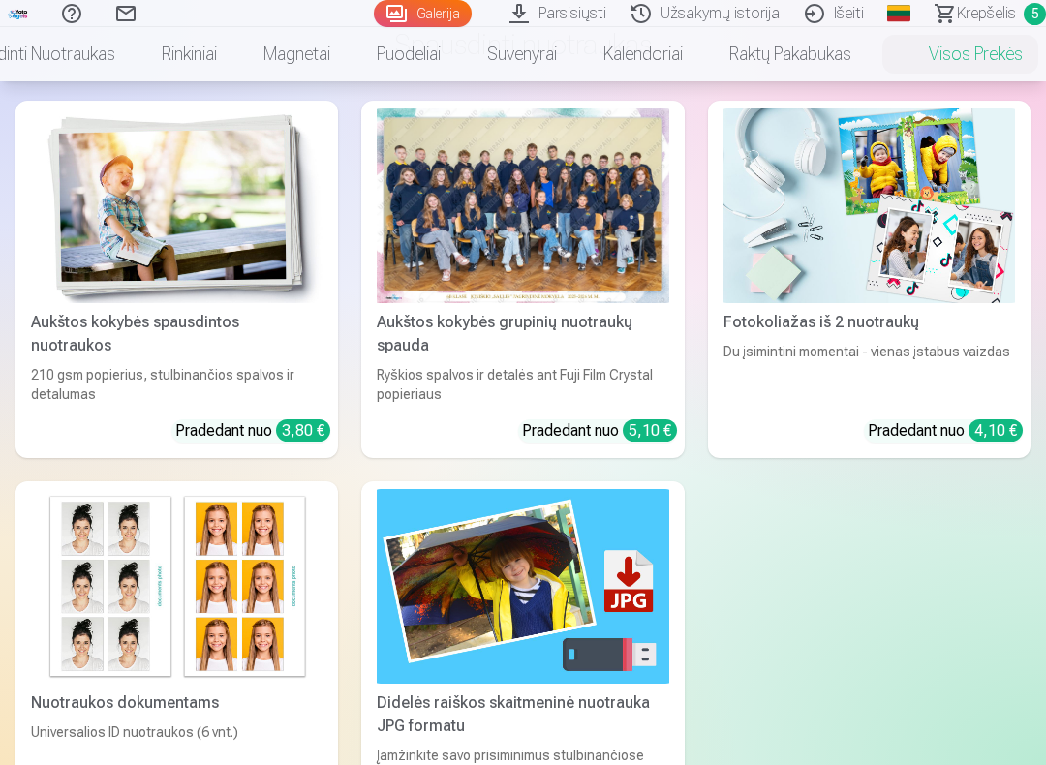
click at [259, 272] on img at bounding box center [176, 205] width 291 height 195
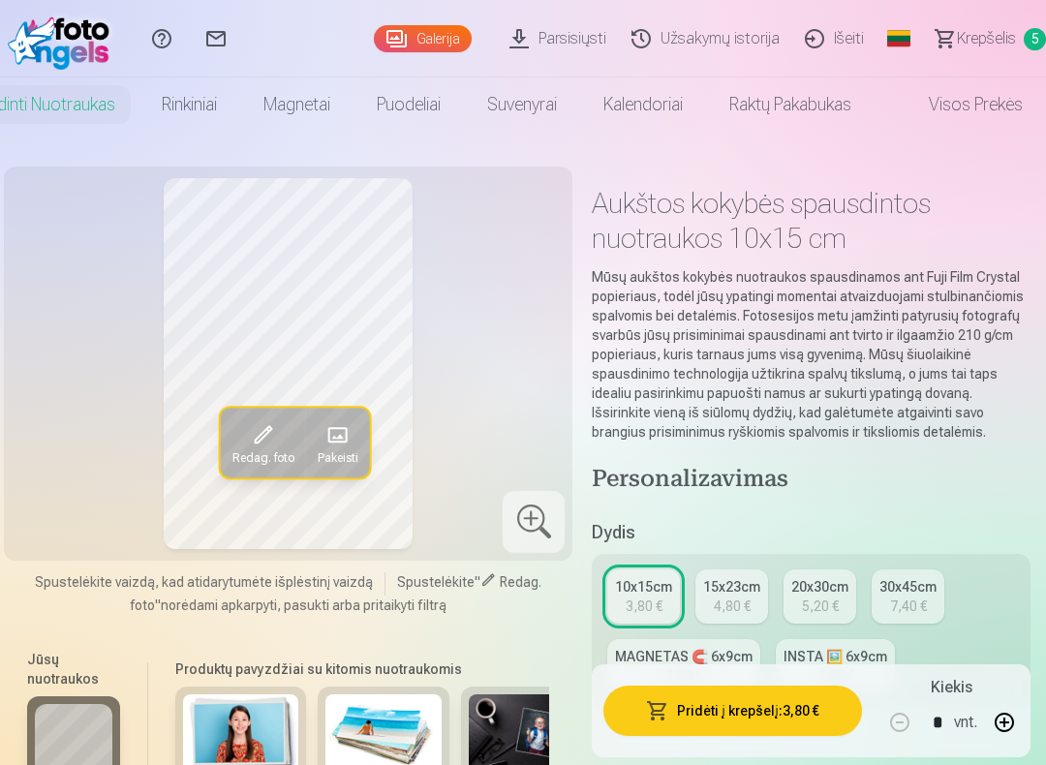
click at [330, 430] on span at bounding box center [336, 434] width 31 height 31
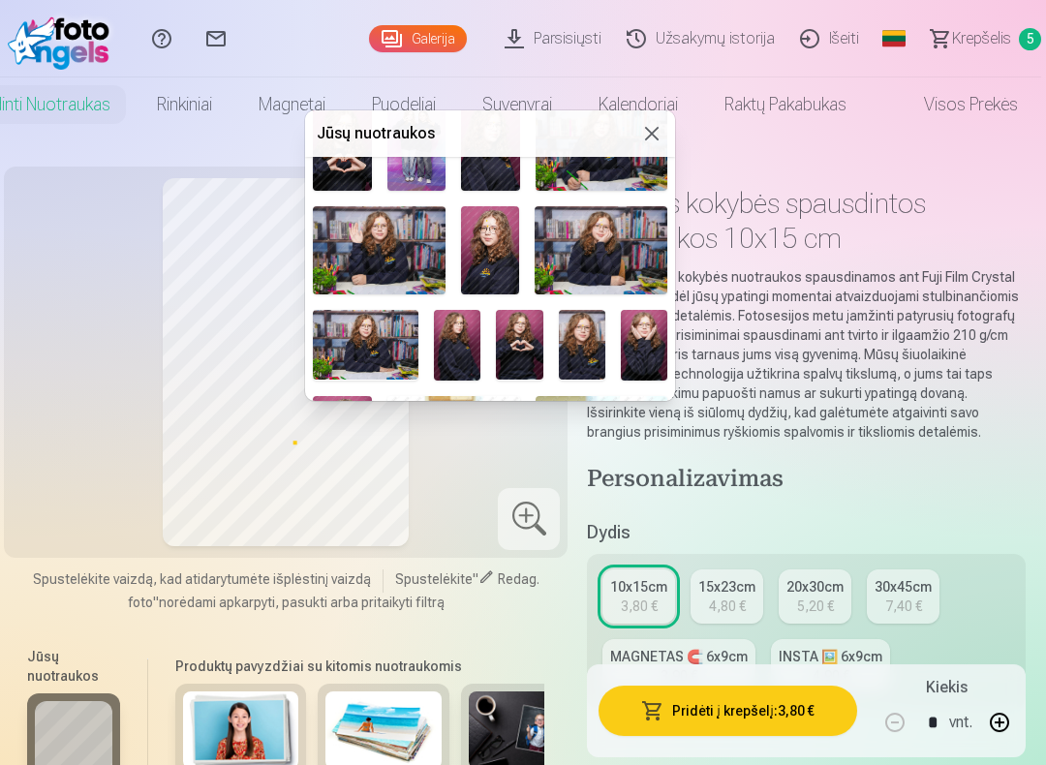
scroll to position [152, 0]
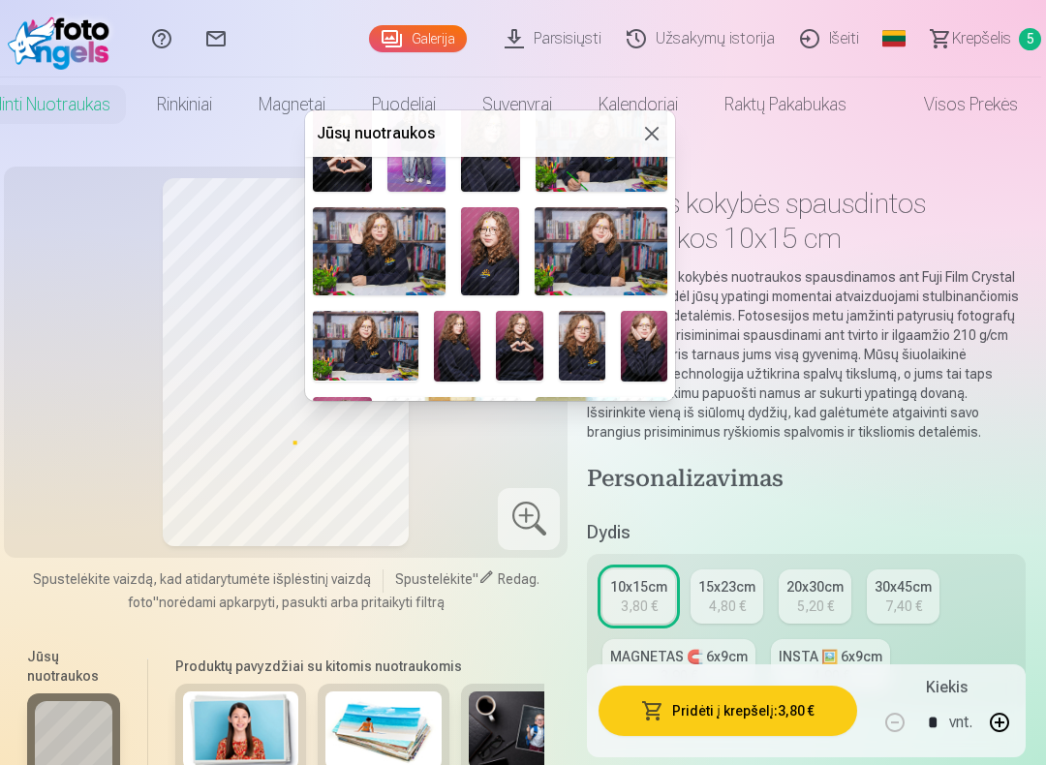
click at [422, 242] on img at bounding box center [379, 251] width 133 height 88
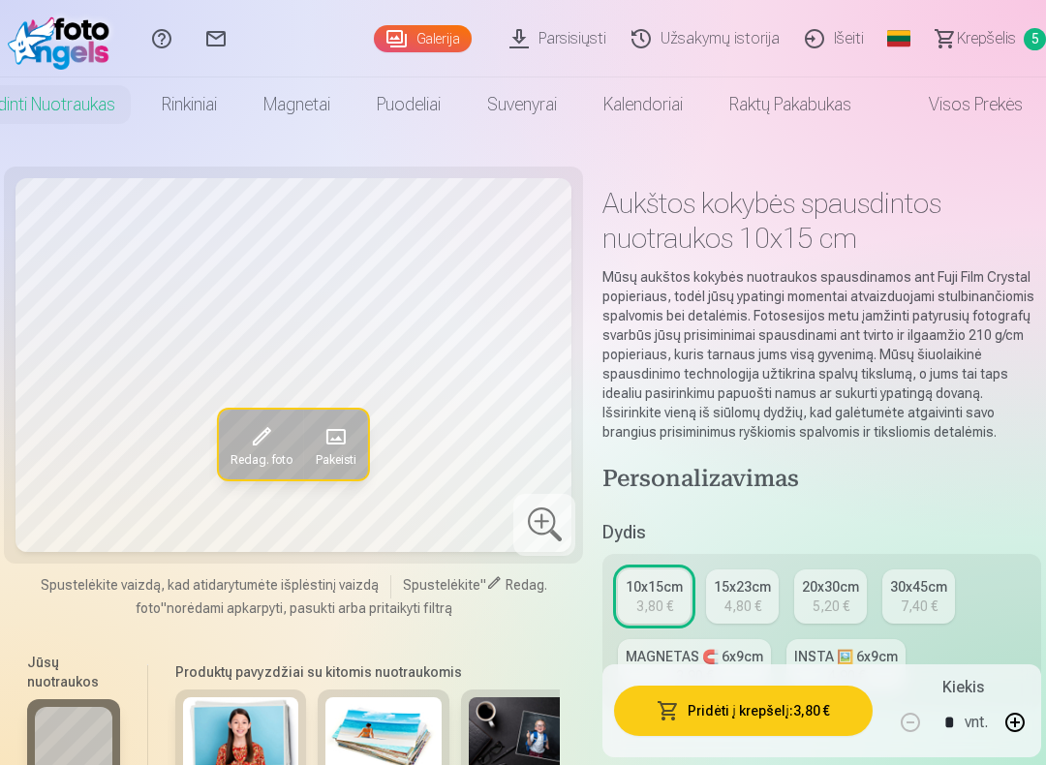
click at [343, 441] on span at bounding box center [335, 436] width 31 height 31
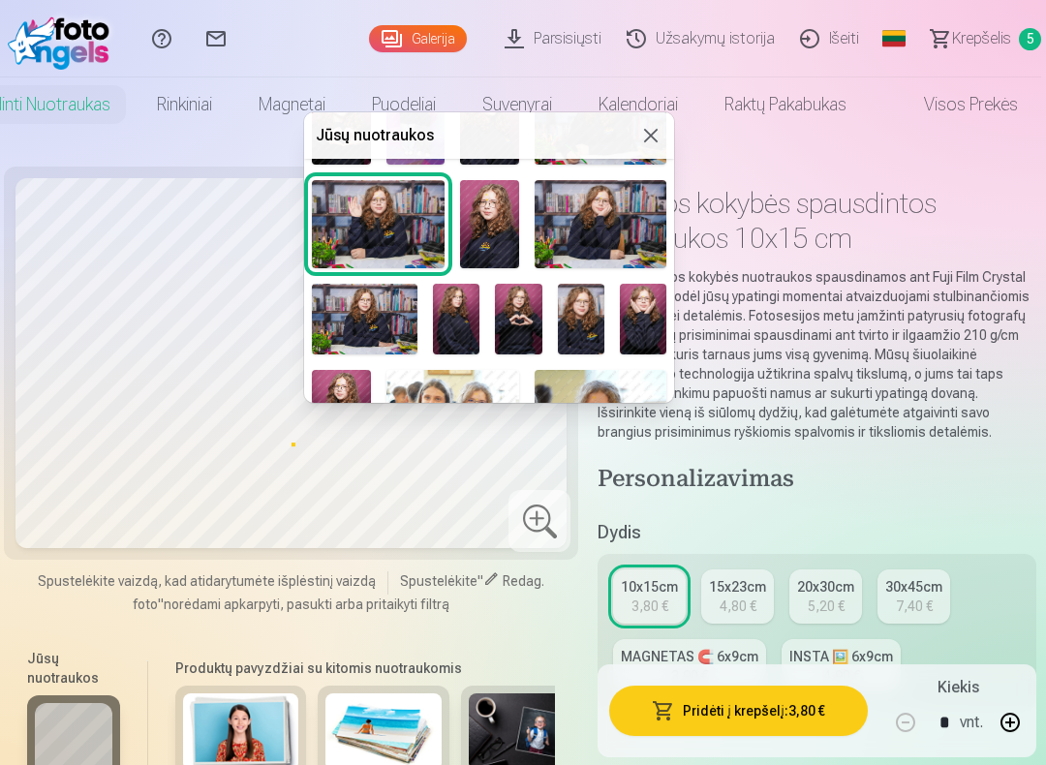
scroll to position [182, 0]
click at [463, 308] on img at bounding box center [456, 318] width 46 height 71
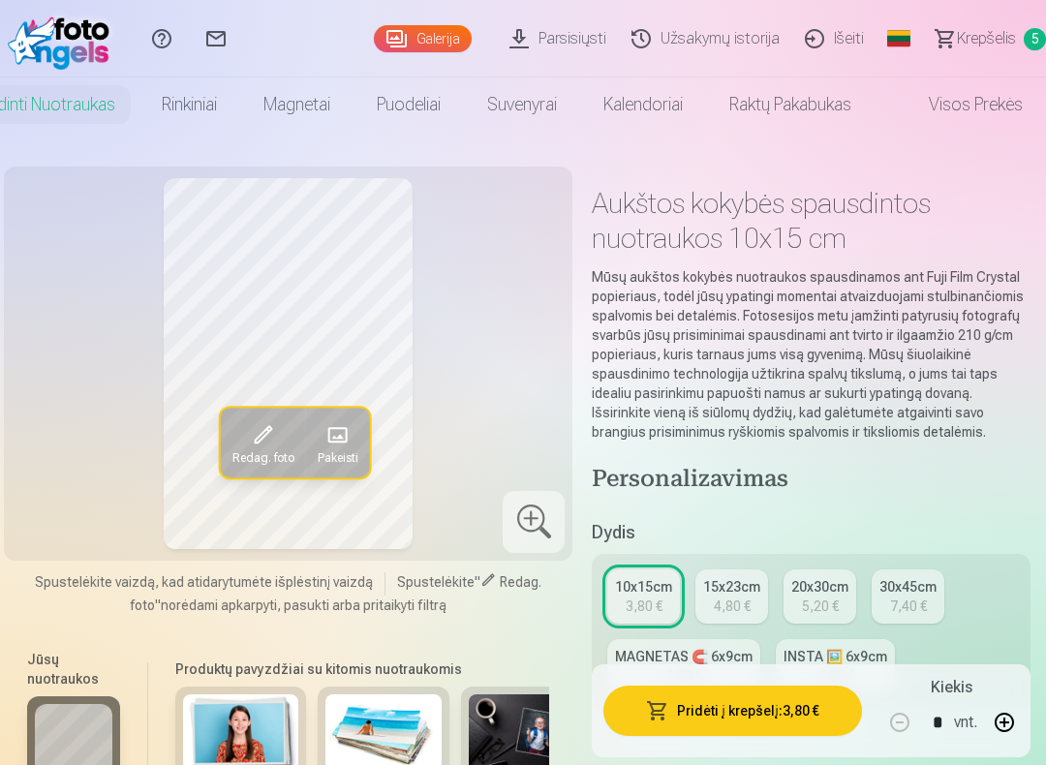
click at [755, 621] on button "Pridėti į krepšelį : 3,80 €" at bounding box center [732, 711] width 259 height 50
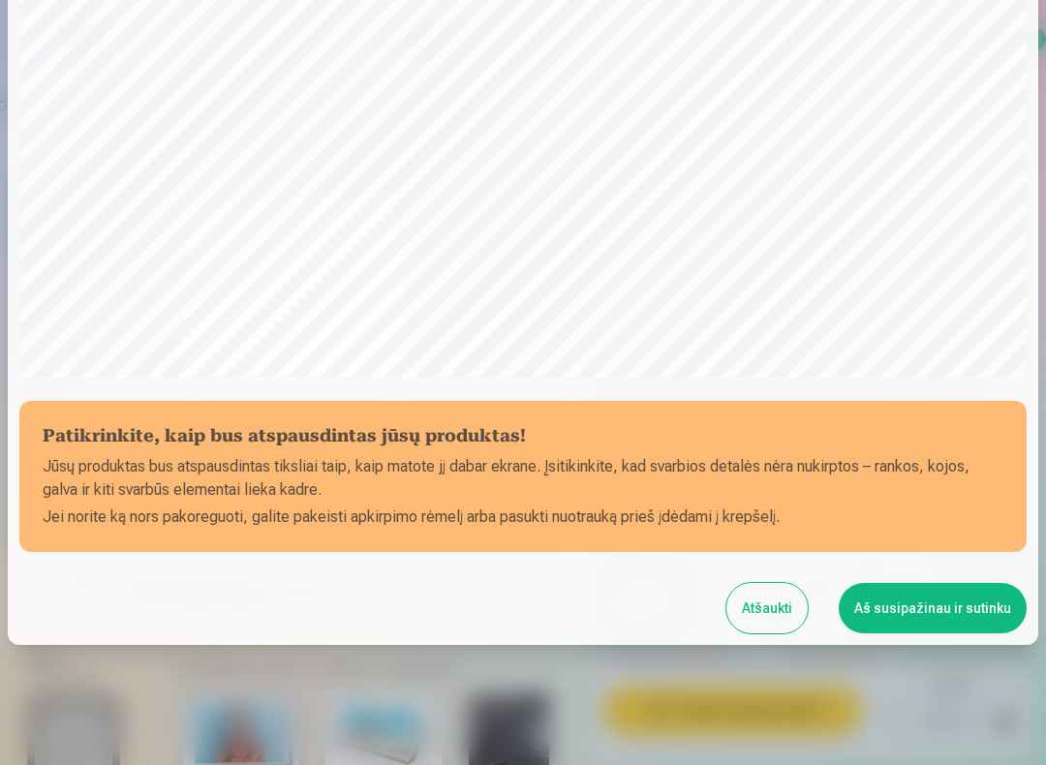
scroll to position [424, 0]
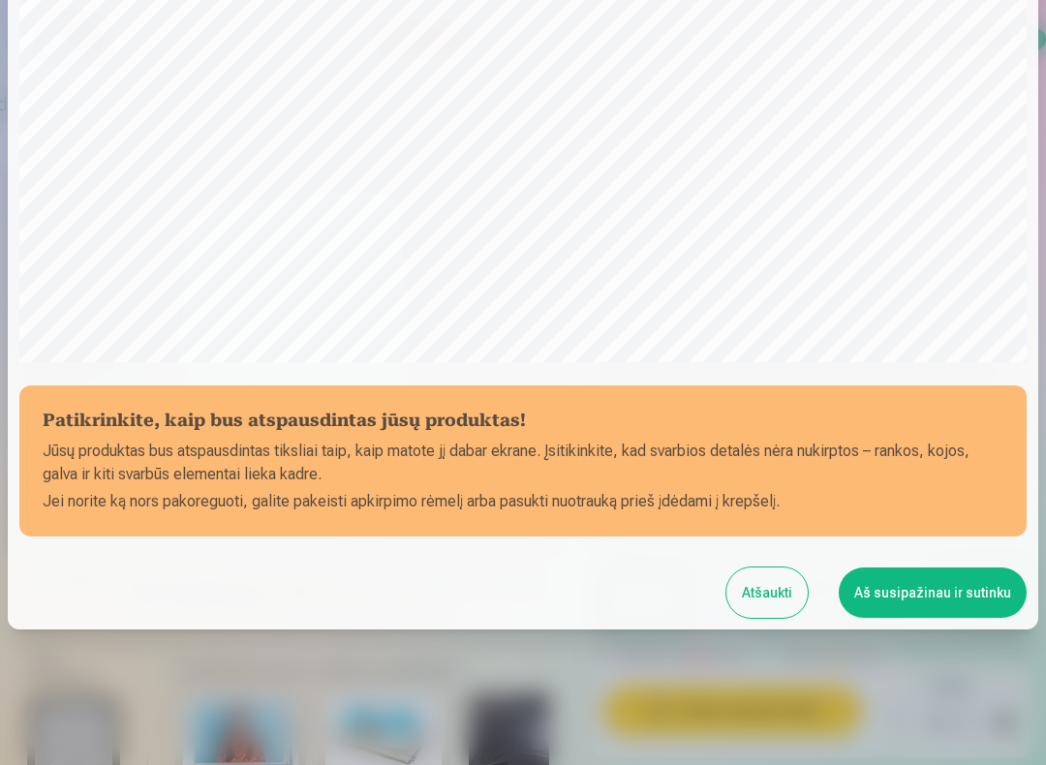
click at [929, 598] on button "Aš susipažinau ir sutinku" at bounding box center [933, 592] width 188 height 50
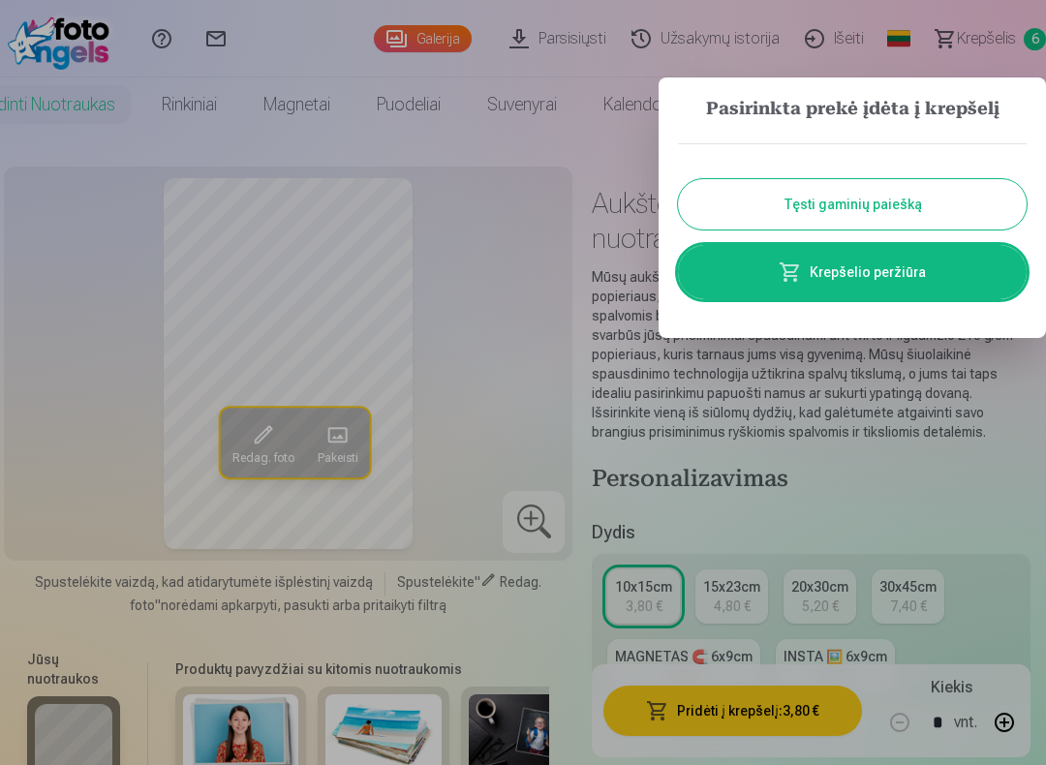
click at [933, 197] on button "Tęsti gaminių paiešką" at bounding box center [852, 204] width 349 height 50
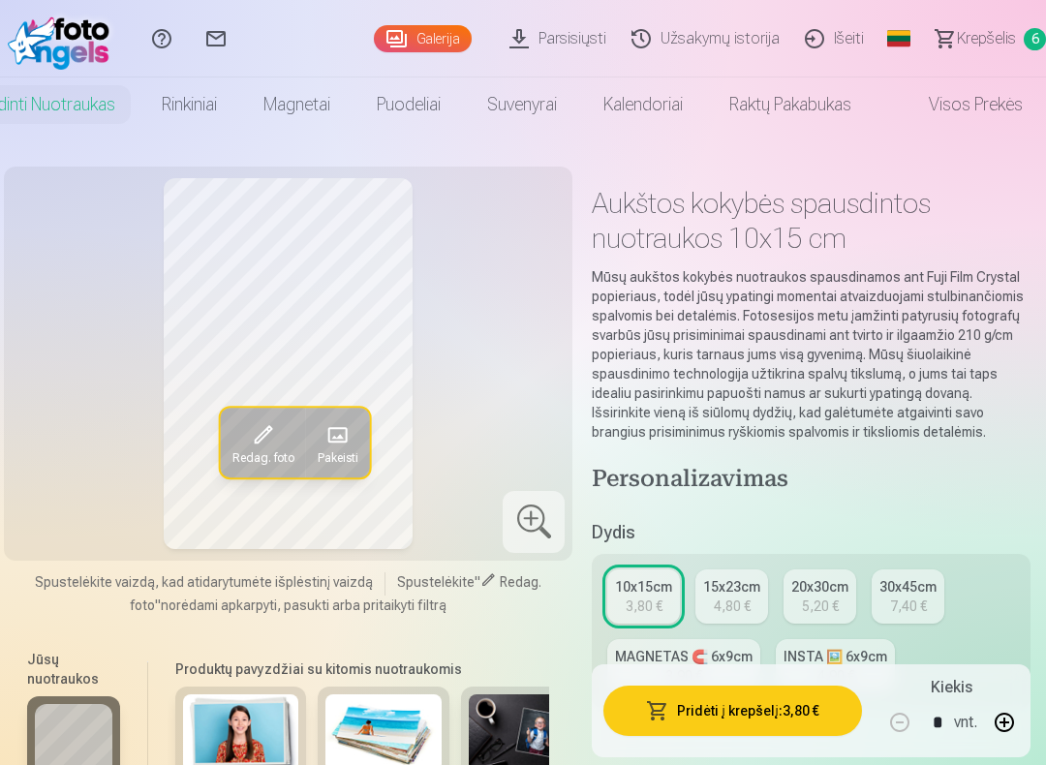
click at [1031, 31] on span "6" at bounding box center [1034, 39] width 22 height 22
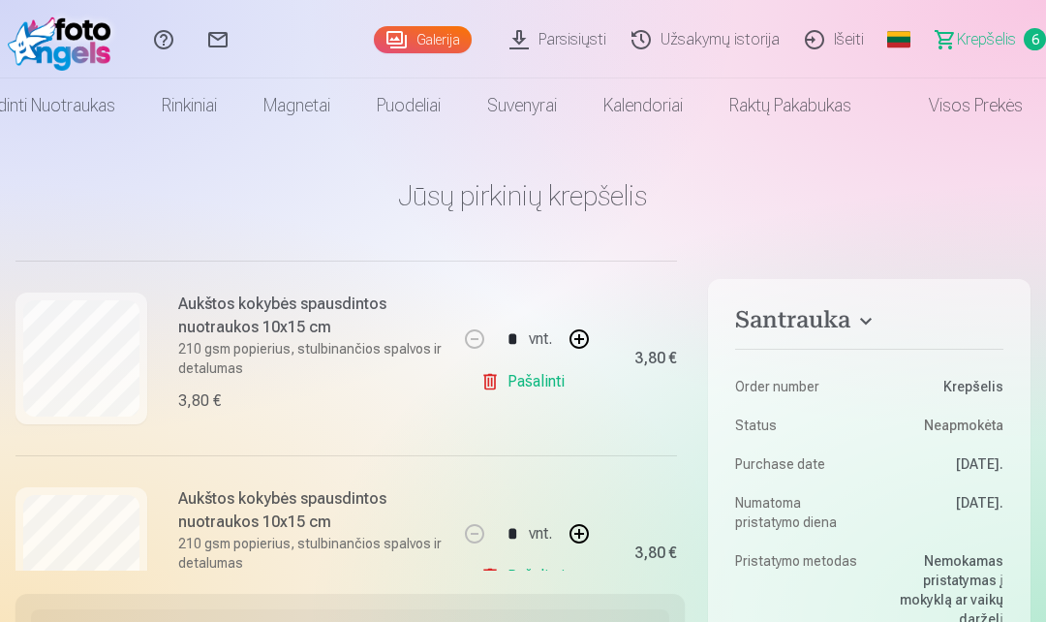
click at [1015, 36] on span "Krepšelis" at bounding box center [986, 39] width 59 height 23
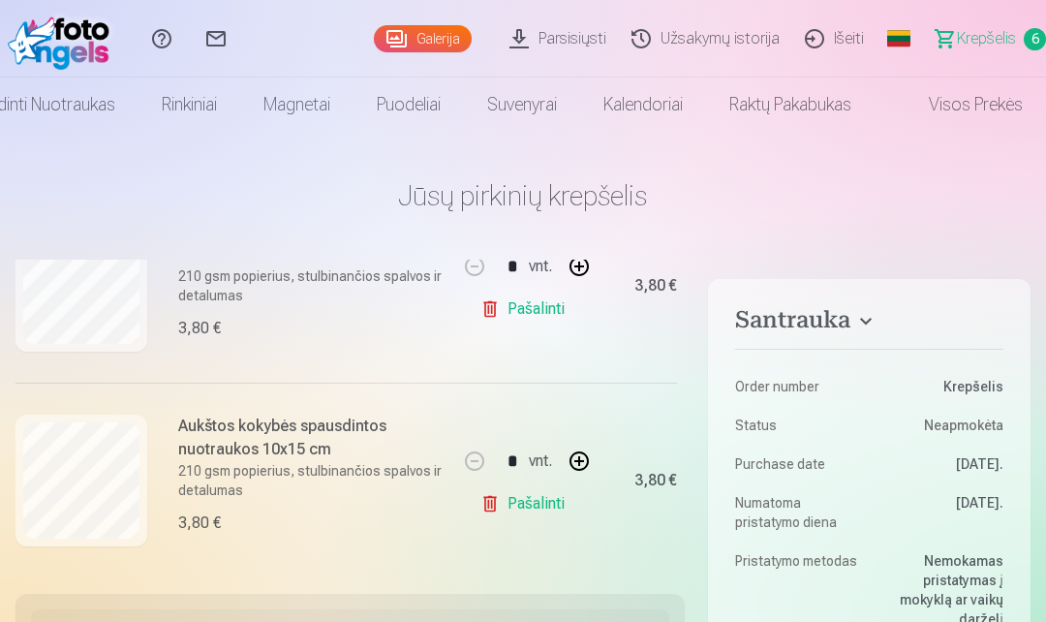
scroll to position [1093, 0]
click at [992, 46] on span "Krepšelis" at bounding box center [986, 38] width 59 height 23
click at [992, 51] on link "Krepšelis 6" at bounding box center [982, 38] width 128 height 77
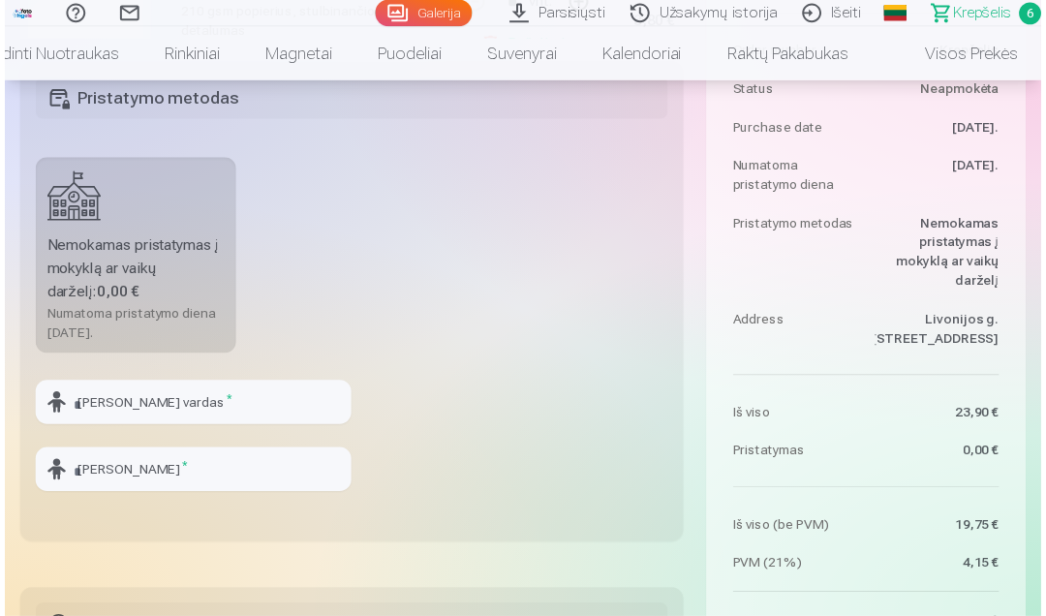
scroll to position [525, 0]
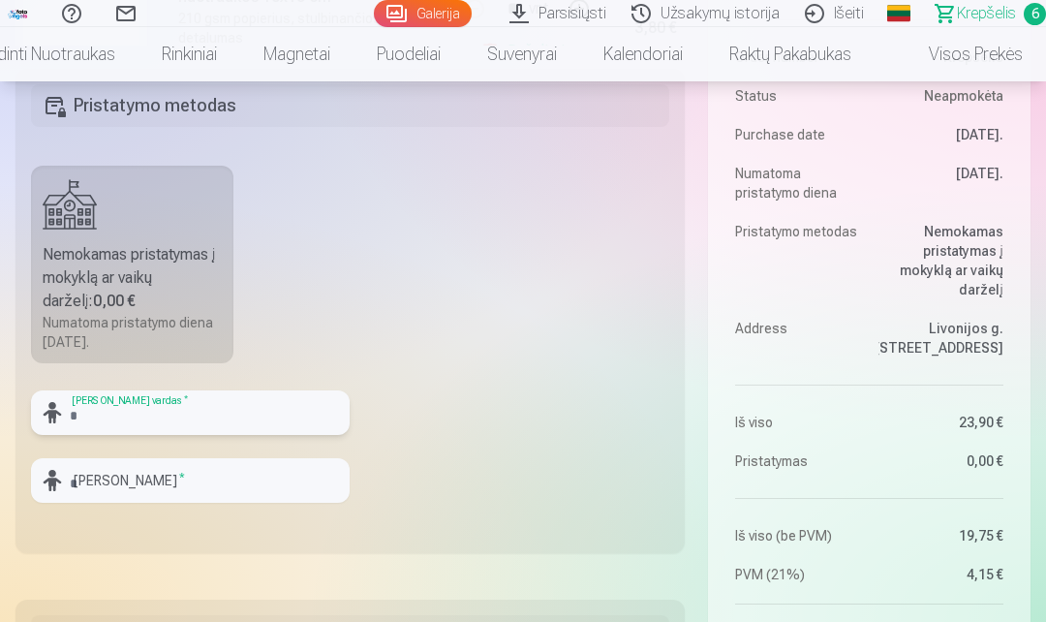
click at [188, 400] on input "text" at bounding box center [190, 412] width 319 height 45
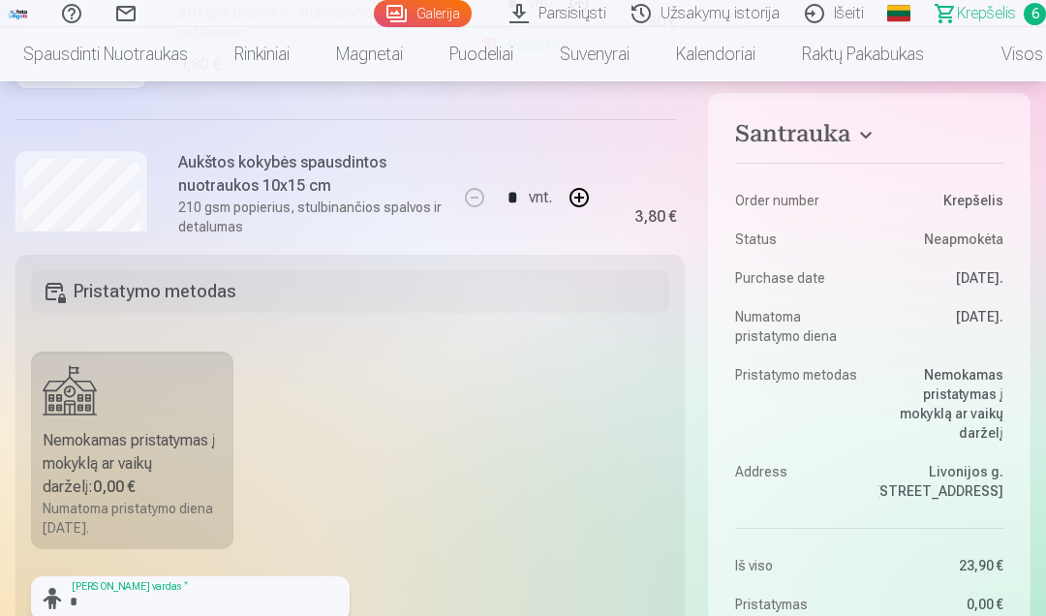
scroll to position [456, 0]
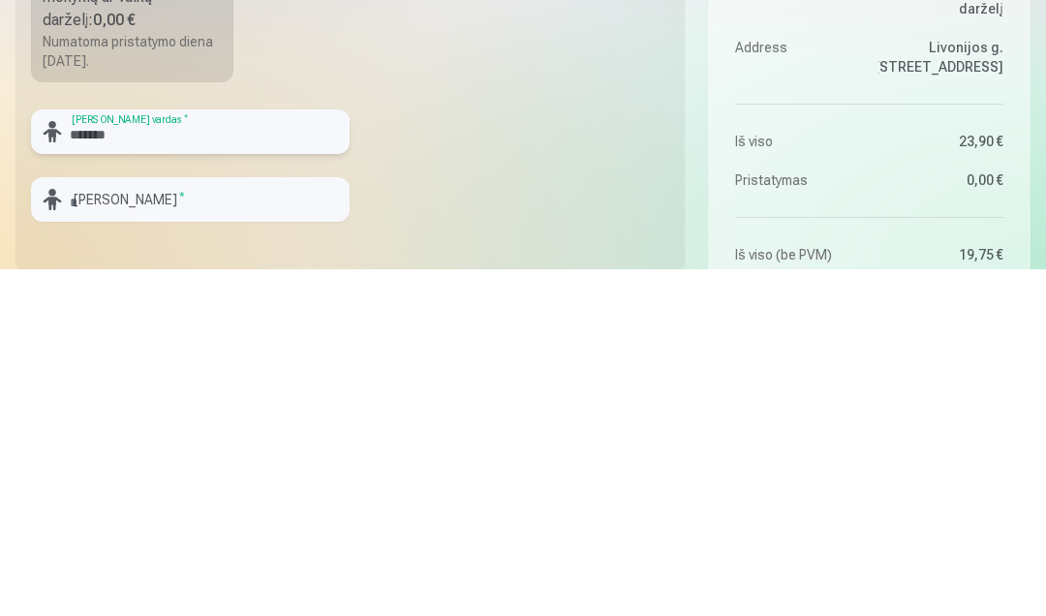
type input "*******"
click at [114, 524] on input "text" at bounding box center [190, 546] width 319 height 45
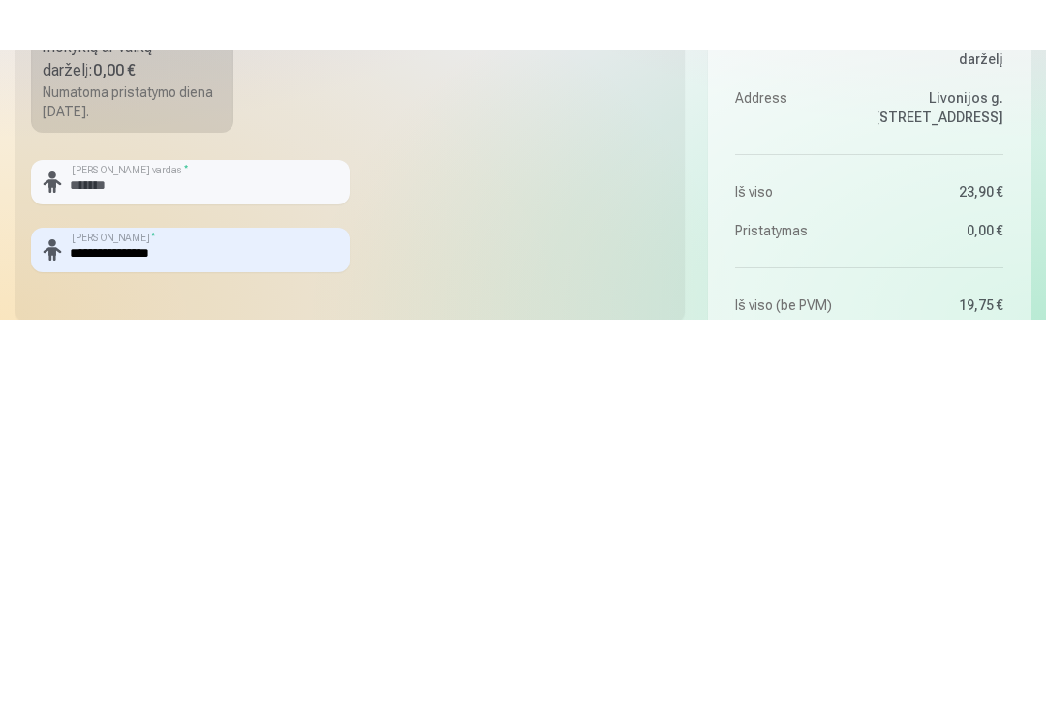
scroll to position [803, 0]
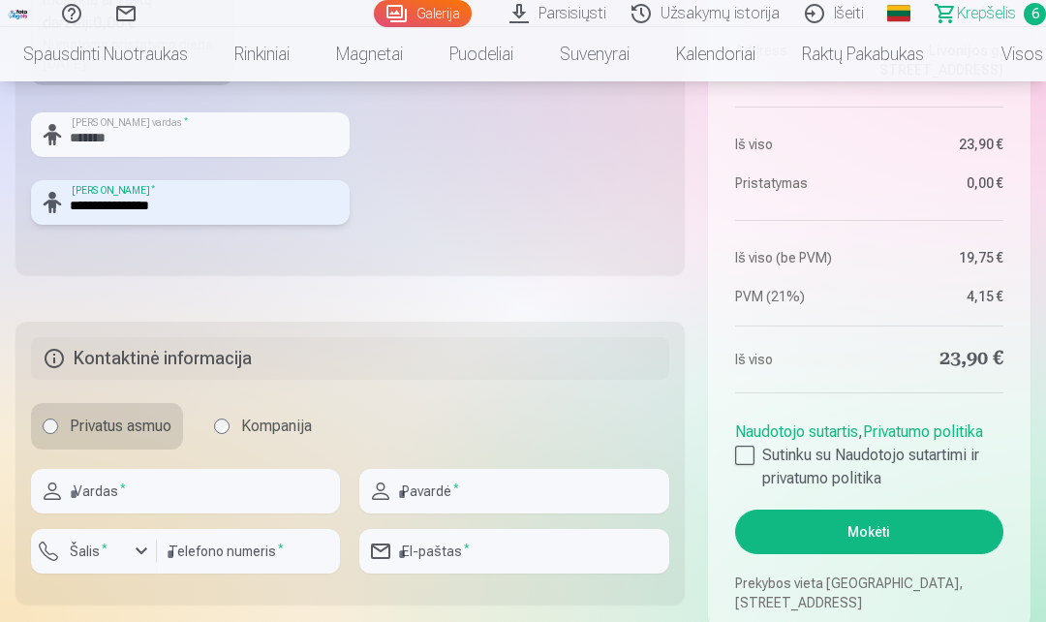
click at [194, 203] on input "**********" at bounding box center [190, 202] width 319 height 45
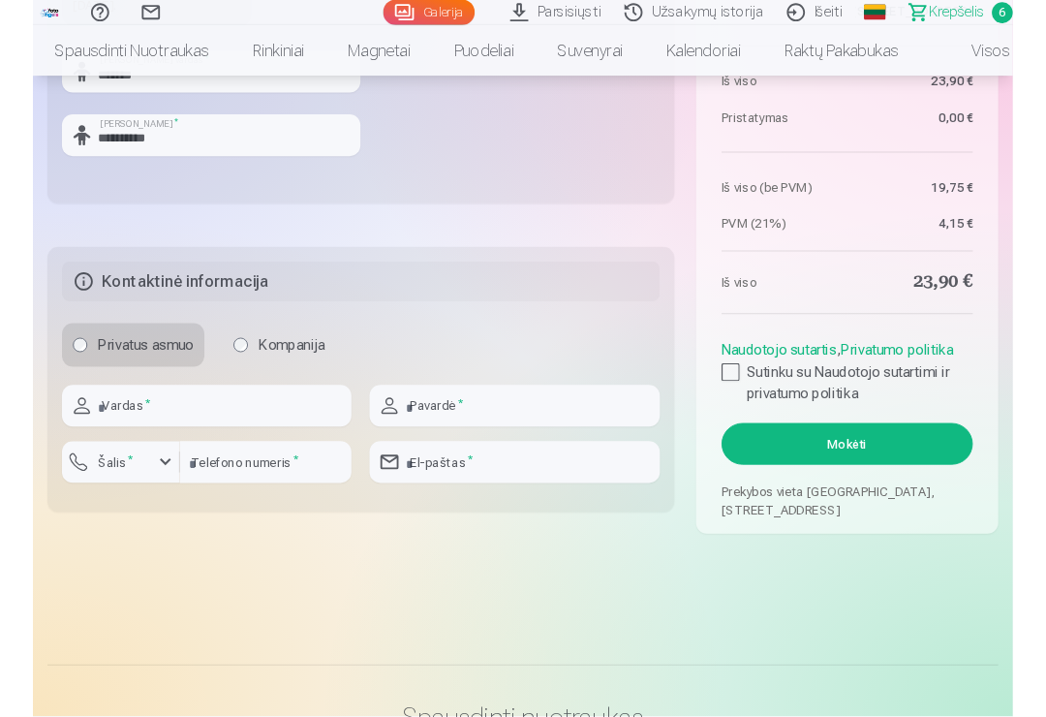
scroll to position [932, 0]
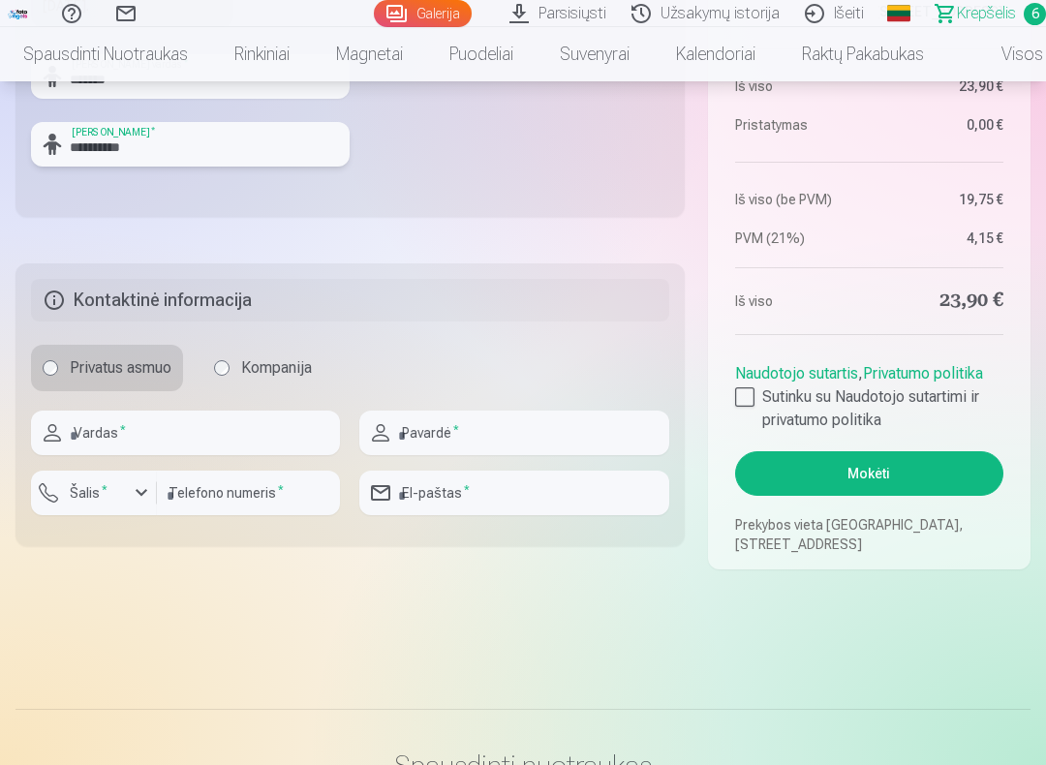
type input "**********"
click at [191, 432] on input "text" at bounding box center [185, 433] width 309 height 45
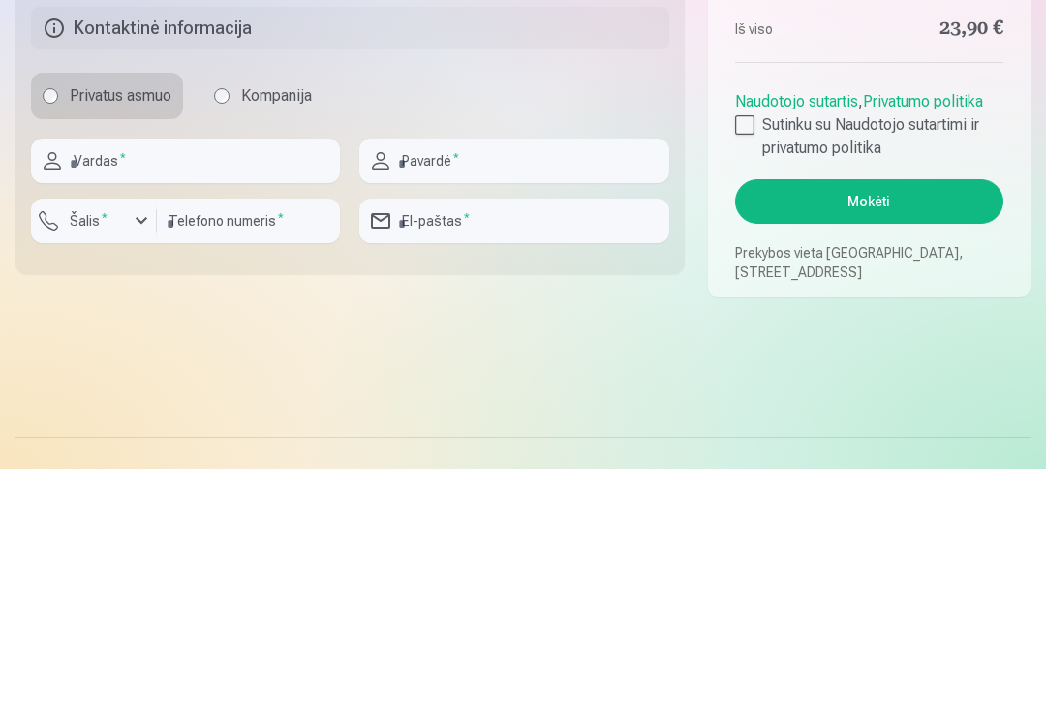
type input "*****"
type input "**********"
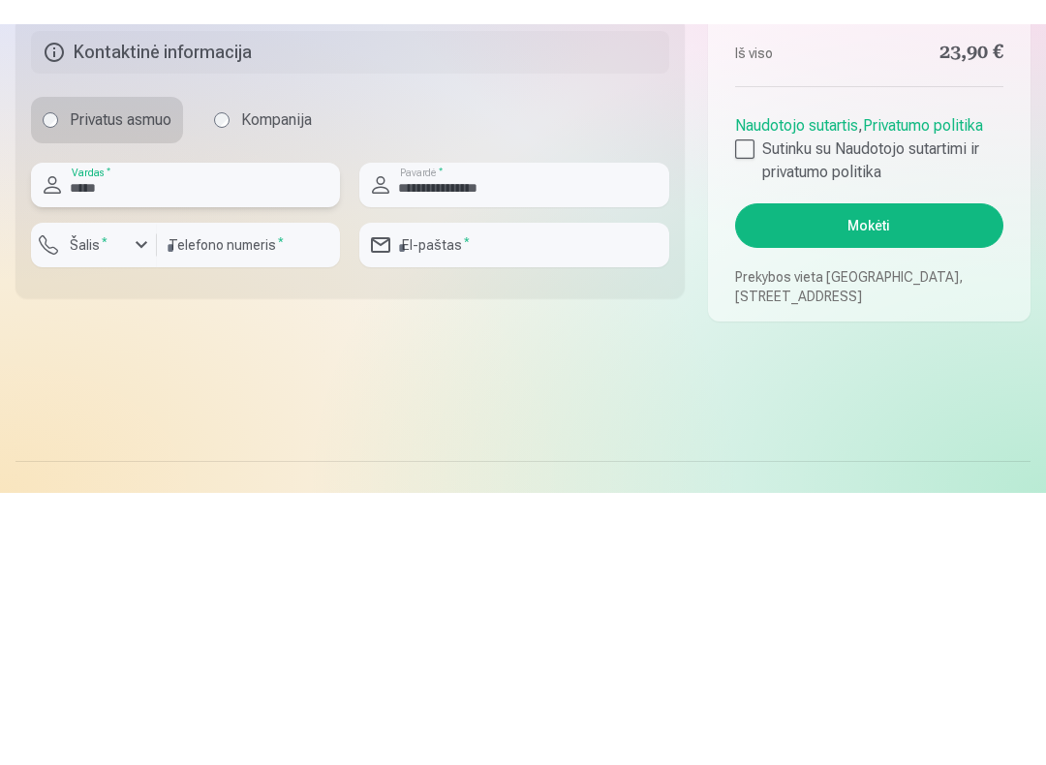
scroll to position [1180, 0]
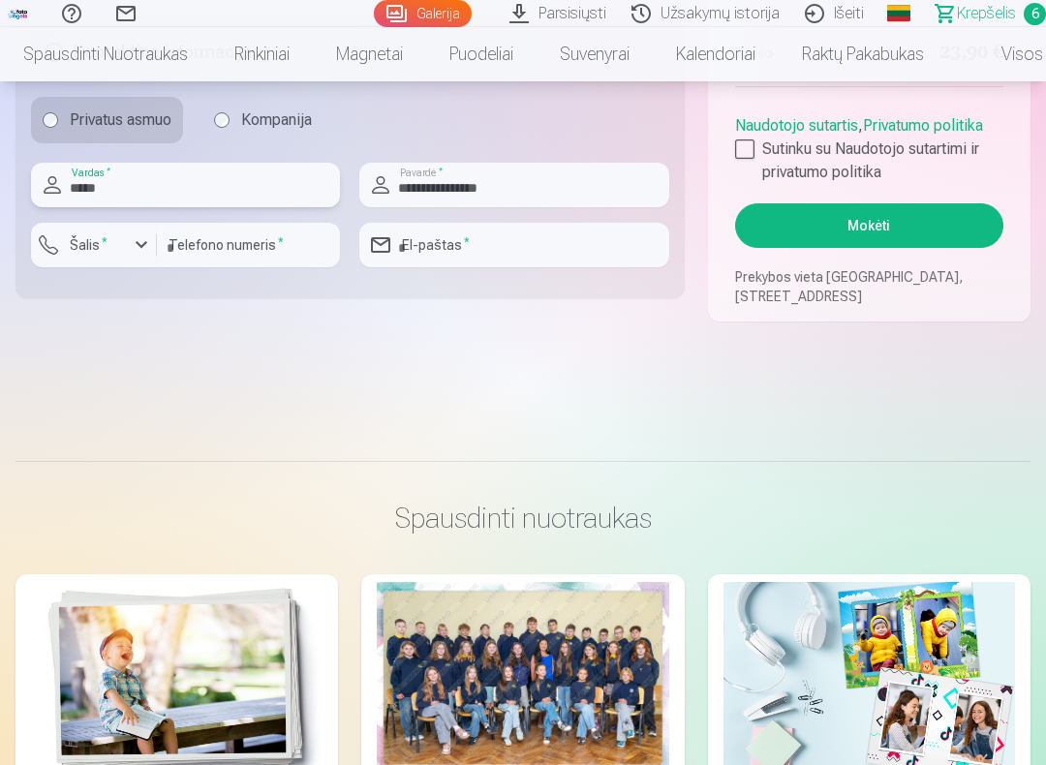
type input "********"
type input "**********"
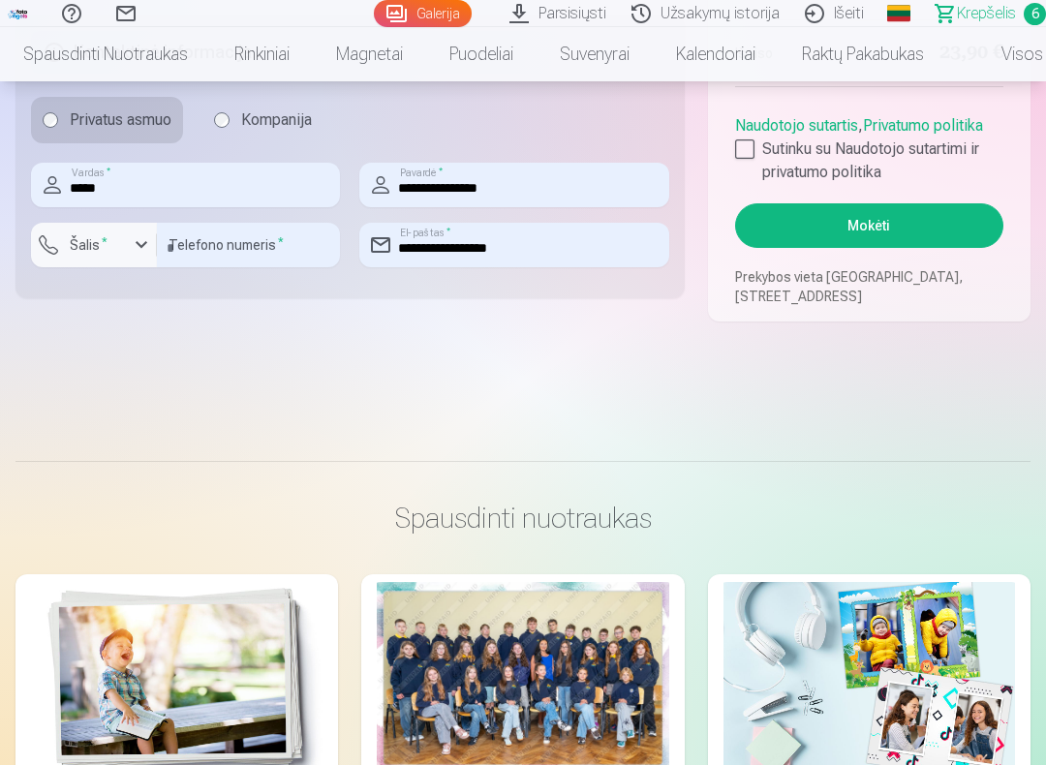
click at [739, 143] on div at bounding box center [744, 148] width 19 height 19
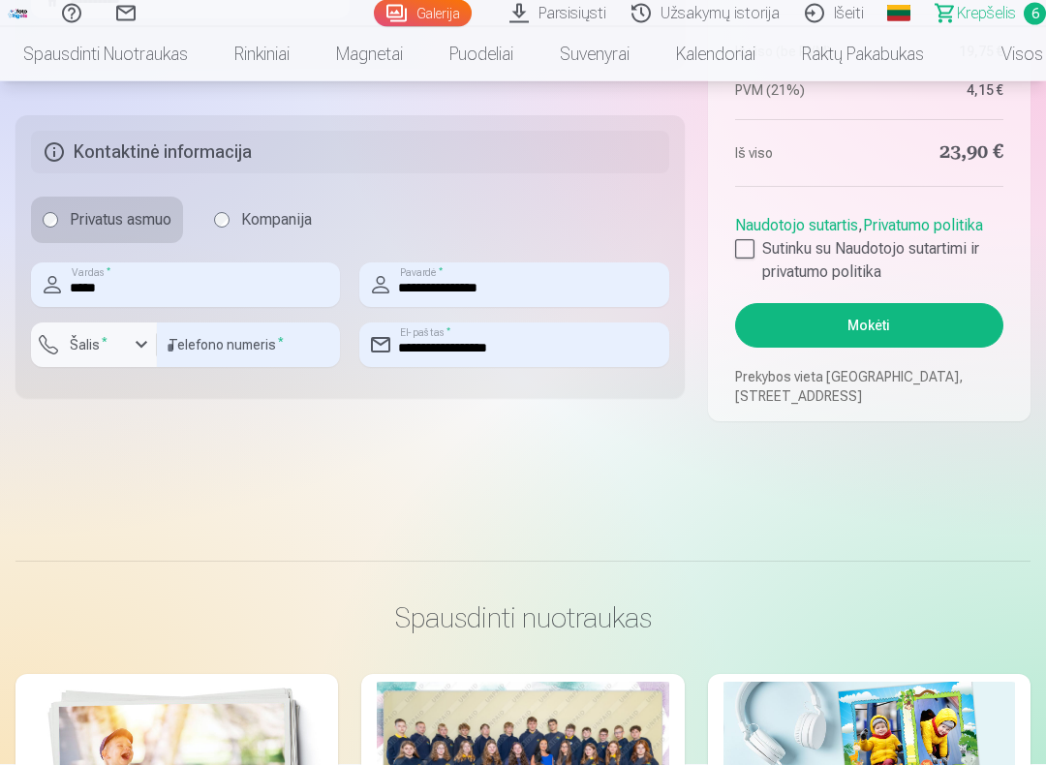
scroll to position [1081, 0]
click at [943, 323] on button "Mokėti" at bounding box center [869, 325] width 268 height 45
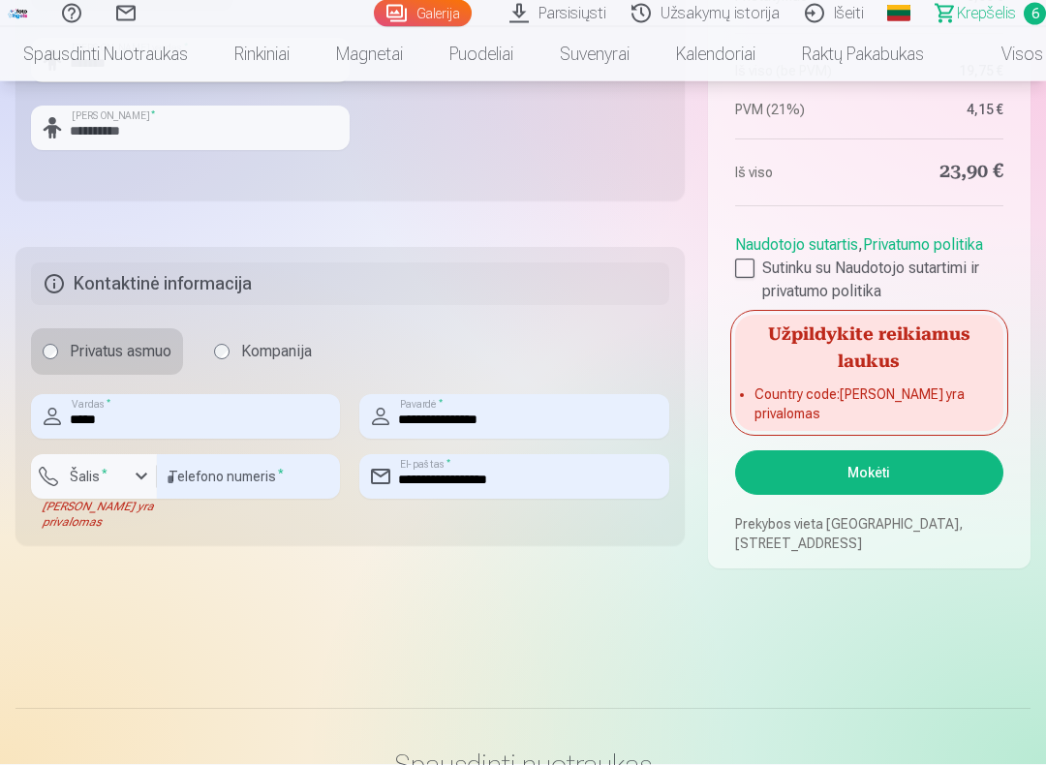
scroll to position [949, 0]
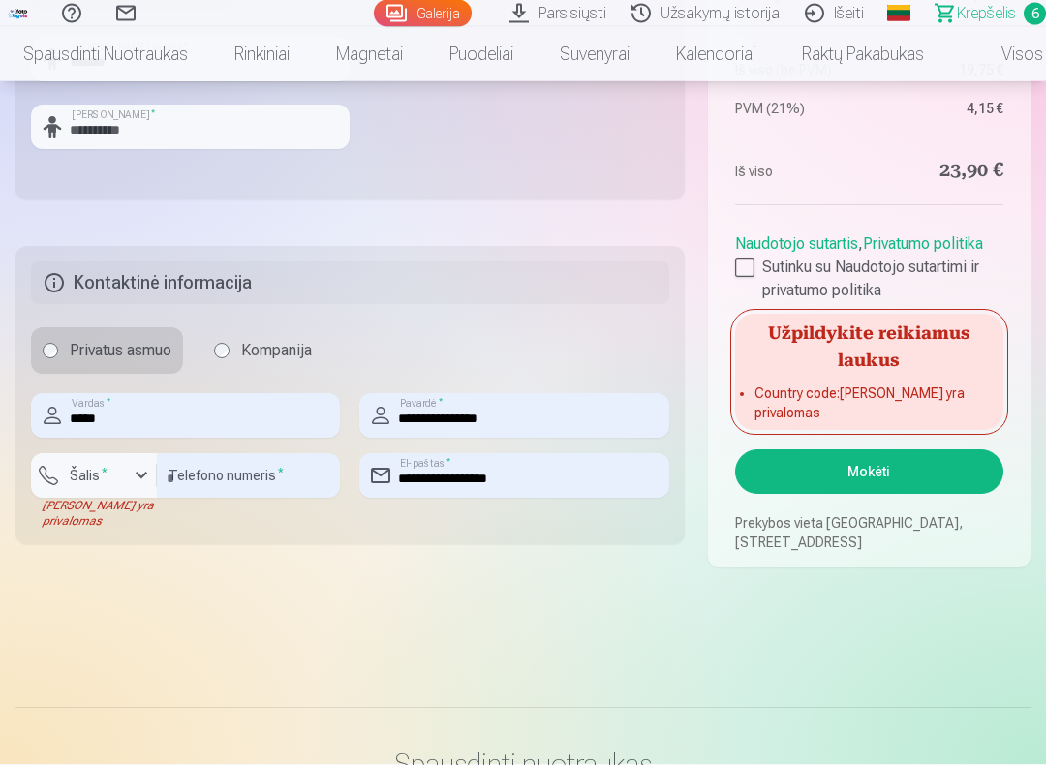
click at [137, 472] on div "button" at bounding box center [141, 476] width 23 height 23
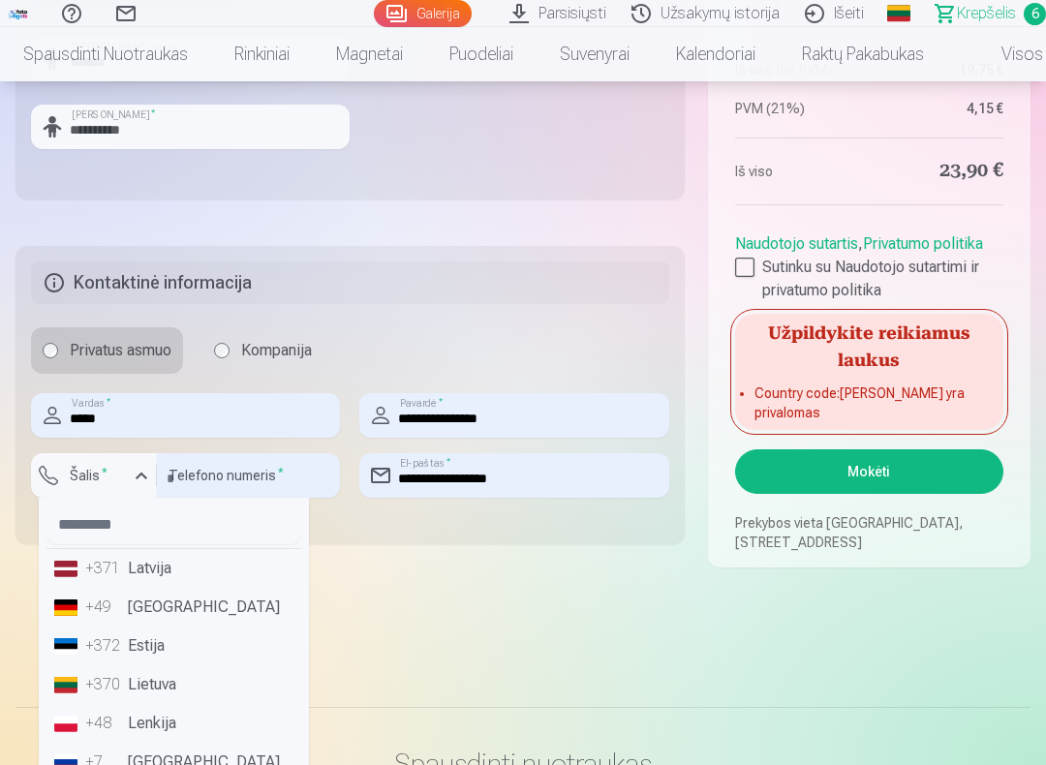
click at [194, 621] on li "+370 Lietuva" at bounding box center [173, 684] width 255 height 39
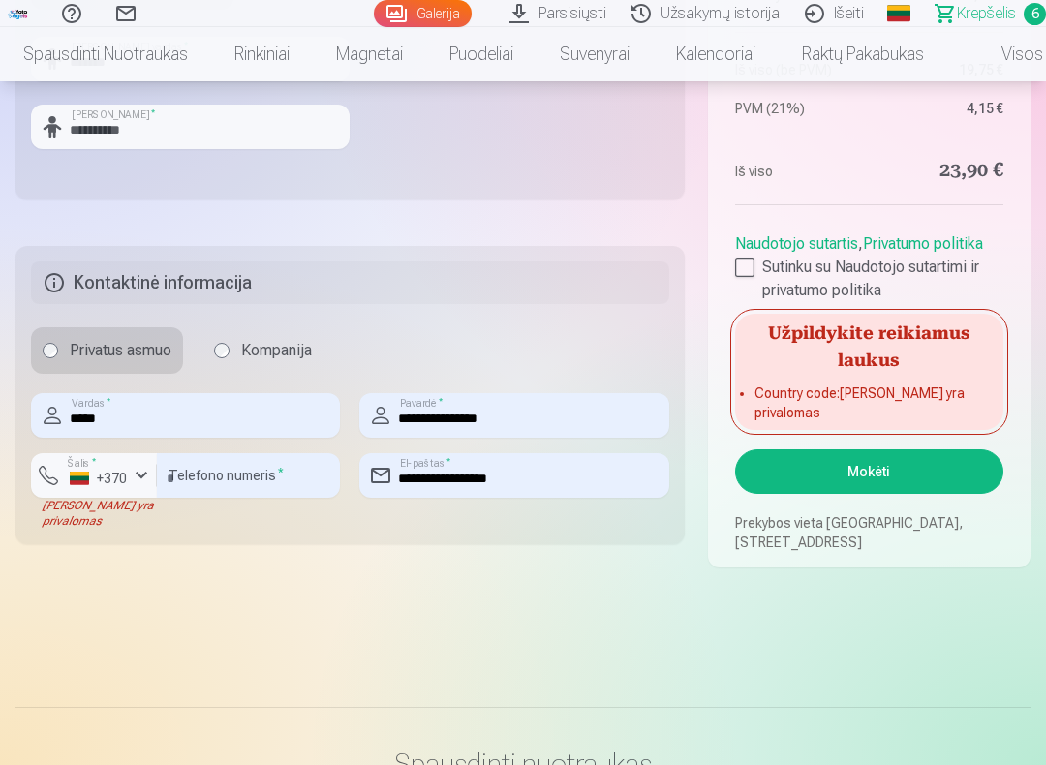
click at [926, 474] on button "Mokėti" at bounding box center [869, 471] width 268 height 45
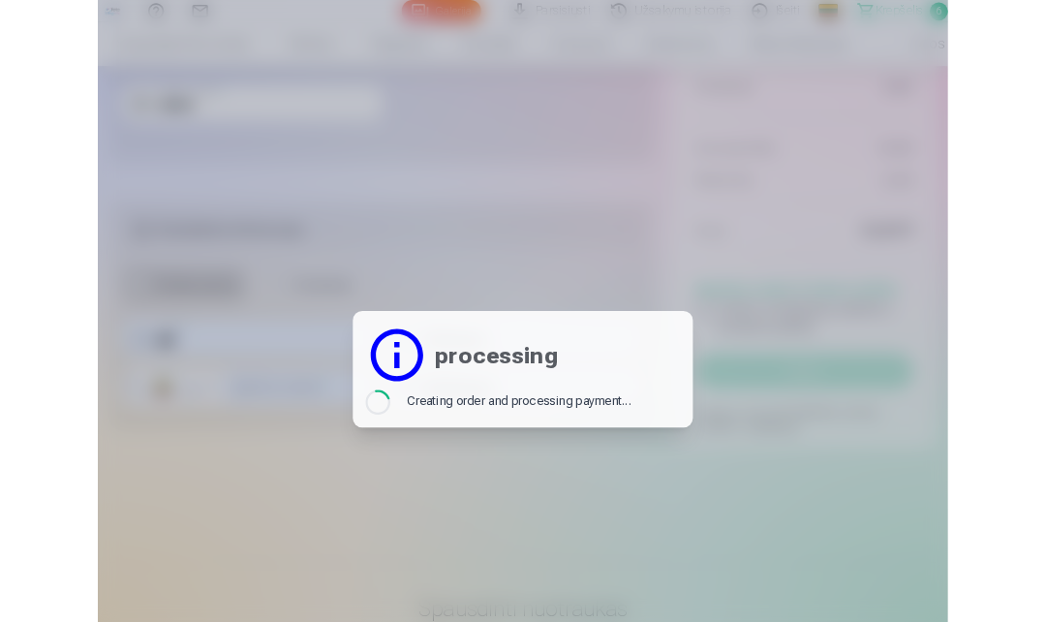
scroll to position [1051, 0]
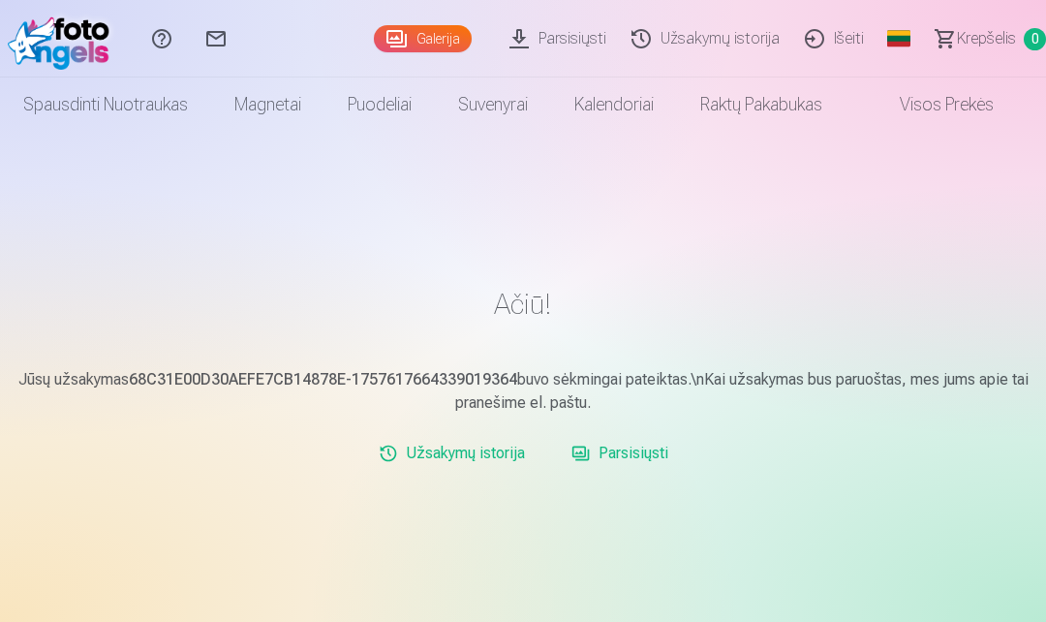
click at [1024, 39] on span "0" at bounding box center [1034, 39] width 22 height 22
